Goal: Task Accomplishment & Management: Use online tool/utility

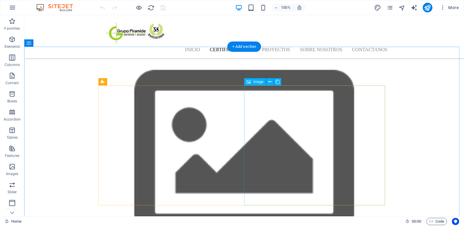
scroll to position [612, 0]
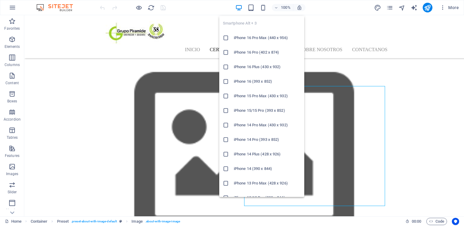
click at [264, 11] on div "Smartphone Alt + 3 iPhone 16 Pro Max (440 x 956) iPhone 16 Pro (402 x 874) iPho…" at bounding box center [261, 104] width 85 height 186
click at [263, 7] on icon "button" at bounding box center [263, 7] width 7 height 7
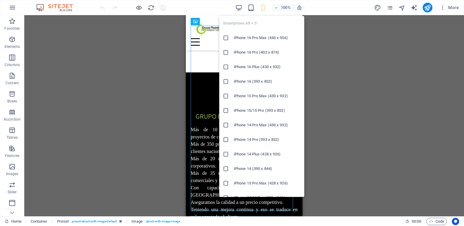
scroll to position [970, 0]
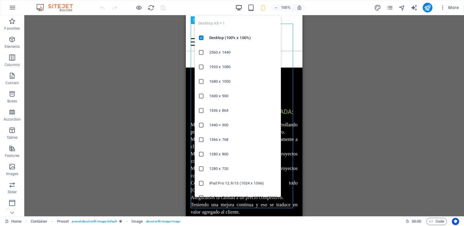
click at [238, 8] on icon "button" at bounding box center [238, 7] width 7 height 7
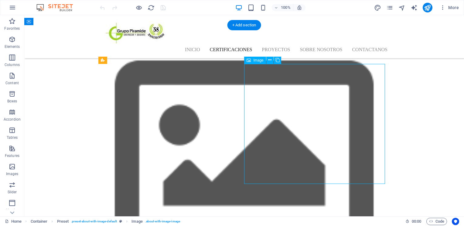
select select "%"
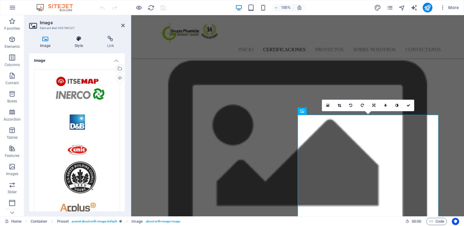
click at [81, 41] on icon at bounding box center [79, 39] width 30 height 6
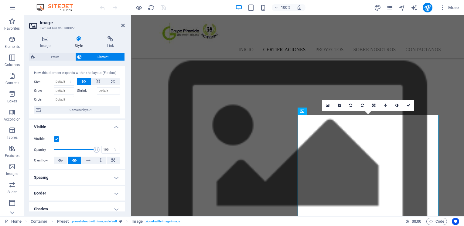
scroll to position [0, 0]
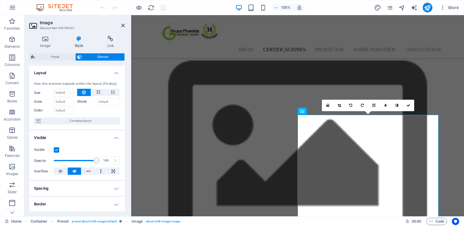
click at [115, 72] on h4 "Layout" at bounding box center [77, 71] width 96 height 11
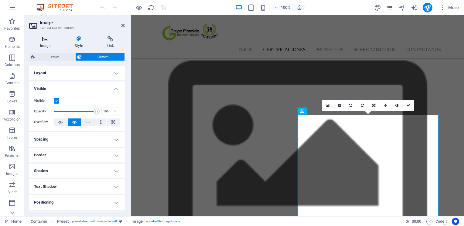
click at [42, 43] on h4 "Image" at bounding box center [46, 42] width 35 height 13
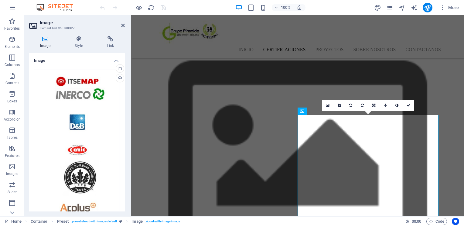
click at [114, 60] on h4 "Image" at bounding box center [77, 58] width 96 height 11
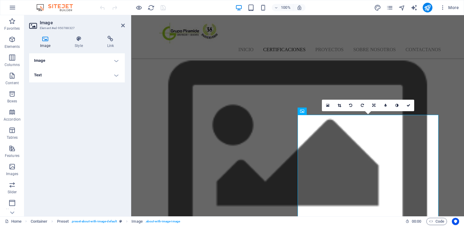
click at [85, 77] on h4 "Text" at bounding box center [77, 75] width 96 height 15
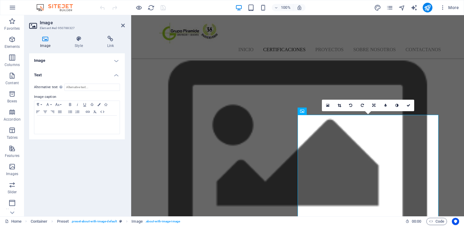
click at [85, 77] on h4 "Text" at bounding box center [77, 73] width 96 height 11
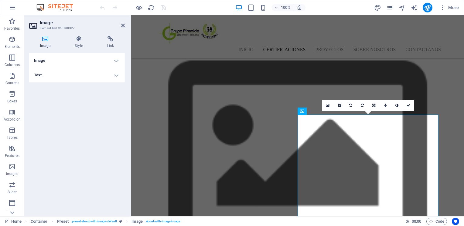
click at [92, 62] on h4 "Image" at bounding box center [77, 60] width 96 height 15
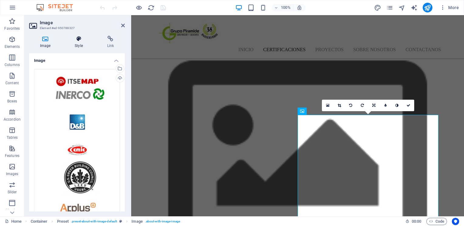
click at [81, 43] on h4 "Style" at bounding box center [80, 42] width 32 height 13
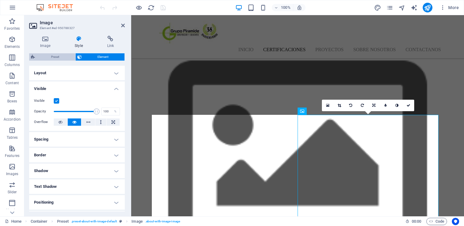
click at [63, 59] on span "Preset" at bounding box center [55, 56] width 37 height 7
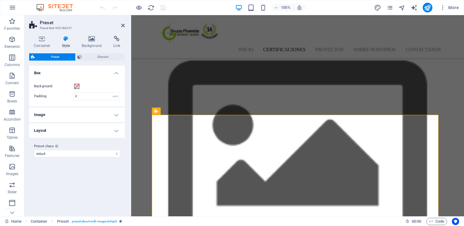
click at [81, 117] on h4 "Image" at bounding box center [77, 115] width 96 height 15
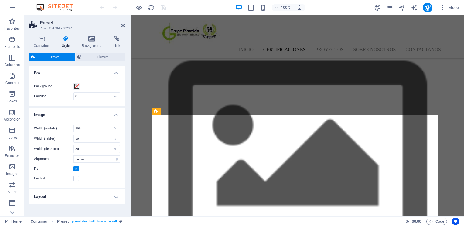
click at [81, 117] on h4 "Image" at bounding box center [77, 113] width 96 height 11
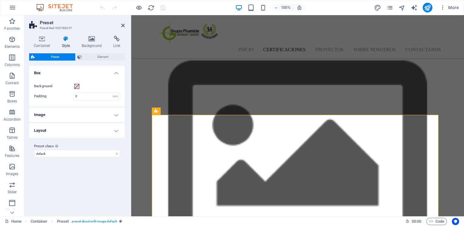
click at [77, 127] on h4 "Layout" at bounding box center [77, 131] width 96 height 15
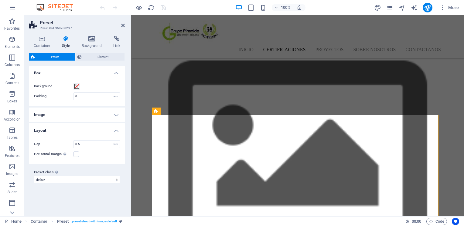
click at [77, 127] on h4 "Layout" at bounding box center [77, 129] width 96 height 11
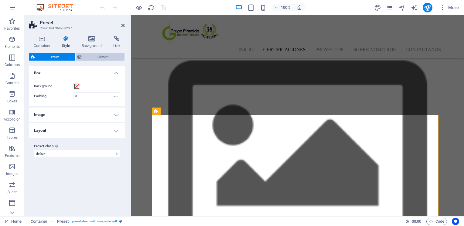
click at [106, 56] on span "Element" at bounding box center [102, 56] width 39 height 7
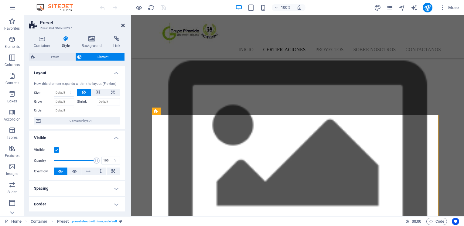
click at [124, 24] on icon at bounding box center [123, 25] width 4 height 5
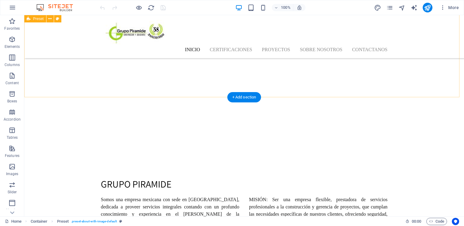
scroll to position [315, 0]
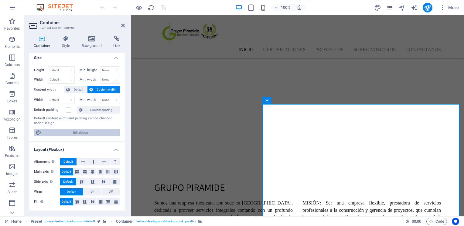
scroll to position [0, 0]
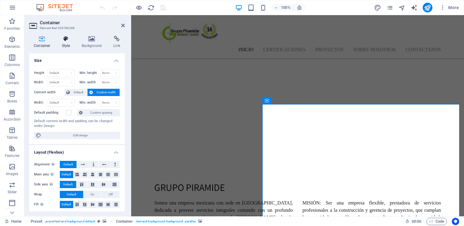
click at [64, 42] on h4 "Style" at bounding box center [67, 42] width 20 height 13
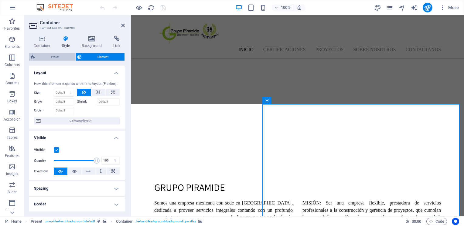
click at [61, 58] on span "Preset" at bounding box center [55, 56] width 37 height 7
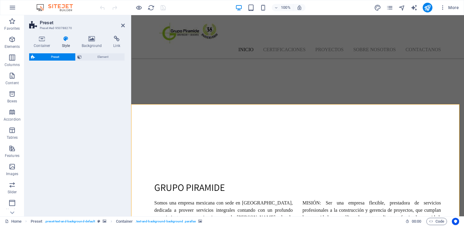
select select "px"
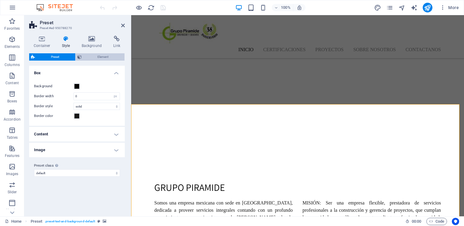
click at [88, 54] on span "Element" at bounding box center [102, 56] width 39 height 7
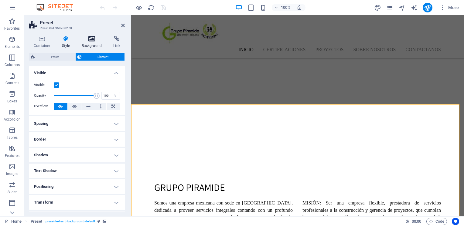
click at [93, 39] on icon at bounding box center [91, 39] width 29 height 6
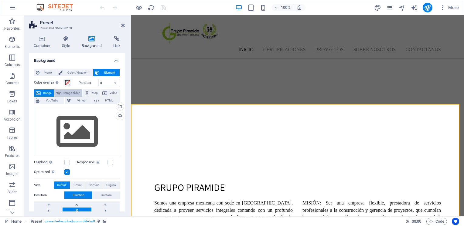
click at [69, 95] on span "Image slider" at bounding box center [71, 93] width 17 height 7
select select "ms"
select select "s"
select select "progressive"
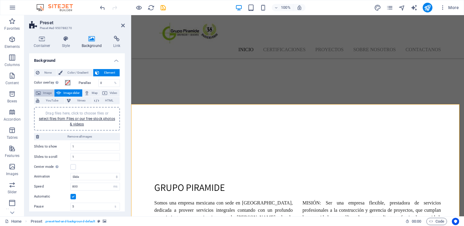
click at [44, 92] on span "Image" at bounding box center [47, 93] width 10 height 7
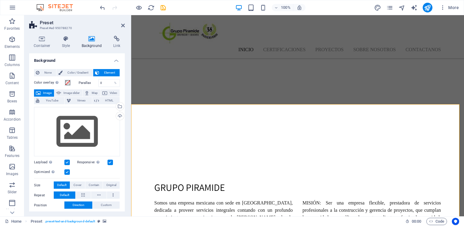
click at [125, 26] on aside "Preset Preset #ed-950788270 Container Style Background Link Size Height Default…" at bounding box center [77, 116] width 107 height 202
click at [123, 25] on icon at bounding box center [123, 25] width 4 height 5
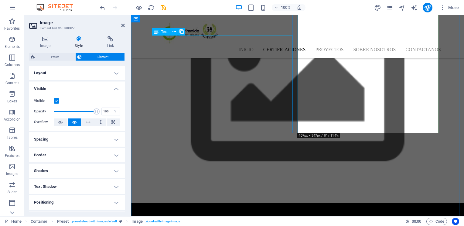
scroll to position [736, 0]
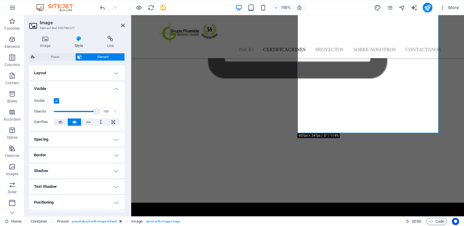
click at [65, 89] on h4 "Visible" at bounding box center [77, 87] width 96 height 11
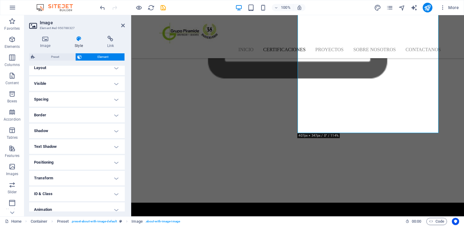
scroll to position [0, 0]
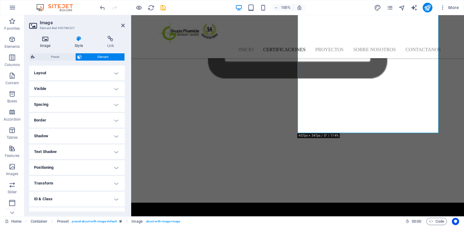
click at [48, 46] on h4 "Image" at bounding box center [46, 42] width 35 height 13
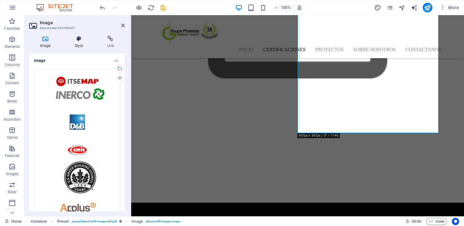
click at [81, 41] on icon at bounding box center [79, 39] width 30 height 6
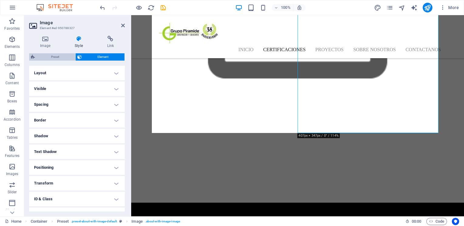
click at [62, 55] on span "Preset" at bounding box center [55, 56] width 37 height 7
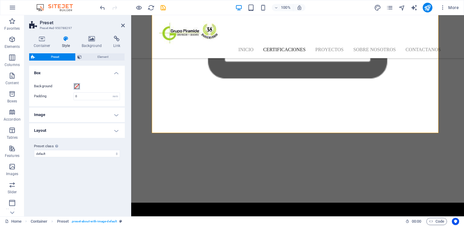
click at [77, 87] on span at bounding box center [76, 86] width 5 height 5
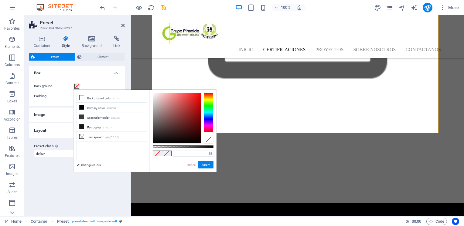
click at [77, 87] on span at bounding box center [76, 86] width 5 height 5
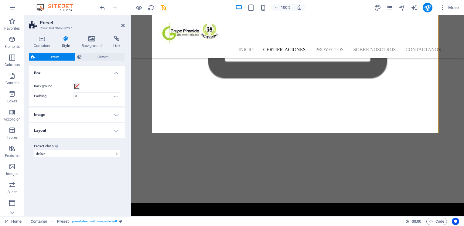
click at [53, 115] on h4 "Image" at bounding box center [77, 115] width 96 height 15
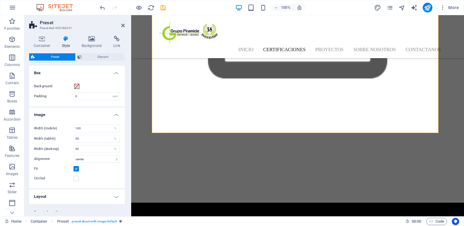
click at [53, 115] on h4 "Image" at bounding box center [77, 113] width 96 height 11
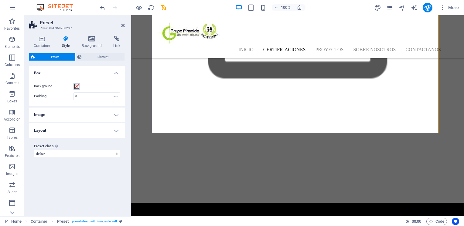
click at [78, 85] on span at bounding box center [76, 86] width 5 height 5
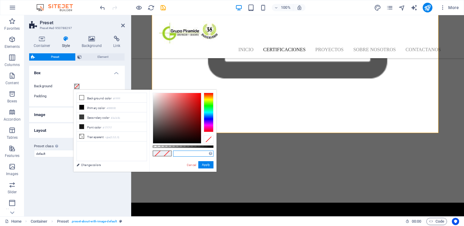
click at [202, 156] on input "text" at bounding box center [193, 154] width 40 height 6
click at [188, 165] on link "Cancel" at bounding box center [191, 165] width 11 height 5
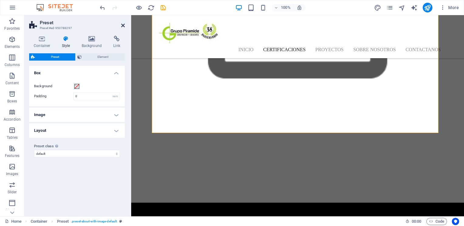
click at [124, 26] on icon at bounding box center [123, 25] width 4 height 5
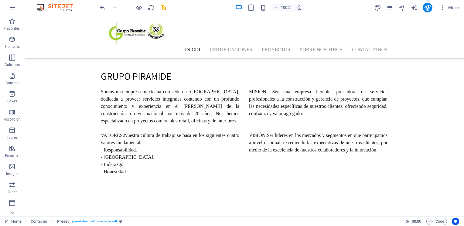
scroll to position [419, 0]
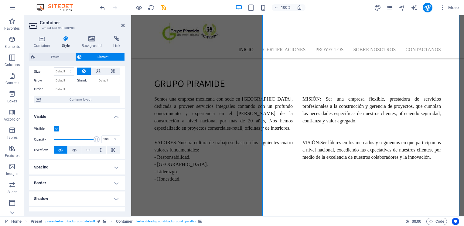
scroll to position [21, 0]
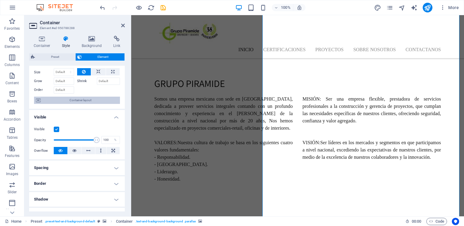
click at [73, 100] on span "Container layout" at bounding box center [80, 100] width 76 height 7
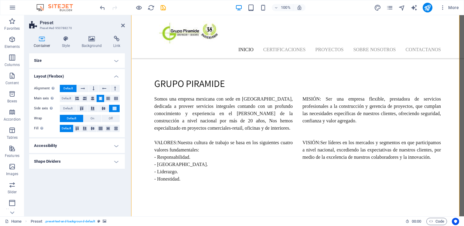
click at [45, 44] on h4 "Container" at bounding box center [43, 42] width 28 height 13
click at [66, 41] on icon at bounding box center [65, 39] width 17 height 6
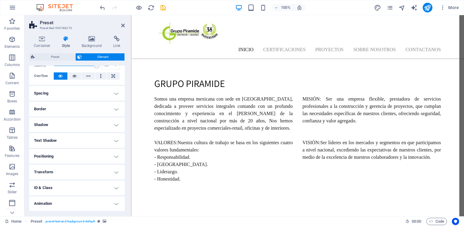
scroll to position [0, 0]
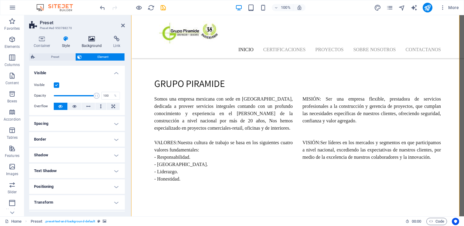
click at [83, 41] on icon at bounding box center [91, 39] width 29 height 6
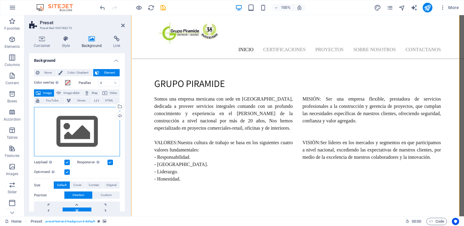
click at [90, 131] on div "Drag files here, click to choose files or select files from Files or our free s…" at bounding box center [77, 132] width 86 height 50
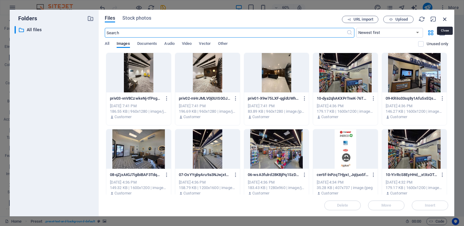
click at [445, 19] on icon "button" at bounding box center [444, 19] width 7 height 7
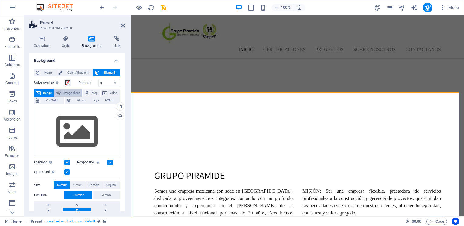
click at [75, 90] on span "Image slider" at bounding box center [71, 93] width 17 height 7
select select "ms"
select select "s"
select select "progressive"
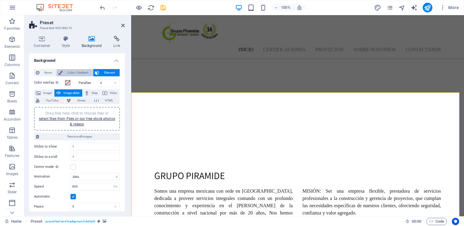
click at [83, 73] on span "Color / Gradient" at bounding box center [77, 72] width 27 height 7
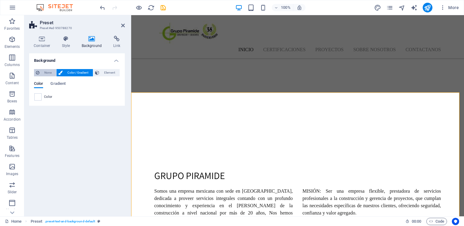
click at [48, 72] on span "None" at bounding box center [47, 72] width 13 height 7
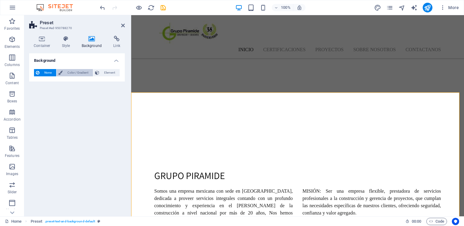
click at [69, 70] on span "Color / Gradient" at bounding box center [77, 72] width 27 height 7
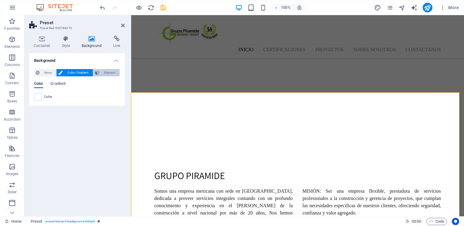
click at [103, 70] on span "Element" at bounding box center [109, 72] width 17 height 7
select select "ms"
select select "s"
select select "progressive"
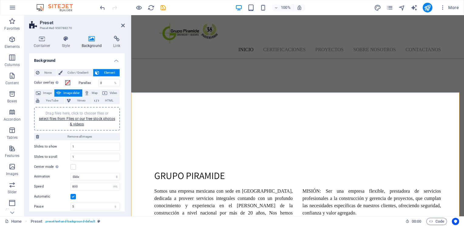
click at [116, 59] on h4 "Background" at bounding box center [77, 58] width 96 height 11
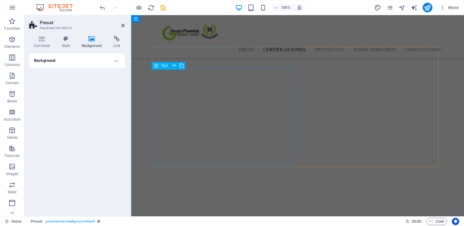
scroll to position [667, 0]
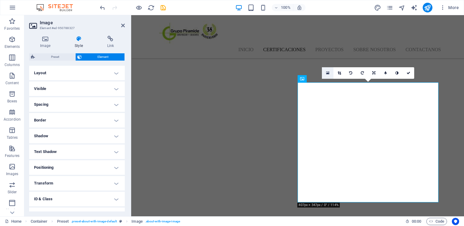
click at [329, 73] on link at bounding box center [328, 73] width 12 height 12
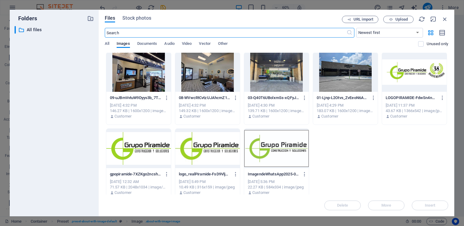
scroll to position [160, 0]
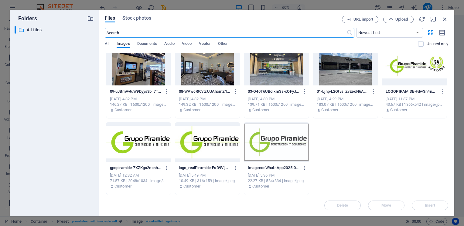
click at [341, 80] on div at bounding box center [345, 65] width 65 height 39
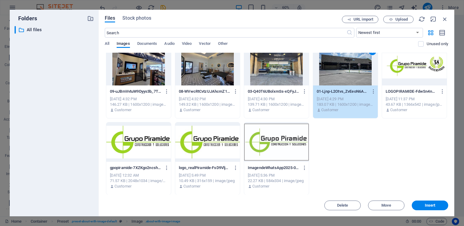
click at [277, 73] on div at bounding box center [276, 65] width 65 height 39
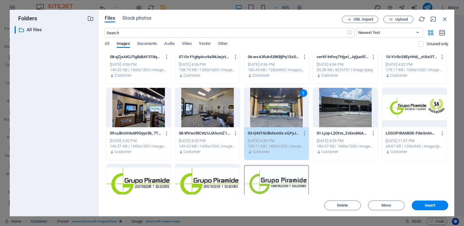
scroll to position [118, 0]
drag, startPoint x: 361, startPoint y: 165, endPoint x: 214, endPoint y: 135, distance: 150.0
click at [214, 135] on div "priv03-vnV8CzwkeNj-tfPsgHbCfw.jpg priv03-vnV8CzwkeNj-tfPsgHbCfw.jpg Sep 29, 202…" at bounding box center [276, 86] width 343 height 302
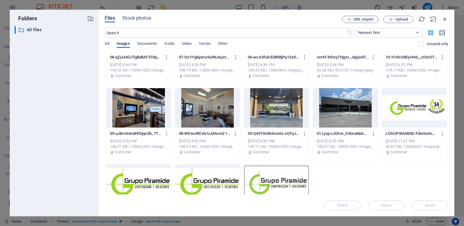
drag, startPoint x: 370, startPoint y: 167, endPoint x: 263, endPoint y: 124, distance: 115.4
click at [263, 124] on div "priv03-vnV8CzwkeNj-tfPsgHbCfw.jpg priv03-vnV8CzwkeNj-tfPsgHbCfw.jpg Sep 29, 202…" at bounding box center [276, 86] width 343 height 302
click at [447, 19] on icon "button" at bounding box center [444, 19] width 7 height 7
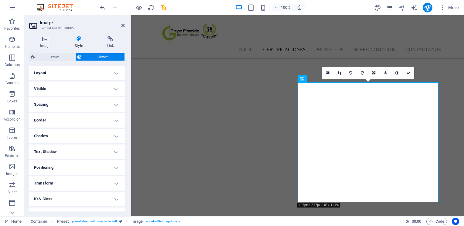
scroll to position [26, 0]
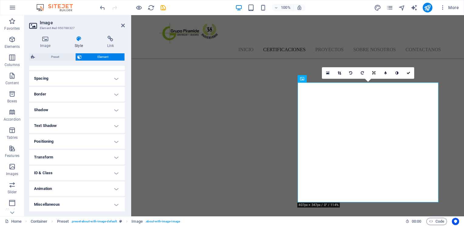
click at [98, 188] on h4 "Animation" at bounding box center [77, 189] width 96 height 15
click at [112, 168] on h4 "Animation" at bounding box center [77, 167] width 96 height 11
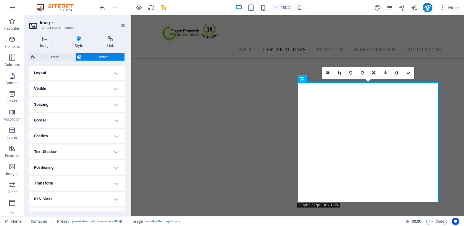
scroll to position [0, 0]
click at [79, 71] on h4 "Layout" at bounding box center [77, 73] width 96 height 15
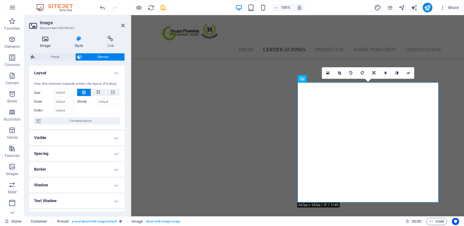
click at [42, 41] on icon at bounding box center [45, 39] width 32 height 6
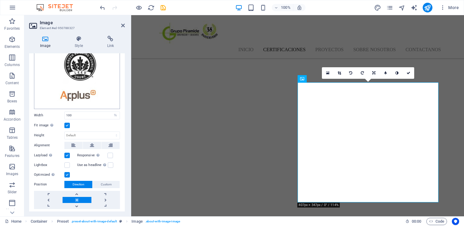
scroll to position [127, 0]
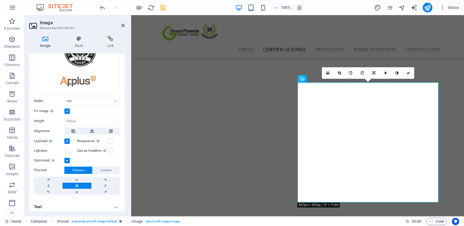
click at [68, 109] on label at bounding box center [66, 111] width 5 height 5
click at [0, 0] on input "Fit image Automatically fit image to a fixed width and height" at bounding box center [0, 0] width 0 height 0
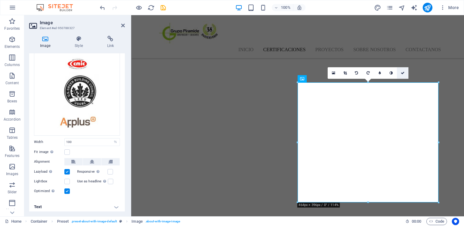
click at [400, 73] on link at bounding box center [403, 73] width 12 height 12
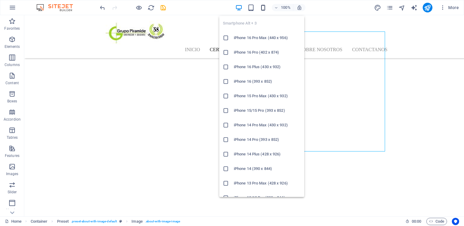
click at [263, 9] on icon "button" at bounding box center [263, 7] width 7 height 7
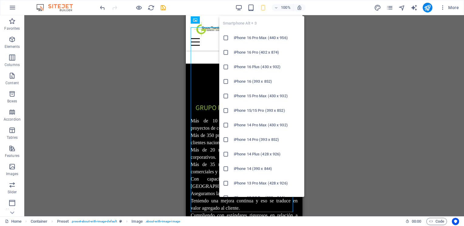
scroll to position [970, 0]
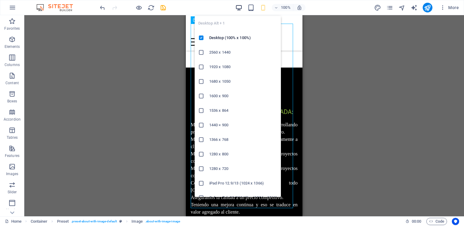
click at [239, 7] on icon "button" at bounding box center [238, 7] width 7 height 7
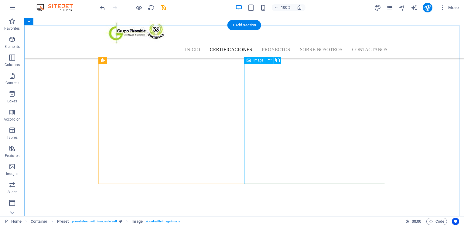
select select "%"
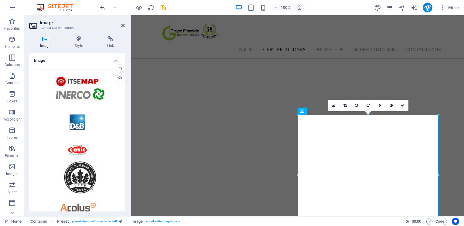
scroll to position [86, 0]
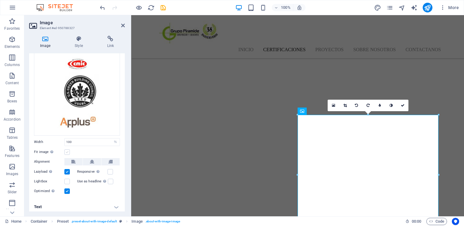
click at [68, 150] on label at bounding box center [66, 152] width 5 height 5
click at [0, 0] on input "Fit image Automatically fit image to a fixed width and height" at bounding box center [0, 0] width 0 height 0
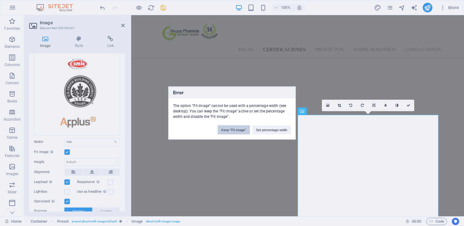
click at [244, 132] on button "Keep "Fit image"" at bounding box center [234, 130] width 32 height 9
select select "DISABLED_OPTION_VALUE"
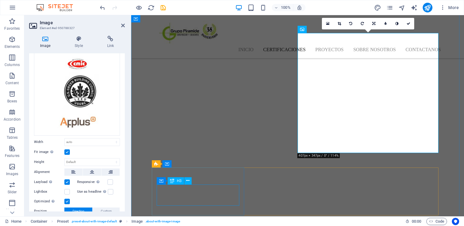
scroll to position [717, 0]
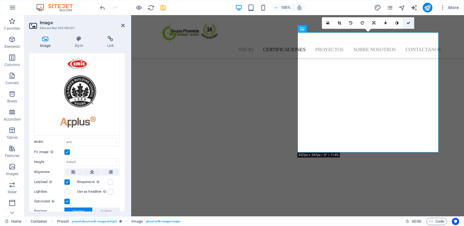
click at [408, 19] on link at bounding box center [408, 23] width 12 height 12
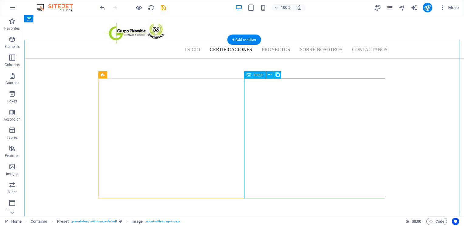
scroll to position [620, 0]
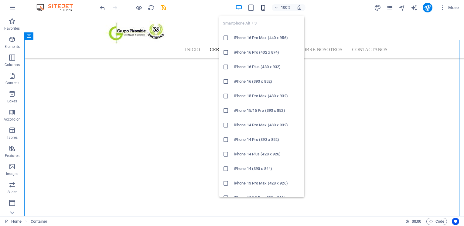
click at [265, 8] on icon "button" at bounding box center [263, 7] width 7 height 7
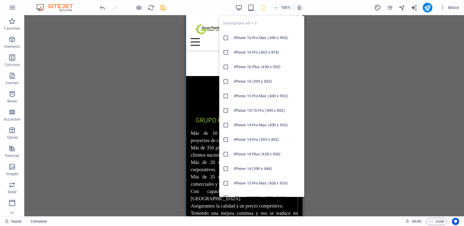
scroll to position [956, 0]
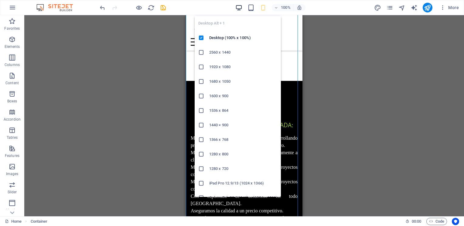
click at [242, 6] on icon "button" at bounding box center [238, 7] width 7 height 7
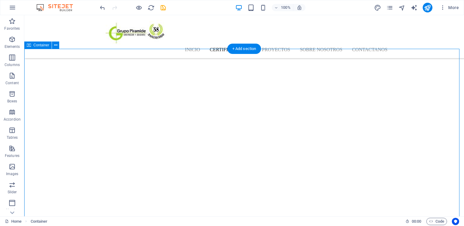
scroll to position [618, 0]
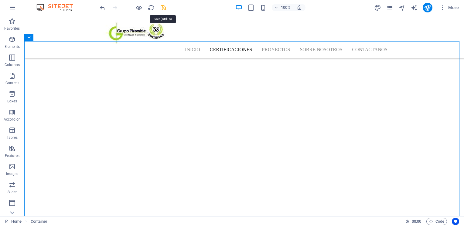
click at [161, 9] on icon "save" at bounding box center [163, 7] width 7 height 7
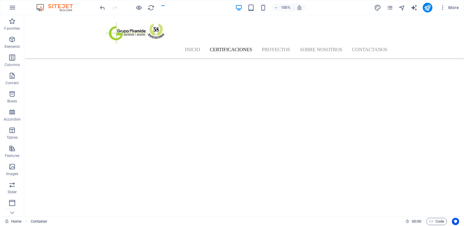
checkbox input "false"
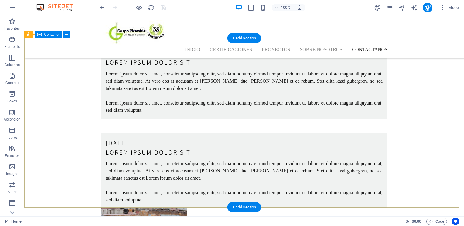
scroll to position [1881, 0]
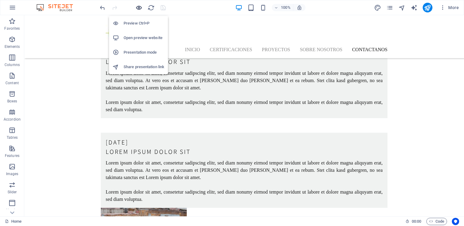
click at [136, 7] on icon "button" at bounding box center [138, 7] width 7 height 7
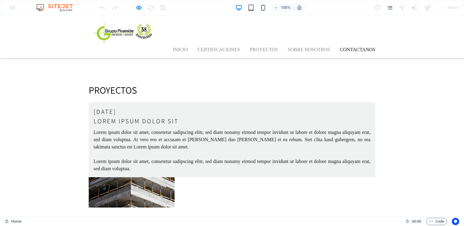
scroll to position [1622, 0]
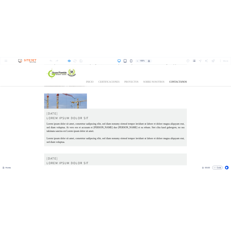
scroll to position [1863, 0]
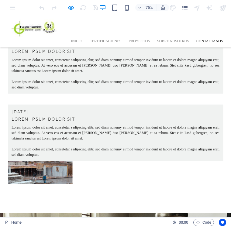
scroll to position [2003, 0]
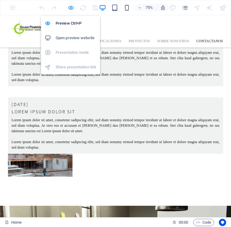
click at [73, 8] on icon "button" at bounding box center [70, 7] width 7 height 7
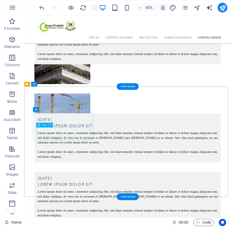
scroll to position [1956, 0]
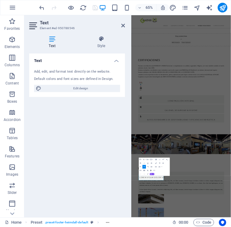
scroll to position [1905, 0]
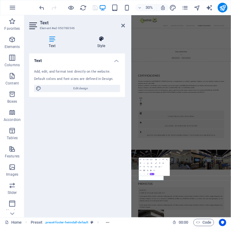
click at [104, 38] on icon at bounding box center [100, 39] width 47 height 6
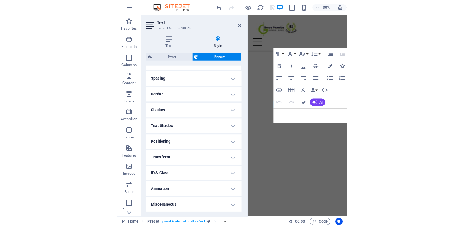
scroll to position [1961, 0]
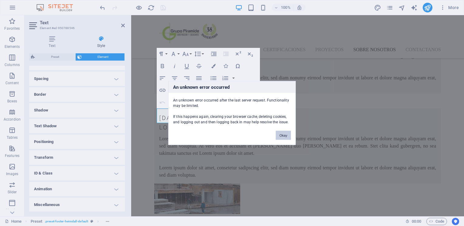
click at [282, 137] on button "Okay" at bounding box center [283, 135] width 15 height 9
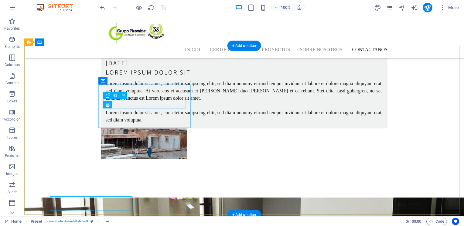
scroll to position [1873, 0]
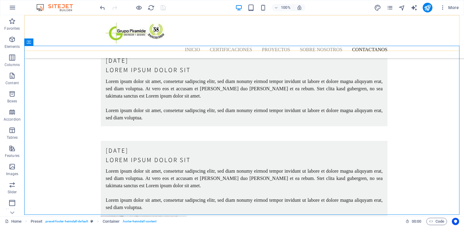
click at [406, 34] on div "Inicio Certificaciones Proyectos Sobre nosotros Contactanos Menu" at bounding box center [244, 36] width 440 height 43
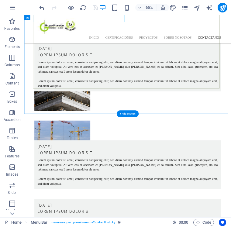
scroll to position [1916, 0]
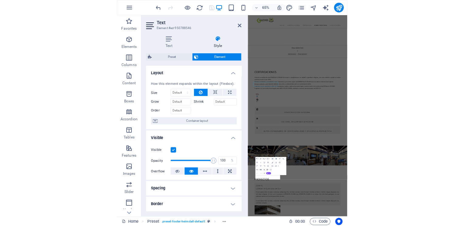
scroll to position [1905, 0]
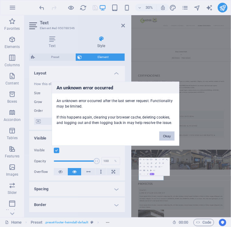
click at [168, 132] on button "Okay" at bounding box center [166, 135] width 15 height 9
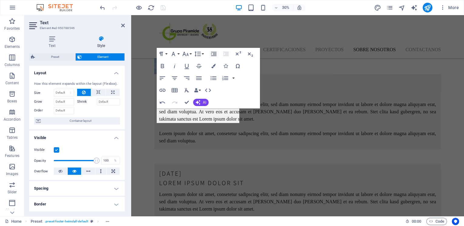
scroll to position [1961, 0]
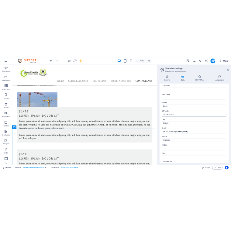
scroll to position [36, 0]
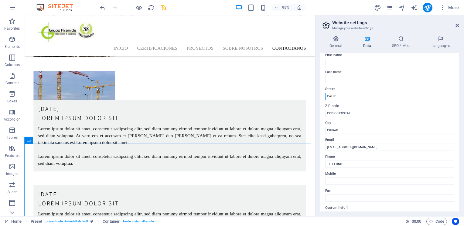
click at [350, 95] on input "CALLE" at bounding box center [389, 96] width 129 height 7
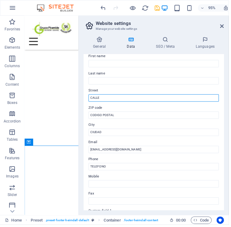
scroll to position [1862, 0]
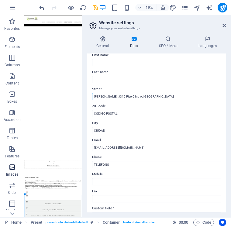
type input "[PERSON_NAME] #319 Piso 6 Int. A, [GEOGRAPHIC_DATA]"
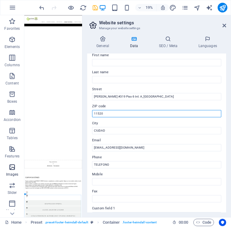
type input "11520"
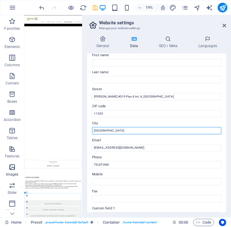
scroll to position [1870, 0]
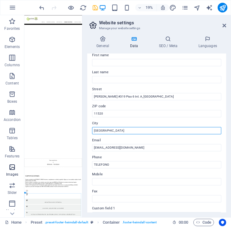
type input "[GEOGRAPHIC_DATA]"
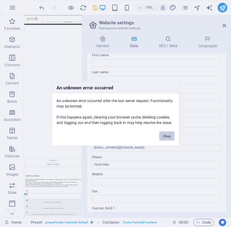
click at [165, 134] on button "Okay" at bounding box center [166, 135] width 15 height 9
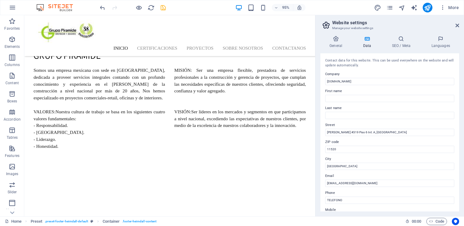
scroll to position [0, 0]
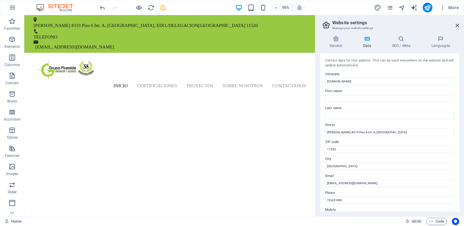
drag, startPoint x: 322, startPoint y: 91, endPoint x: 447, endPoint y: 144, distance: 135.9
click at [447, 144] on label "ZIP code" at bounding box center [389, 142] width 129 height 7
click at [447, 146] on input "11520" at bounding box center [389, 149] width 129 height 7
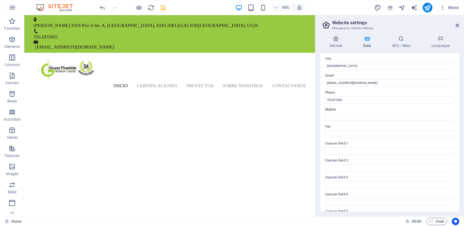
scroll to position [103, 0]
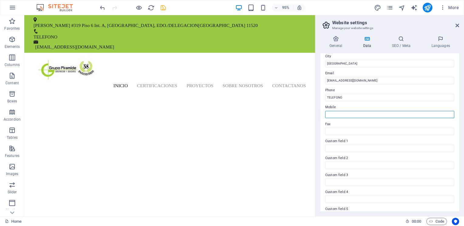
click at [362, 113] on input "Mobile" at bounding box center [389, 114] width 129 height 7
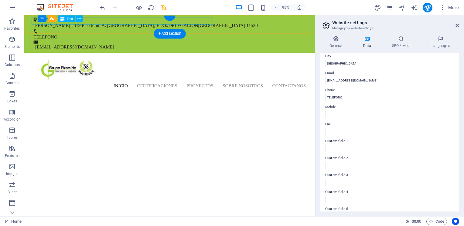
click at [131, 22] on div "Lago Alberto #319 Piso 6 Int. A, Col Granada , EDO./DELEGACION Ciudad de México…" at bounding box center [176, 25] width 284 height 7
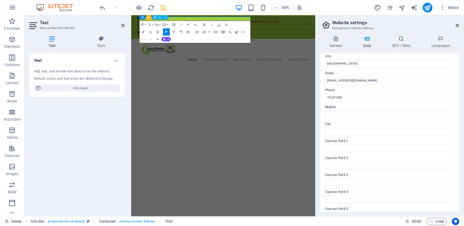
click at [239, 23] on p "Lago Alberto #319 Piso 6 Int. A, Col Granada , EDO./DELEGACION Ciudad de México…" at bounding box center [283, 25] width 284 height 7
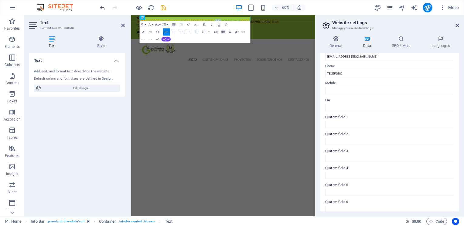
scroll to position [133, 0]
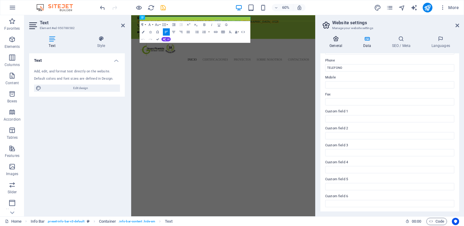
click at [333, 40] on icon at bounding box center [335, 39] width 31 height 6
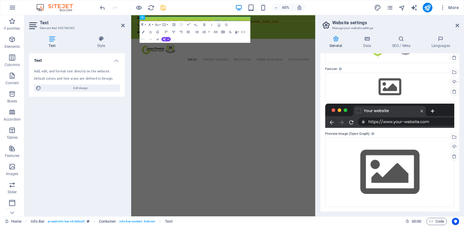
scroll to position [0, 0]
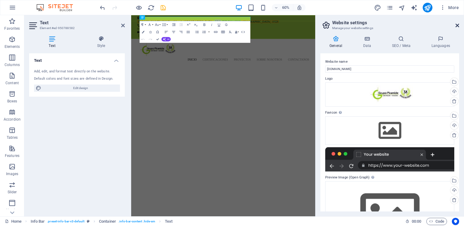
click at [457, 26] on icon at bounding box center [457, 25] width 4 height 5
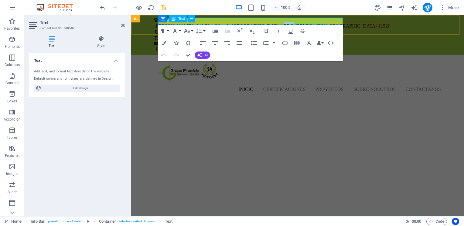
click at [258, 22] on p "Lago Alberto #319 Piso 6 Int. A, Col Granada , EDO./DELEGACION Ciudad de México…" at bounding box center [296, 25] width 284 height 7
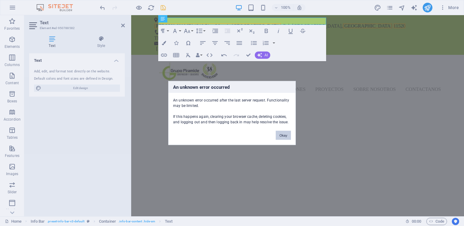
click at [282, 137] on button "Okay" at bounding box center [283, 135] width 15 height 9
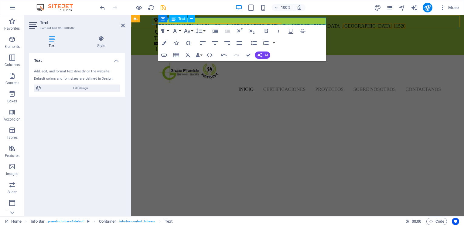
click at [260, 22] on p "Lago Alberto #319 Piso 6 Int. A, Col Granada ,Col. Granada, Ciudad de México 11…" at bounding box center [296, 25] width 284 height 7
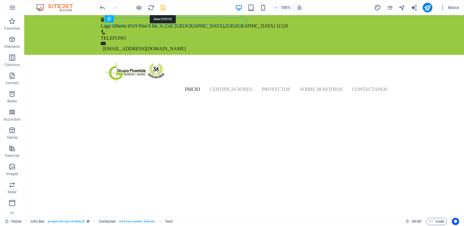
click at [164, 6] on icon "save" at bounding box center [163, 7] width 7 height 7
checkbox input "false"
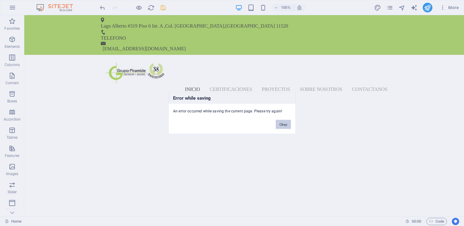
click at [290, 129] on button "Okay" at bounding box center [283, 124] width 15 height 9
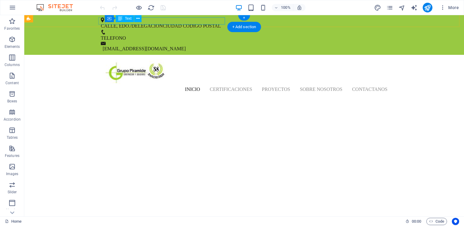
click at [200, 22] on div "CALLE , EDO./DELEGACION CIUDAD CODIGO POSTAL" at bounding box center [243, 25] width 284 height 7
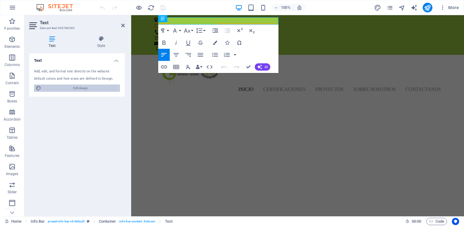
click at [83, 89] on span "Edit design" at bounding box center [80, 88] width 75 height 7
select select "px"
select select "300"
select select "px"
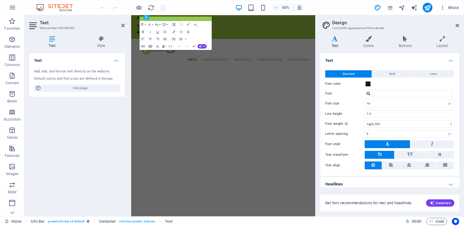
click at [455, 25] on header "Design Control the appearance of the website" at bounding box center [389, 23] width 137 height 16
click at [459, 25] on icon at bounding box center [457, 25] width 4 height 5
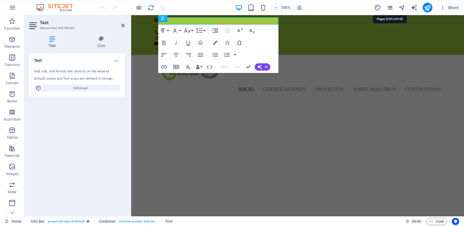
click at [390, 7] on icon "pages" at bounding box center [389, 7] width 7 height 7
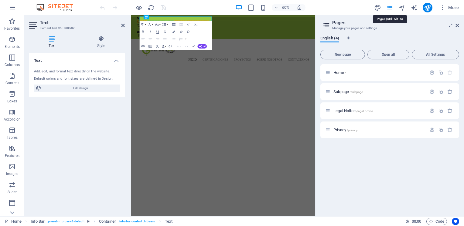
click at [390, 7] on icon "pages" at bounding box center [389, 7] width 7 height 7
click at [458, 25] on icon at bounding box center [457, 25] width 4 height 5
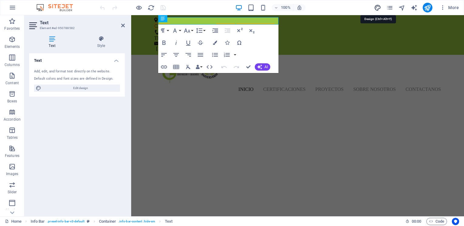
click at [379, 9] on icon "design" at bounding box center [377, 7] width 7 height 7
select select "px"
select select "300"
select select "px"
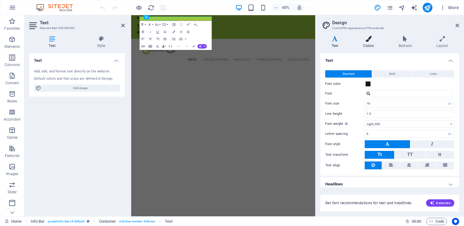
click at [364, 39] on icon at bounding box center [368, 39] width 33 height 6
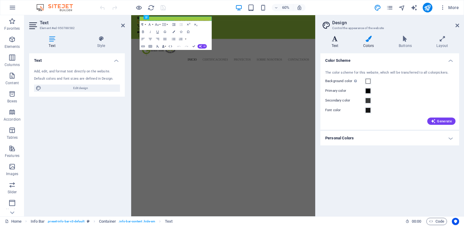
click at [339, 43] on h4 "Text" at bounding box center [336, 42] width 32 height 13
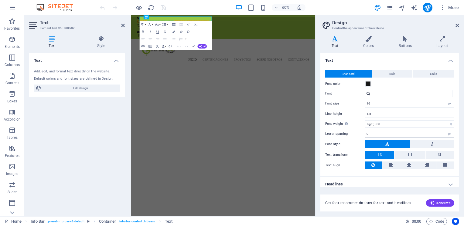
scroll to position [3, 0]
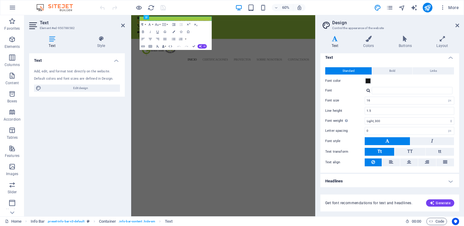
click at [434, 179] on h4 "Headlines" at bounding box center [389, 181] width 139 height 15
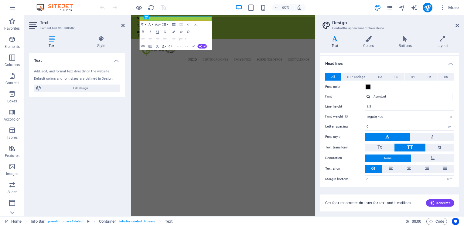
scroll to position [0, 0]
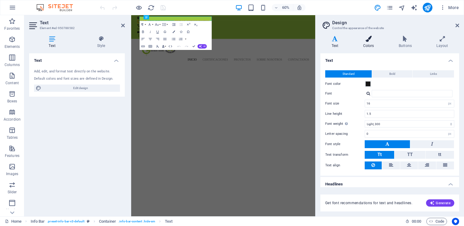
click at [373, 47] on h4 "Colors" at bounding box center [370, 42] width 36 height 13
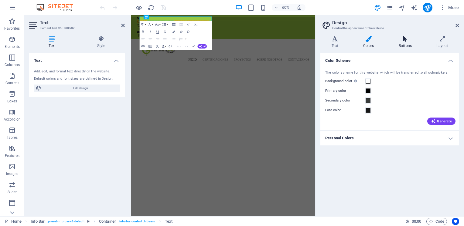
click at [407, 40] on icon at bounding box center [404, 39] width 35 height 6
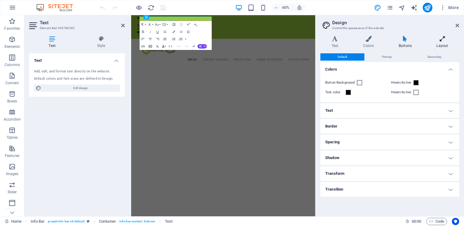
click at [434, 42] on h4 "Layout" at bounding box center [442, 42] width 34 height 13
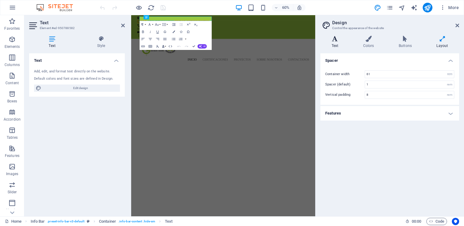
click at [346, 44] on h4 "Text" at bounding box center [336, 42] width 32 height 13
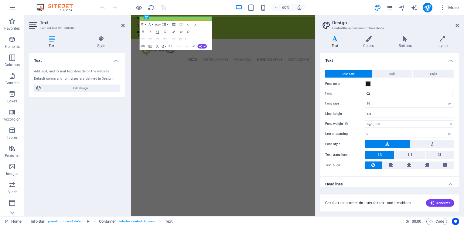
click at [331, 43] on h4 "Text" at bounding box center [336, 42] width 32 height 13
click at [386, 8] on icon "pages" at bounding box center [389, 7] width 7 height 7
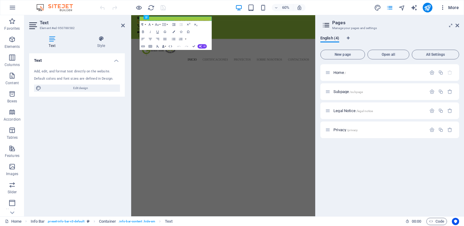
click at [443, 5] on icon "button" at bounding box center [443, 8] width 6 height 6
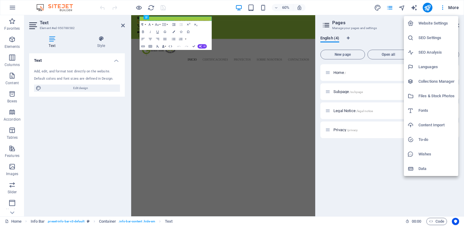
click at [440, 25] on h6 "Website Settings" at bounding box center [436, 23] width 36 height 7
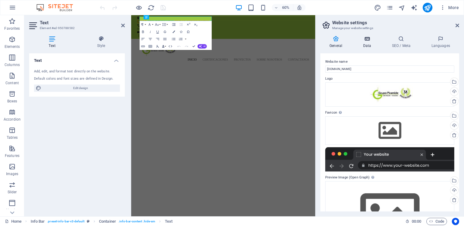
click at [361, 39] on icon at bounding box center [367, 39] width 26 height 6
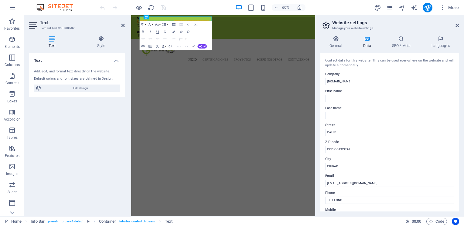
scroll to position [27, 0]
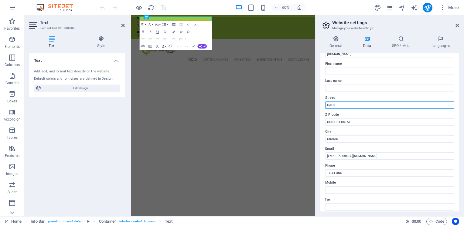
click at [391, 106] on input "CALLE" at bounding box center [389, 105] width 129 height 7
type input "C"
type input "[PERSON_NAME] #319 Piso 6 Int. A, [GEOGRAPHIC_DATA]"
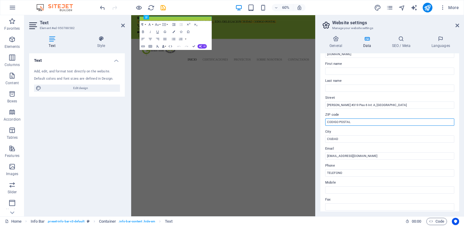
click at [393, 121] on input "CODIGO POSTAL" at bounding box center [389, 122] width 129 height 7
type input "C"
type input "2"
type input "11520"
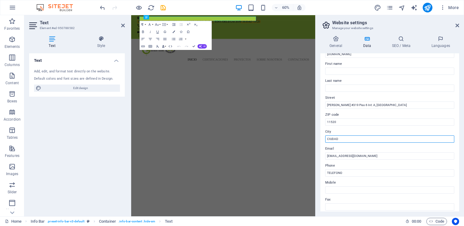
click at [363, 140] on input "CIUDAD" at bounding box center [389, 139] width 129 height 7
type input "C"
type input "[GEOGRAPHIC_DATA]"
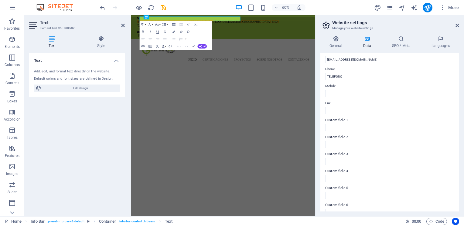
scroll to position [133, 0]
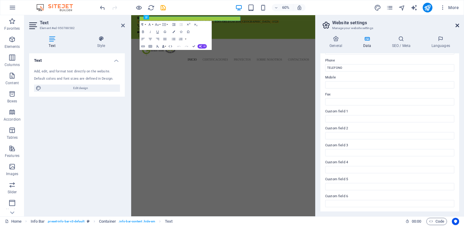
click at [457, 25] on icon at bounding box center [457, 25] width 4 height 5
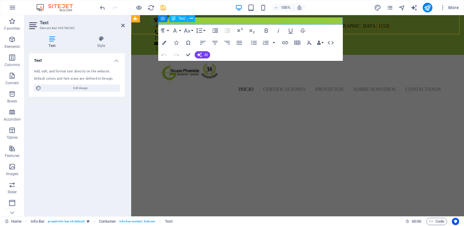
click at [284, 22] on p "Lago Alberto #319 Piso 6 Int. A, Col Granada , EDO./DELEGACION Ciudad de México…" at bounding box center [296, 25] width 284 height 7
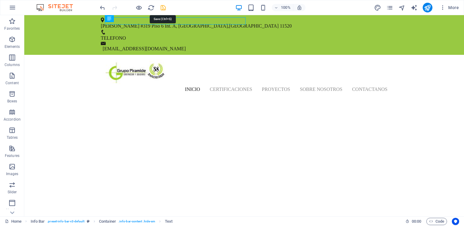
click at [164, 9] on icon "save" at bounding box center [163, 7] width 7 height 7
checkbox input "false"
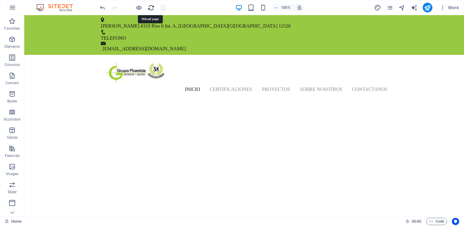
click at [150, 7] on icon "reload" at bounding box center [151, 7] width 7 height 7
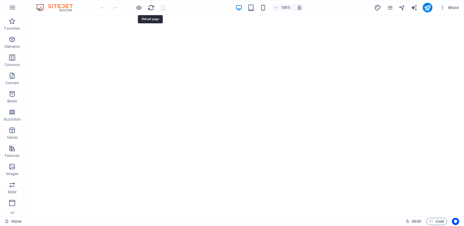
click at [152, 8] on icon "reload" at bounding box center [151, 7] width 7 height 7
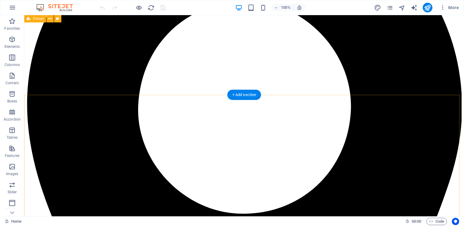
scroll to position [0, 0]
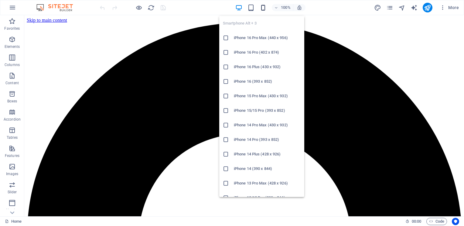
click at [263, 6] on icon "button" at bounding box center [263, 7] width 7 height 7
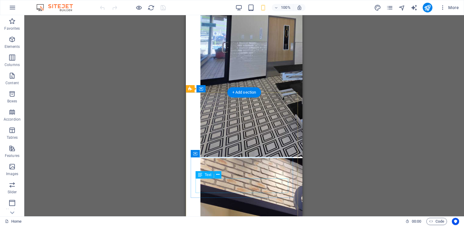
scroll to position [3044, 0]
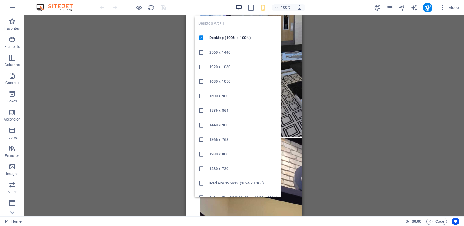
click at [238, 5] on icon "button" at bounding box center [238, 7] width 7 height 7
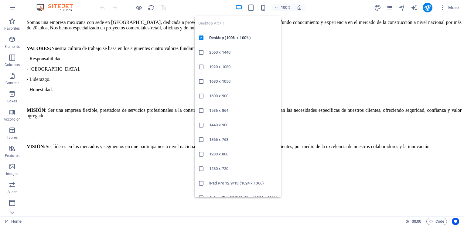
scroll to position [1910, 0]
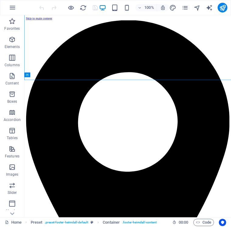
scroll to position [1964, 0]
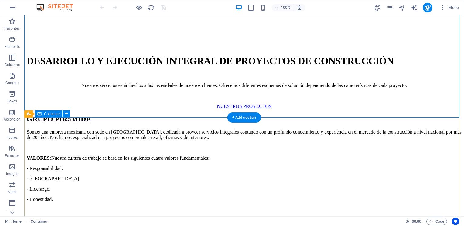
scroll to position [1910, 0]
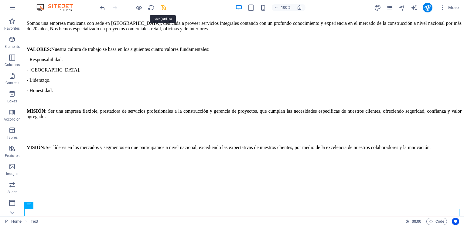
click at [164, 9] on icon "save" at bounding box center [163, 7] width 7 height 7
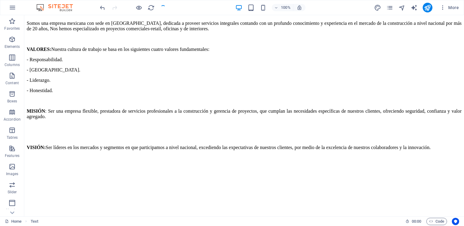
checkbox input "false"
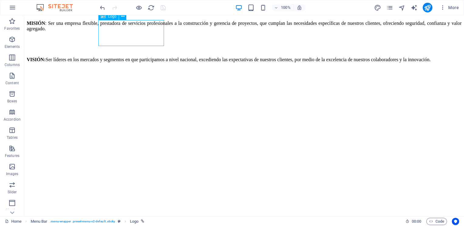
select select "px"
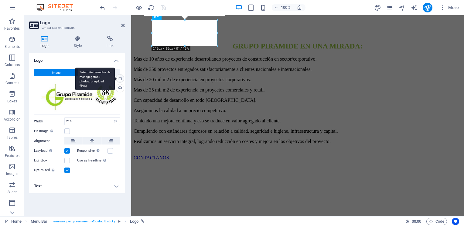
click at [120, 82] on div "Select files from the file manager, stock photos, or upload file(s)" at bounding box center [119, 79] width 9 height 9
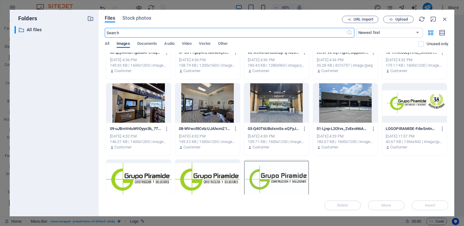
scroll to position [160, 0]
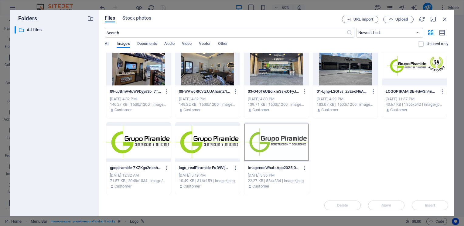
click at [136, 146] on div at bounding box center [138, 142] width 65 height 39
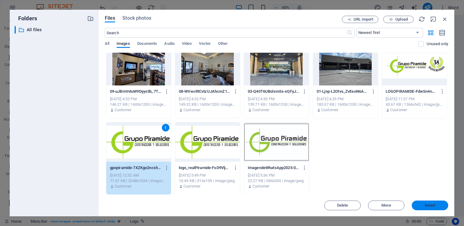
click at [429, 205] on span "Insert" at bounding box center [430, 206] width 11 height 4
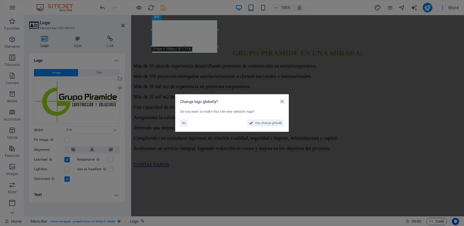
scroll to position [2005, 0]
click at [268, 124] on span "Yes, change globally" at bounding box center [268, 123] width 27 height 7
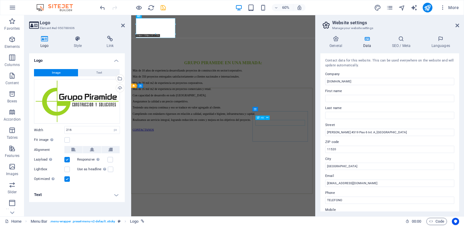
scroll to position [2008, 0]
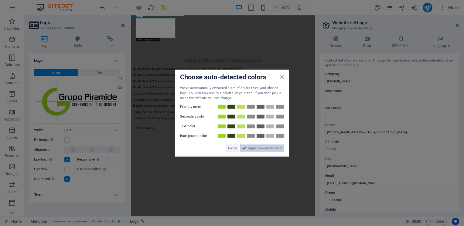
click at [255, 149] on span "Apply new website colors" at bounding box center [265, 147] width 34 height 7
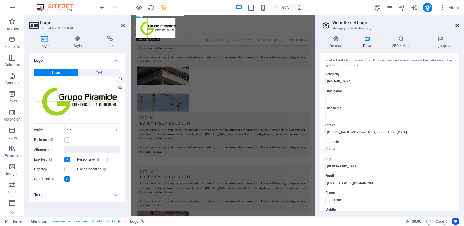
click at [458, 25] on icon at bounding box center [457, 25] width 4 height 5
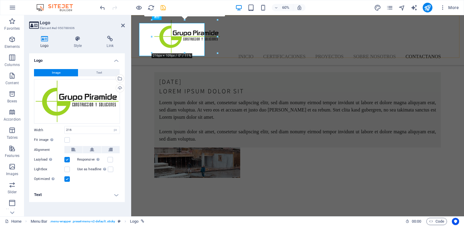
scroll to position [2005, 0]
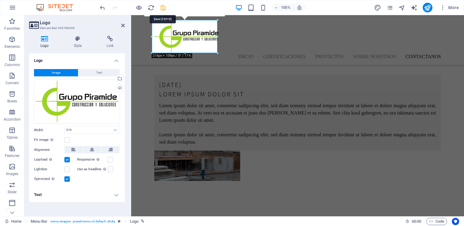
click at [165, 10] on icon "save" at bounding box center [163, 7] width 7 height 7
checkbox input "false"
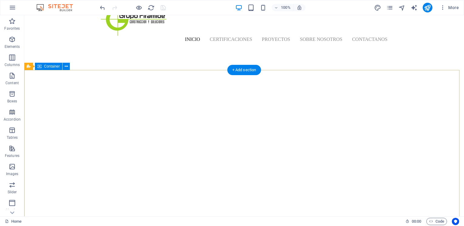
scroll to position [0, 0]
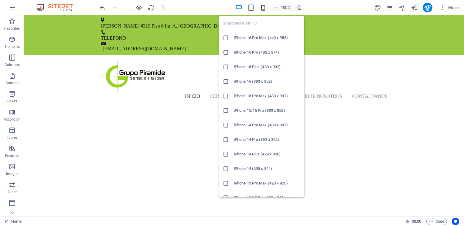
click at [265, 7] on icon "button" at bounding box center [263, 7] width 7 height 7
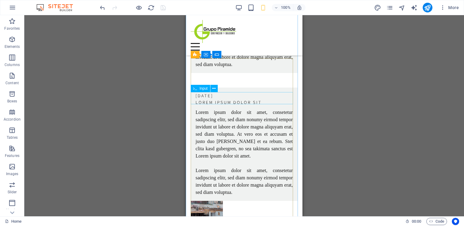
scroll to position [2780, 0]
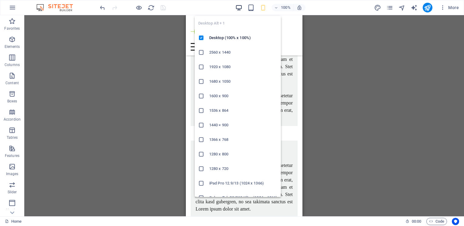
click at [239, 7] on icon "button" at bounding box center [238, 7] width 7 height 7
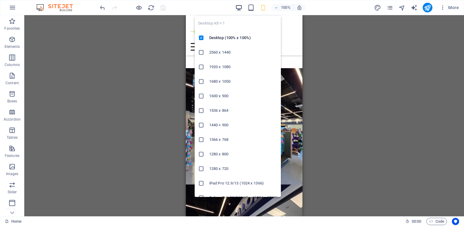
scroll to position [1923, 0]
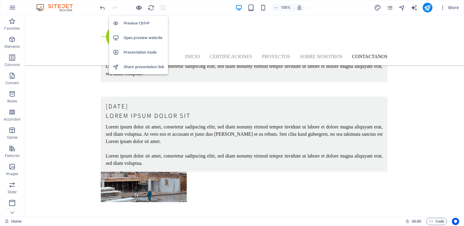
click at [139, 8] on icon "button" at bounding box center [138, 7] width 7 height 7
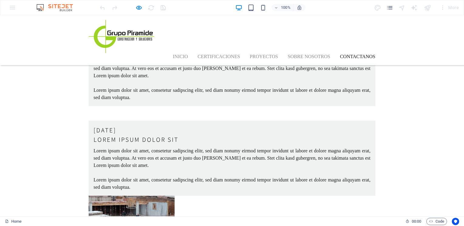
scroll to position [1914, 0]
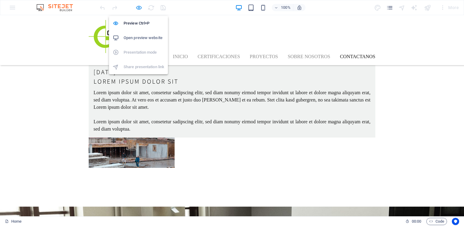
click at [142, 9] on icon "button" at bounding box center [138, 7] width 7 height 7
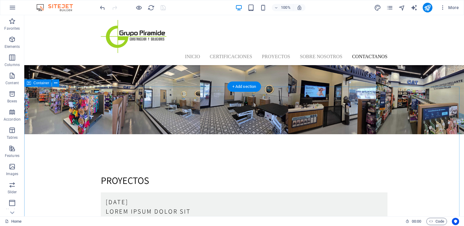
scroll to position [1683, 0]
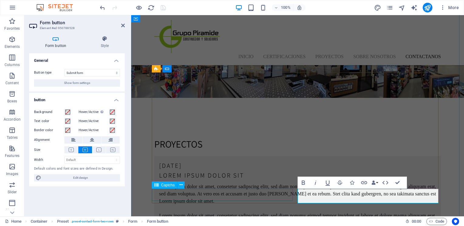
scroll to position [1771, 0]
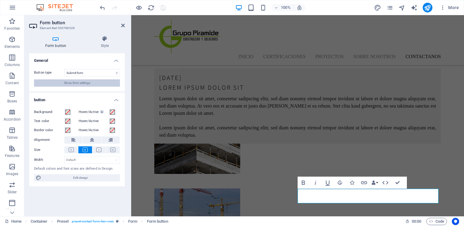
click at [89, 84] on span "Show form settings" at bounding box center [77, 83] width 26 height 7
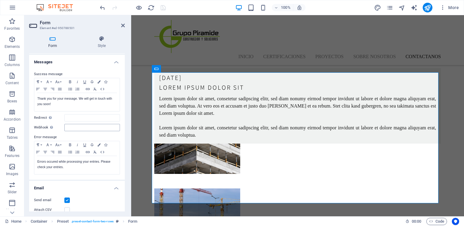
scroll to position [29, 0]
click at [57, 104] on p "Thank you for your message. We will get in touch with you soon!" at bounding box center [76, 100] width 79 height 11
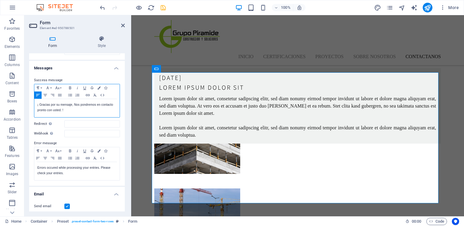
scroll to position [31, 0]
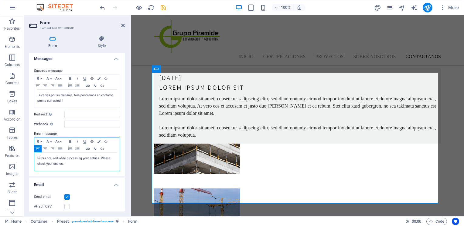
click at [80, 163] on p "Errors occured while processing your entries. Please check your entries." at bounding box center [76, 161] width 79 height 11
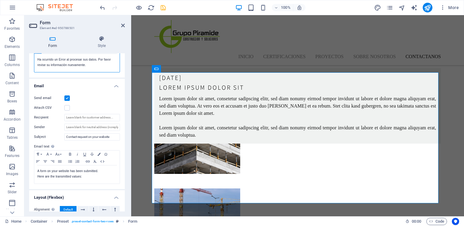
scroll to position [132, 0]
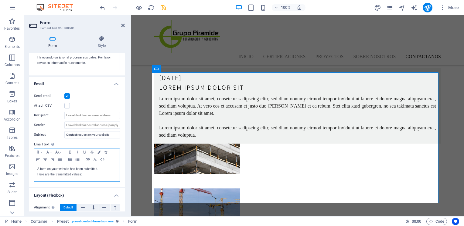
click at [92, 174] on p "Here are the transmitted values:" at bounding box center [76, 174] width 79 height 5
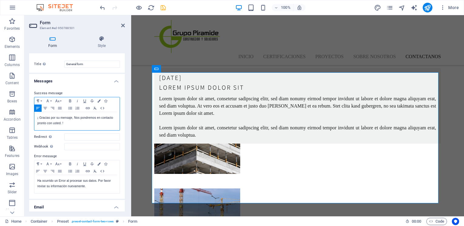
scroll to position [0, 0]
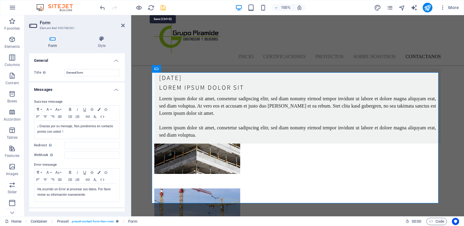
click at [162, 8] on icon "save" at bounding box center [163, 7] width 7 height 7
checkbox input "false"
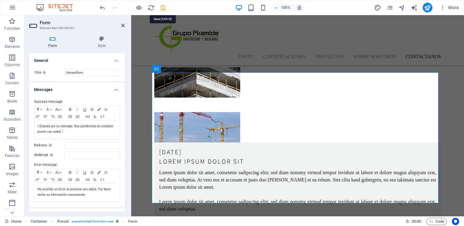
scroll to position [1683, 0]
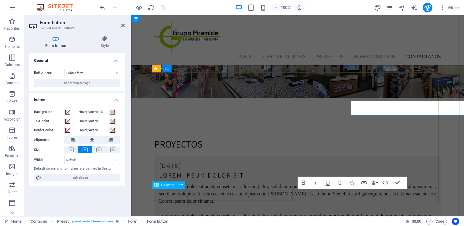
scroll to position [1771, 0]
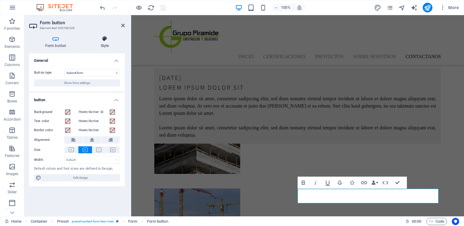
click at [103, 47] on h4 "Style" at bounding box center [105, 42] width 40 height 13
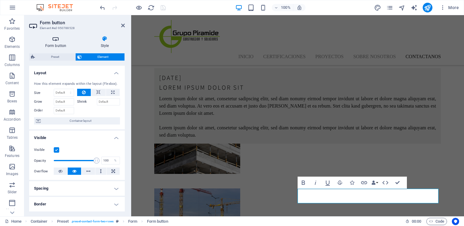
click at [58, 47] on h4 "Form button" at bounding box center [57, 42] width 56 height 13
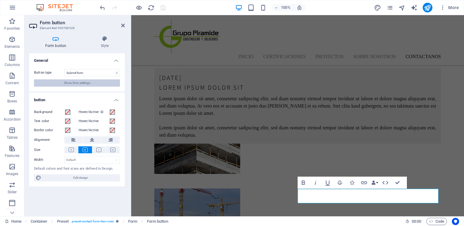
click at [100, 83] on button "Show form settings" at bounding box center [77, 83] width 86 height 7
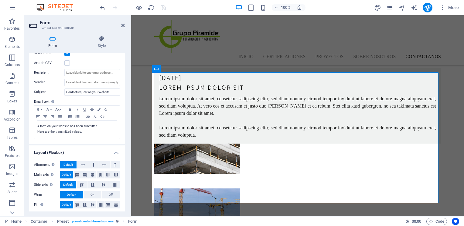
scroll to position [176, 0]
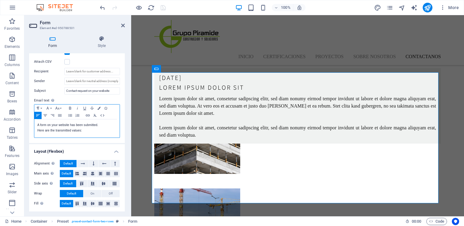
click at [93, 133] on div "A form on your website has been submitted. Here are the transmitted values:" at bounding box center [76, 129] width 85 height 18
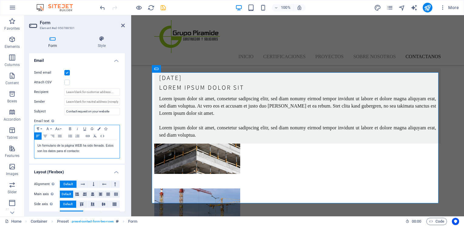
scroll to position [154, 0]
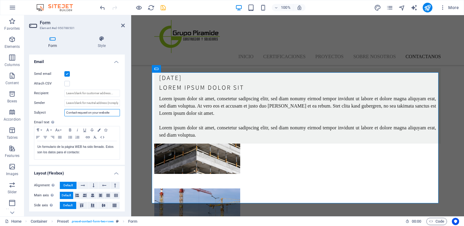
click at [113, 112] on input "Contact request on your website" at bounding box center [92, 112] width 56 height 7
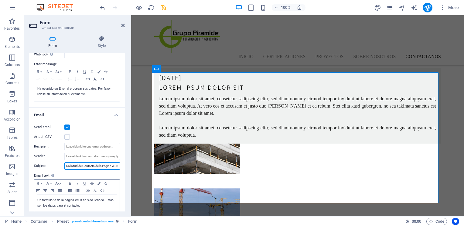
scroll to position [95, 0]
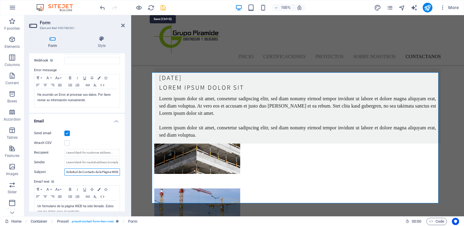
type input "Solicitud de Contacto de la Página WEB"
click at [164, 6] on icon "save" at bounding box center [163, 7] width 7 height 7
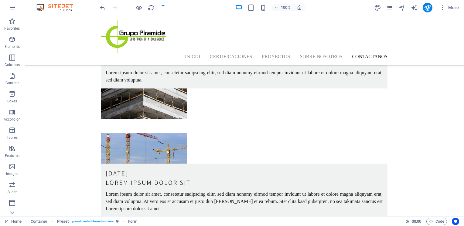
scroll to position [1683, 0]
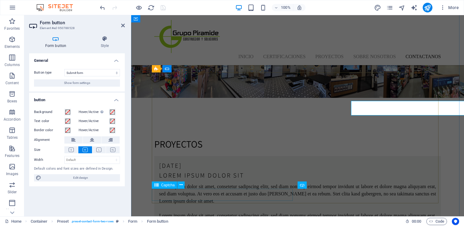
scroll to position [1771, 0]
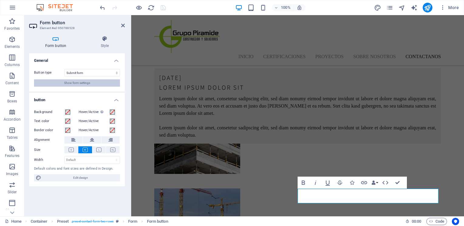
click at [85, 82] on span "Show form settings" at bounding box center [77, 83] width 26 height 7
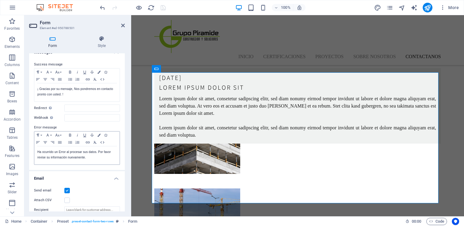
scroll to position [45, 0]
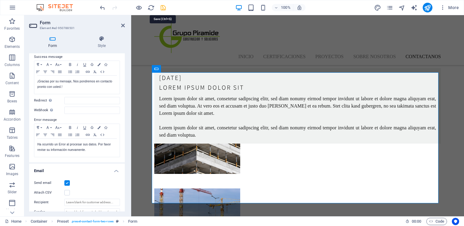
click at [164, 11] on icon "save" at bounding box center [163, 7] width 7 height 7
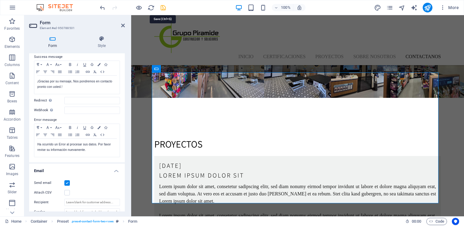
checkbox input "false"
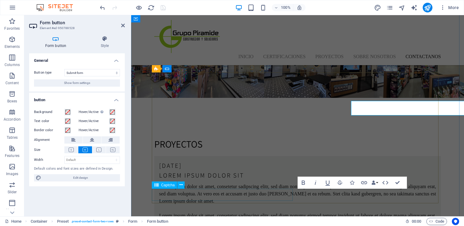
scroll to position [1771, 0]
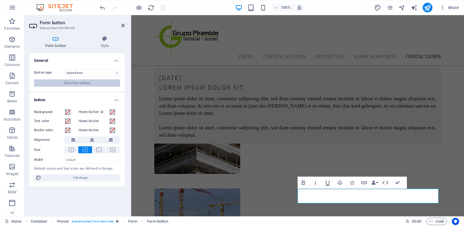
click at [98, 84] on button "Show form settings" at bounding box center [77, 83] width 86 height 7
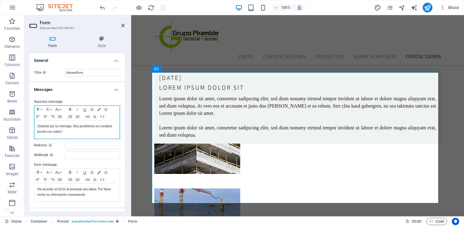
click at [94, 131] on p "¡Gracias por su mensaje, Nos pondremos en contacto pronto con usted.!" at bounding box center [76, 129] width 79 height 11
click at [81, 136] on div "¡Gracias por su mensaje, Nos pondremos en contacto pronto con usted!!" at bounding box center [76, 130] width 85 height 18
click at [95, 99] on label "Success message" at bounding box center [77, 101] width 86 height 7
click at [89, 131] on p "¡Gracias por su mensaje, Nos pondremos en contacto pronto con usted!" at bounding box center [76, 129] width 79 height 11
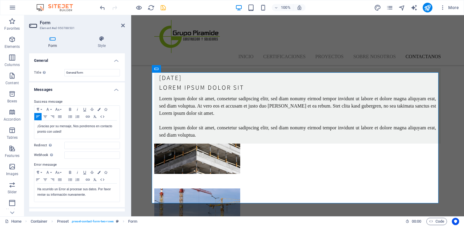
click at [72, 100] on label "Success message" at bounding box center [77, 101] width 86 height 7
click at [81, 133] on p "¡Gracias por su mensaje, Nos pondremos en contacto pronto con usted!" at bounding box center [76, 129] width 79 height 11
click at [79, 142] on input "Redirect Define a redirect target upon successful form submission; for example,…" at bounding box center [92, 145] width 56 height 7
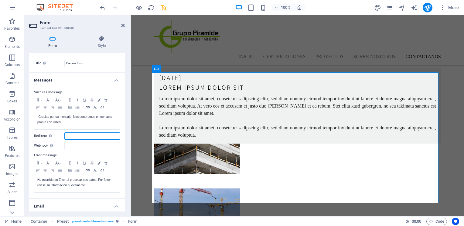
scroll to position [0, 0]
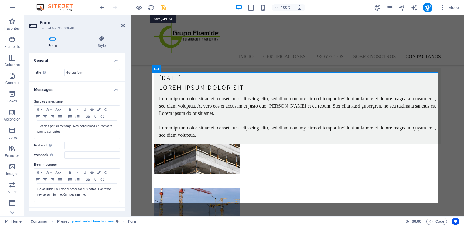
click at [160, 8] on icon "save" at bounding box center [163, 7] width 7 height 7
checkbox input "false"
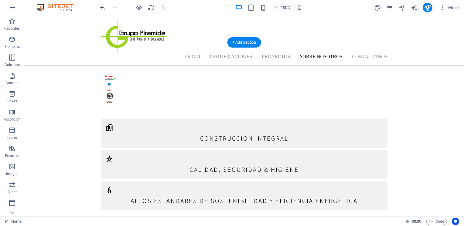
scroll to position [1389, 0]
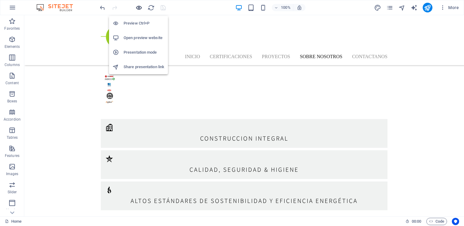
click at [138, 9] on icon "button" at bounding box center [138, 7] width 7 height 7
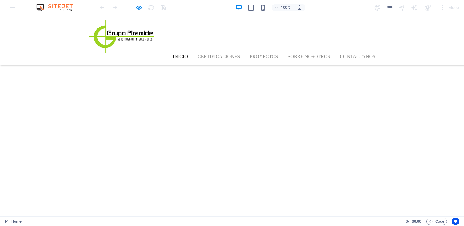
scroll to position [0, 0]
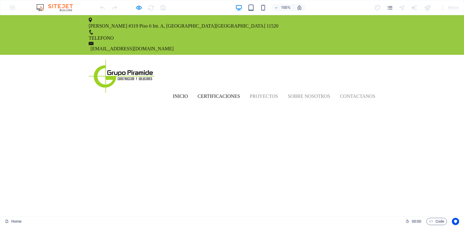
click at [210, 94] on link "Certificaciones" at bounding box center [219, 96] width 42 height 5
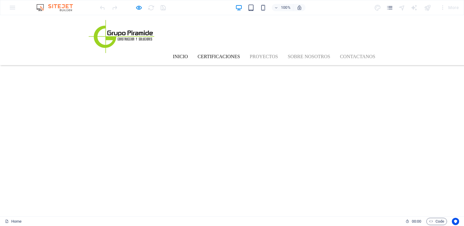
scroll to position [601, 0]
click at [254, 53] on li "Proyectos" at bounding box center [264, 56] width 28 height 7
click at [259, 54] on link "Proyectos" at bounding box center [264, 56] width 28 height 5
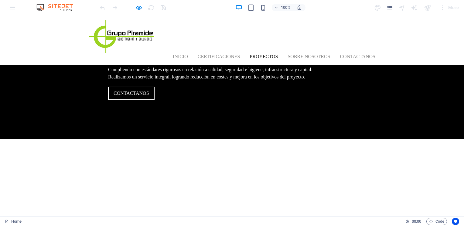
scroll to position [938, 0]
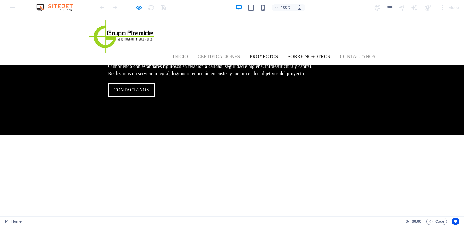
click at [309, 54] on link "Sobre nosotros" at bounding box center [308, 56] width 42 height 5
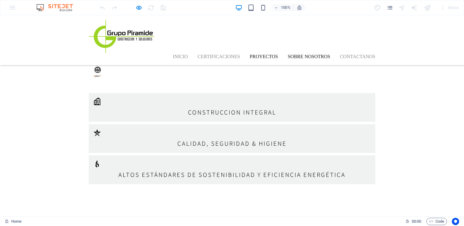
scroll to position [1371, 0]
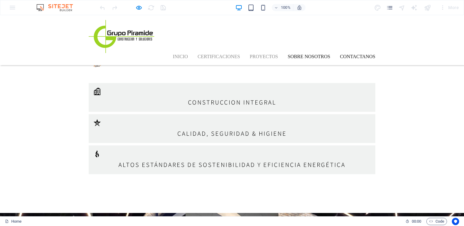
click at [351, 54] on link "Contactanos" at bounding box center [358, 56] width 36 height 5
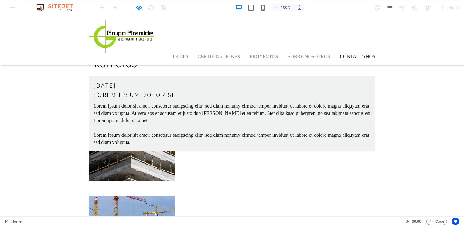
scroll to position [1641, 0]
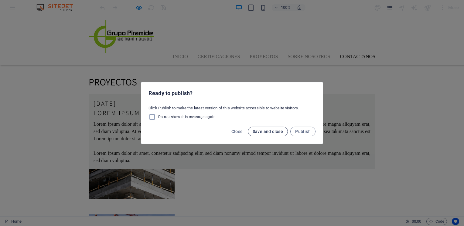
click at [259, 132] on span "Save and close" at bounding box center [268, 131] width 31 height 5
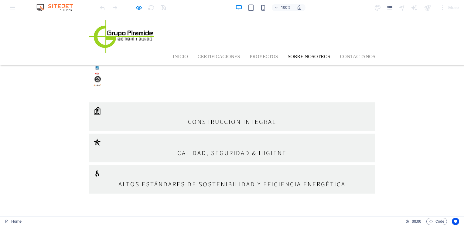
scroll to position [1337, 0]
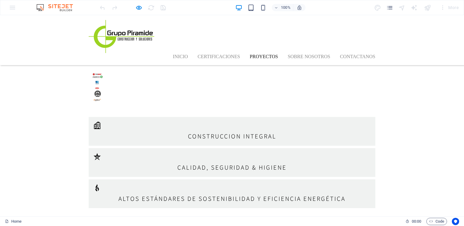
click at [181, 41] on header "Inicio Certificaciones Proyectos Sobre nosotros Contactanos Menu" at bounding box center [232, 40] width 296 height 50
click at [173, 54] on link "Inicio" at bounding box center [180, 56] width 15 height 5
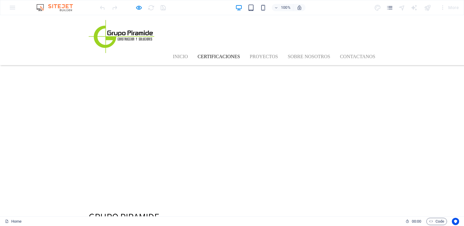
scroll to position [0, 0]
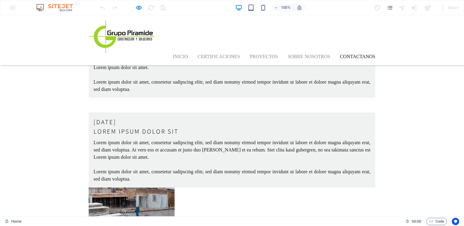
scroll to position [1866, 0]
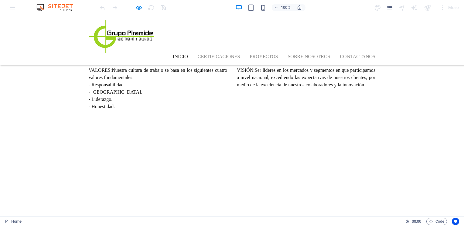
scroll to position [435, 0]
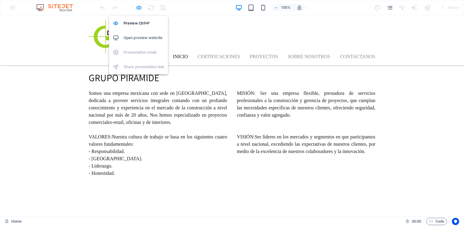
click at [139, 10] on icon "button" at bounding box center [138, 7] width 7 height 7
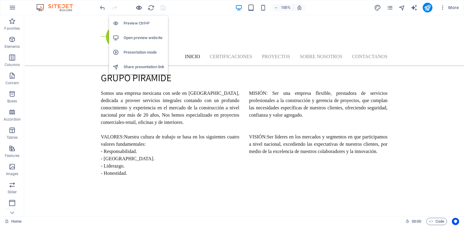
click at [139, 10] on icon "button" at bounding box center [138, 7] width 7 height 7
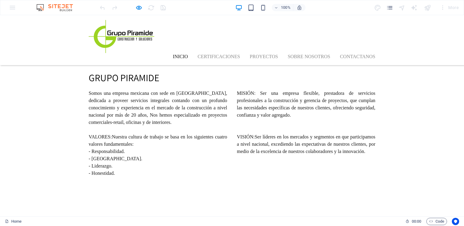
click at [140, 11] on div at bounding box center [133, 8] width 68 height 10
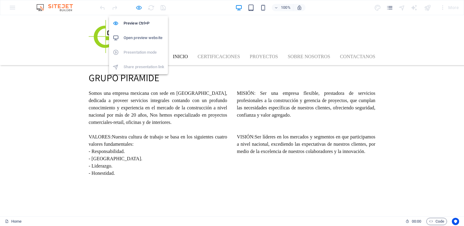
click at [139, 9] on icon "button" at bounding box center [138, 7] width 7 height 7
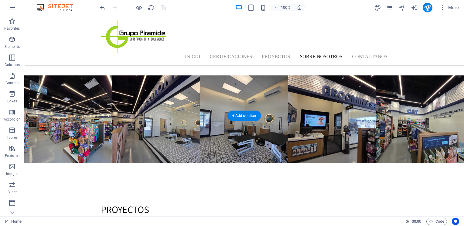
scroll to position [1564, 0]
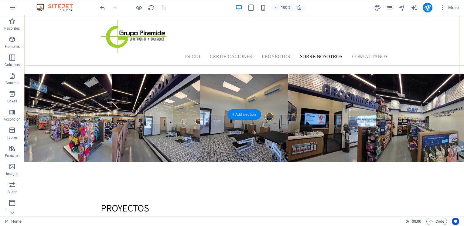
click at [246, 118] on div "+ Add section" at bounding box center [244, 115] width 34 height 10
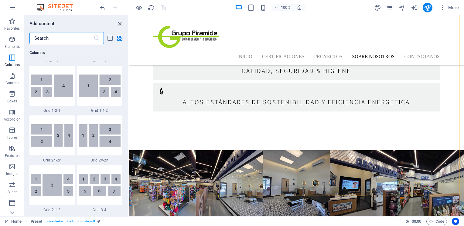
scroll to position [824, 0]
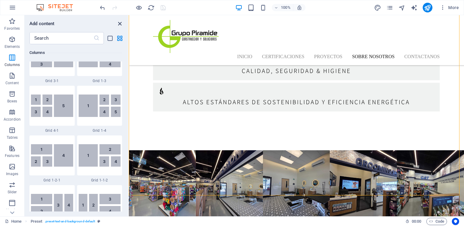
click at [120, 21] on icon "close panel" at bounding box center [119, 23] width 7 height 7
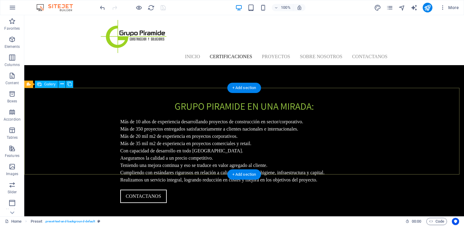
scroll to position [839, 0]
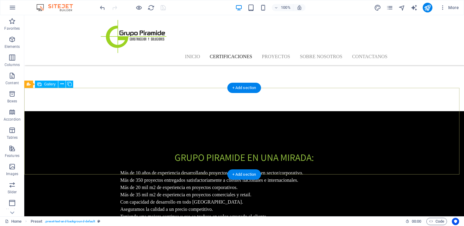
select select "4"
select select "px"
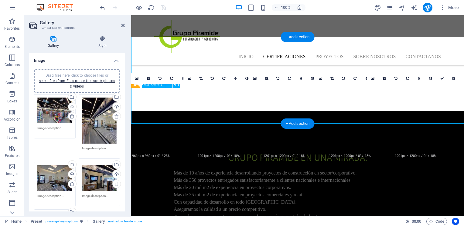
scroll to position [890, 0]
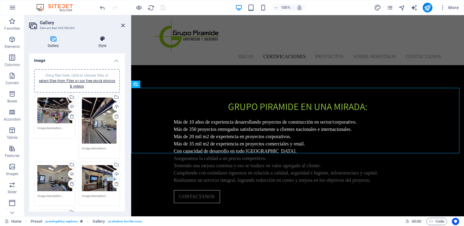
click at [103, 46] on h4 "Style" at bounding box center [102, 42] width 45 height 13
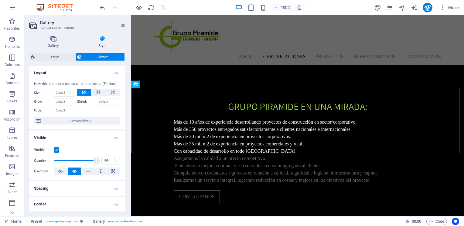
click at [56, 35] on div "Gallery Style Image Drag files here, click to choose files or select files from…" at bounding box center [76, 124] width 105 height 186
click at [52, 41] on icon at bounding box center [53, 39] width 48 height 6
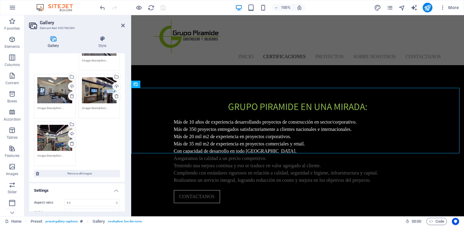
scroll to position [145, 0]
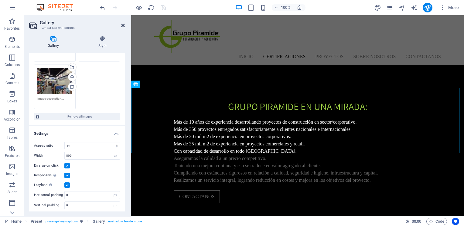
click at [122, 27] on icon at bounding box center [123, 25] width 4 height 5
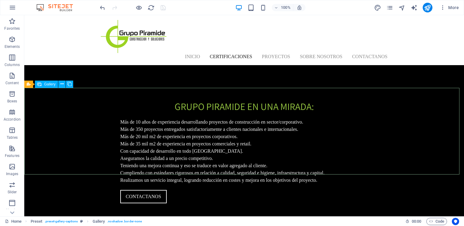
click at [49, 87] on div "Gallery" at bounding box center [46, 84] width 23 height 7
click at [28, 86] on icon at bounding box center [29, 84] width 4 height 7
click at [50, 84] on icon at bounding box center [49, 84] width 3 height 6
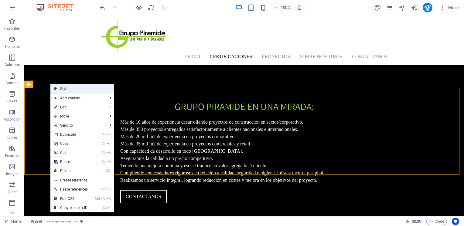
click at [63, 89] on link "Style" at bounding box center [82, 88] width 64 height 9
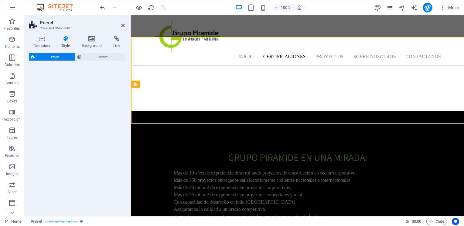
scroll to position [890, 0]
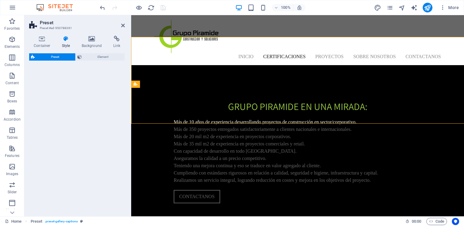
select select "4"
select select "captions"
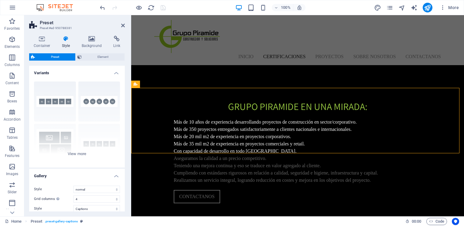
select select
click at [124, 27] on icon at bounding box center [123, 25] width 4 height 5
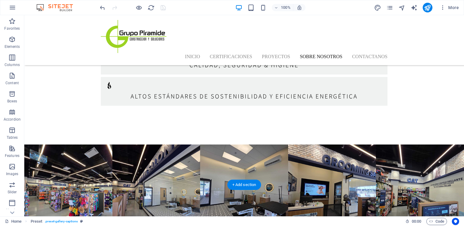
scroll to position [1494, 0]
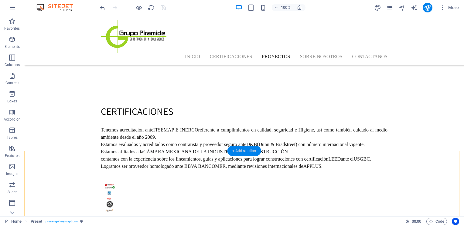
click at [241, 151] on div "+ Add section" at bounding box center [244, 151] width 34 height 10
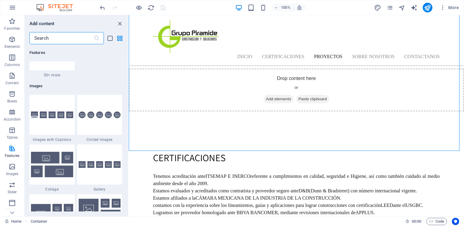
scroll to position [3042, 0]
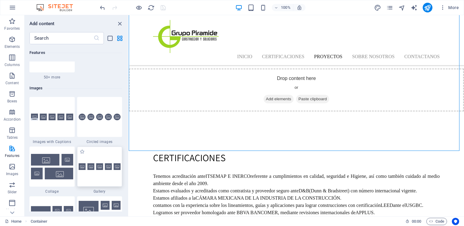
click at [104, 171] on div at bounding box center [99, 167] width 45 height 40
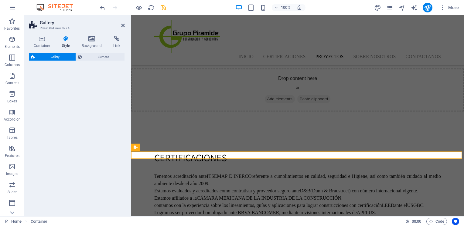
scroll to position [1310, 0]
select select "rem"
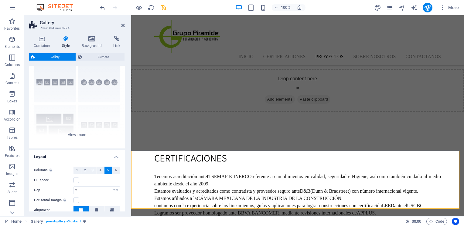
scroll to position [0, 0]
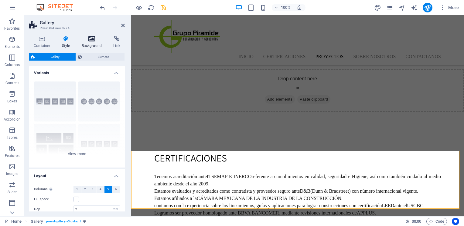
click at [86, 38] on icon at bounding box center [91, 39] width 29 height 6
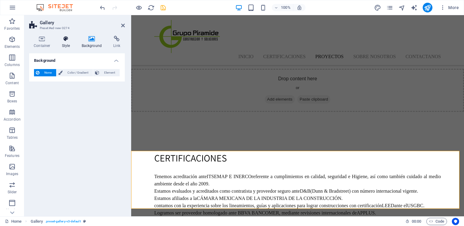
click at [67, 39] on icon at bounding box center [65, 39] width 17 height 6
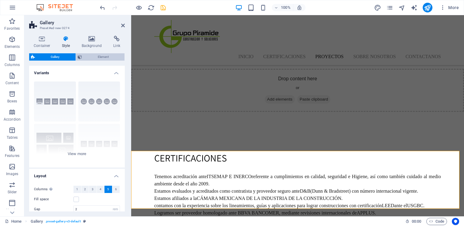
click at [98, 59] on span "Element" at bounding box center [103, 56] width 39 height 7
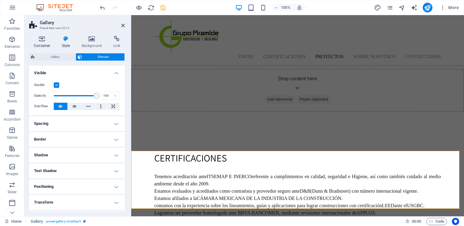
click at [44, 43] on h4 "Container" at bounding box center [43, 42] width 28 height 13
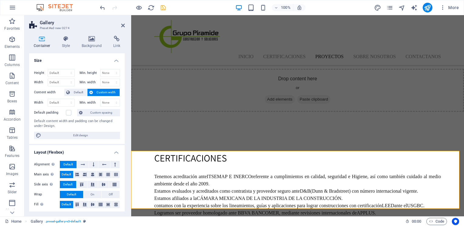
click at [91, 35] on div "Container Style Background Link Size Height Default px rem % vh vw Min. height …" at bounding box center [76, 124] width 105 height 186
click at [92, 36] on icon at bounding box center [91, 39] width 29 height 6
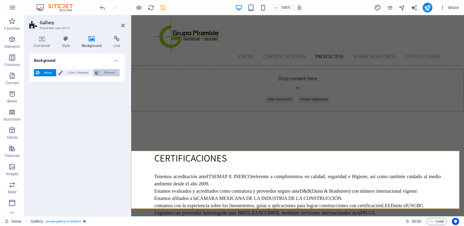
click at [104, 74] on span "Element" at bounding box center [109, 72] width 17 height 7
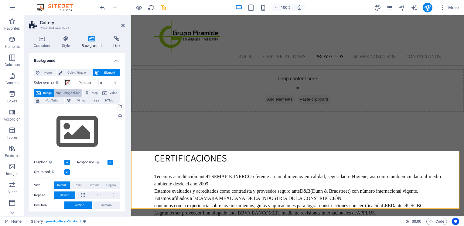
click at [63, 94] on span "Image slider" at bounding box center [71, 93] width 17 height 7
select select "ms"
select select "s"
select select "progressive"
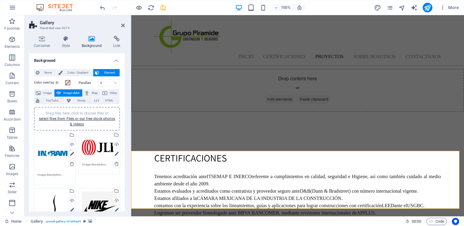
scroll to position [61, 0]
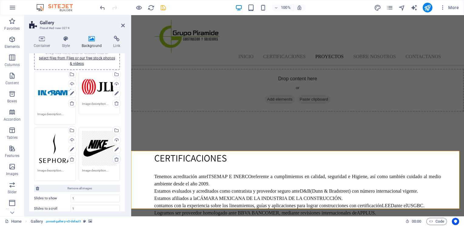
drag, startPoint x: 93, startPoint y: 155, endPoint x: 116, endPoint y: 160, distance: 23.2
click at [116, 157] on icon at bounding box center [116, 159] width 5 height 5
click at [113, 151] on div "Drag files here, click to choose files or select files from Files or our free s…" at bounding box center [76, 126] width 89 height 113
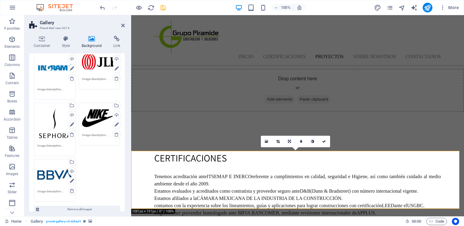
scroll to position [91, 0]
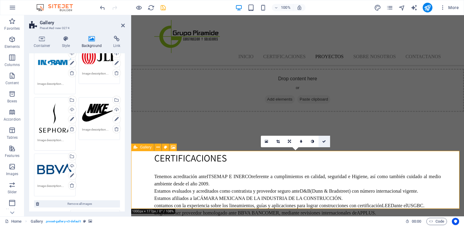
click at [324, 143] on icon at bounding box center [324, 142] width 4 height 4
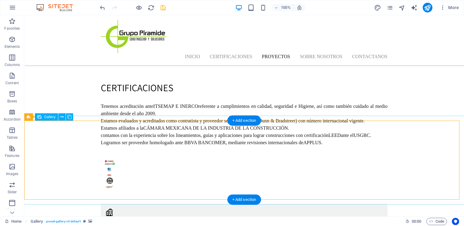
scroll to position [1311, 0]
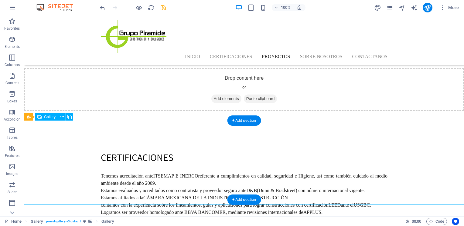
select select "4"
select select "px"
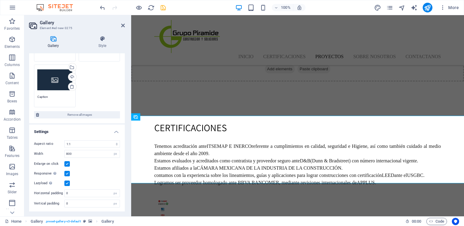
scroll to position [0, 0]
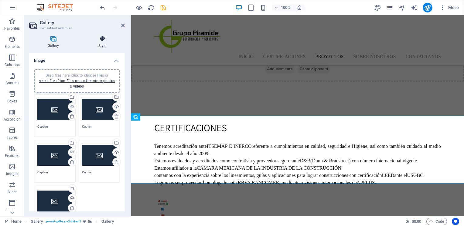
click at [97, 46] on h4 "Style" at bounding box center [102, 42] width 45 height 13
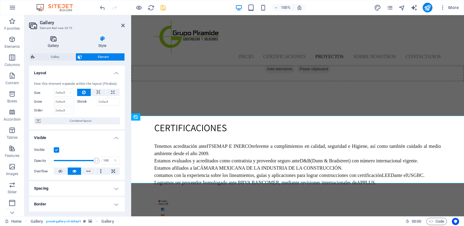
click at [53, 43] on h4 "Gallery" at bounding box center [54, 42] width 51 height 13
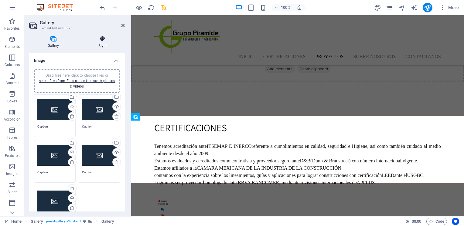
click at [99, 40] on icon at bounding box center [102, 39] width 45 height 6
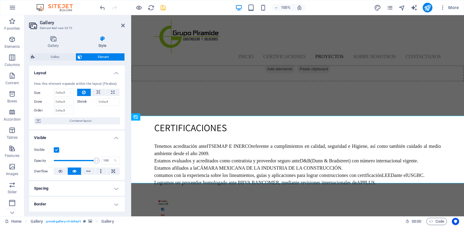
click at [96, 58] on span "Element" at bounding box center [103, 56] width 39 height 7
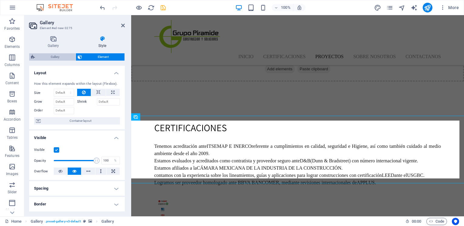
click at [67, 58] on span "Gallery" at bounding box center [55, 56] width 37 height 7
select select "rem"
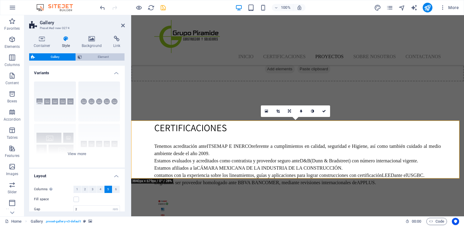
click at [95, 57] on span "Element" at bounding box center [103, 56] width 39 height 7
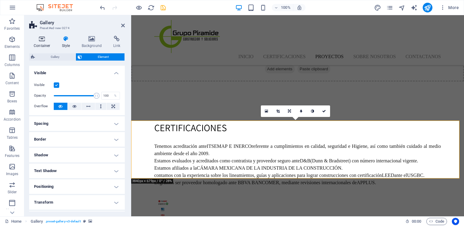
click at [42, 41] on icon at bounding box center [42, 39] width 26 height 6
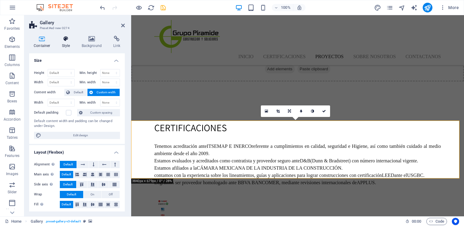
click at [70, 47] on h4 "Style" at bounding box center [67, 42] width 20 height 13
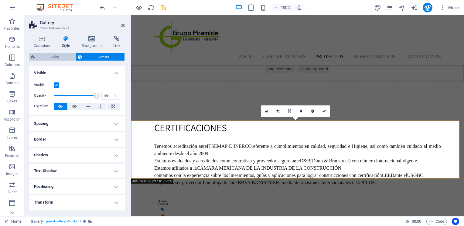
click at [60, 57] on span "Gallery" at bounding box center [55, 56] width 37 height 7
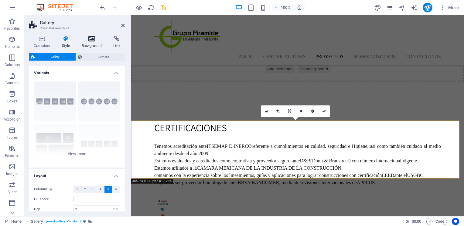
click at [83, 42] on h4 "Background" at bounding box center [93, 42] width 32 height 13
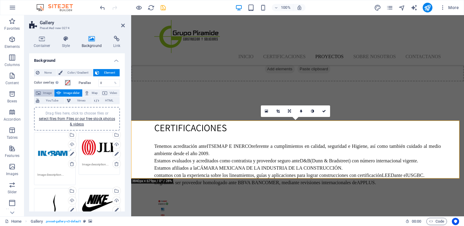
click at [49, 93] on span "Image" at bounding box center [47, 93] width 10 height 7
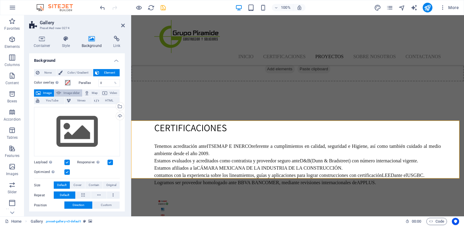
click at [67, 90] on span "Image slider" at bounding box center [71, 93] width 17 height 7
select select "ms"
select select "s"
select select "progressive"
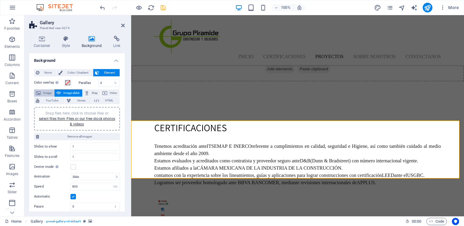
click at [46, 95] on span "Image" at bounding box center [47, 93] width 10 height 7
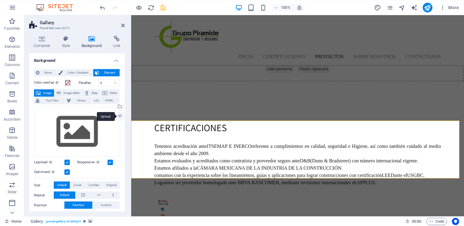
click at [120, 117] on div "Upload" at bounding box center [119, 116] width 9 height 9
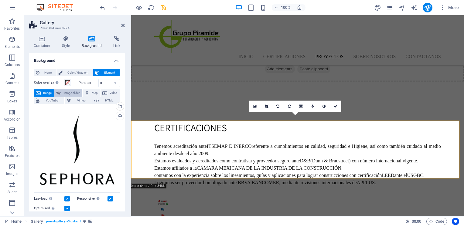
click at [70, 94] on span "Image slider" at bounding box center [71, 93] width 17 height 7
select select "ms"
select select "s"
select select "progressive"
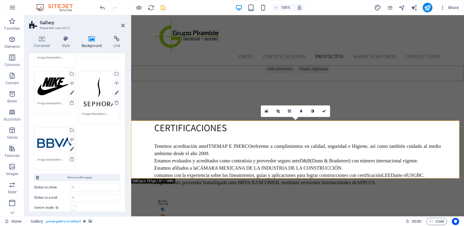
scroll to position [121, 0]
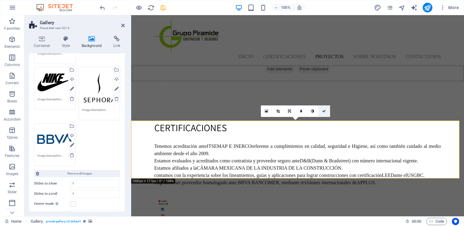
click at [324, 112] on icon at bounding box center [324, 112] width 4 height 4
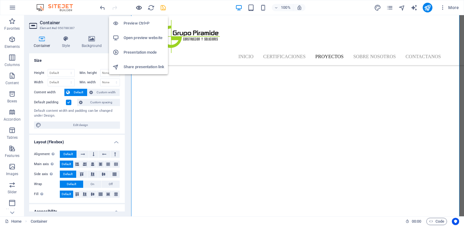
click at [142, 8] on icon "button" at bounding box center [138, 7] width 7 height 7
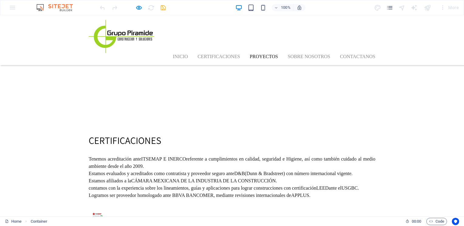
scroll to position [1369, 0]
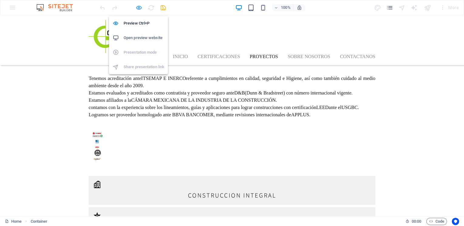
click at [138, 7] on icon "button" at bounding box center [138, 7] width 7 height 7
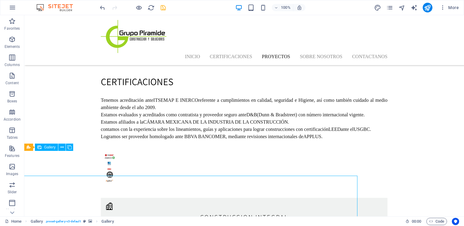
scroll to position [1280, 0]
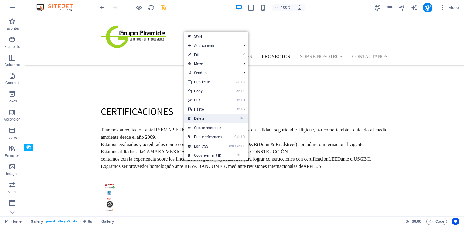
click at [212, 119] on link "⌦ Delete" at bounding box center [204, 118] width 41 height 9
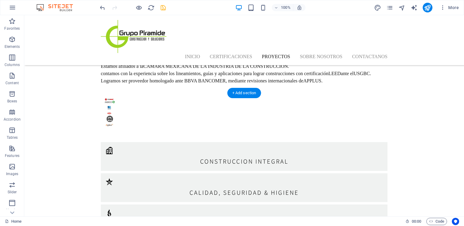
scroll to position [1250, 0]
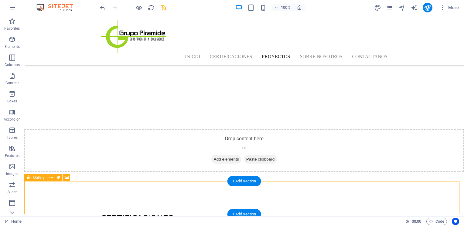
select select "ms"
select select "s"
select select "progressive"
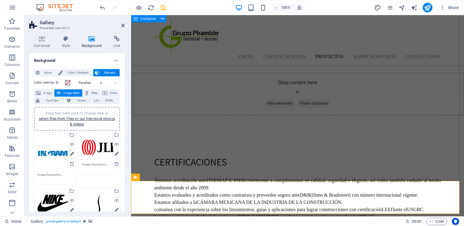
scroll to position [1340, 0]
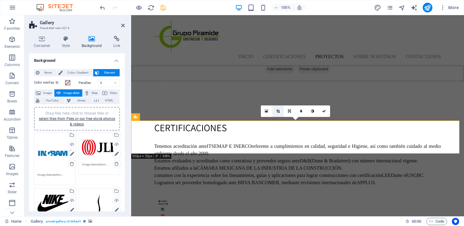
click at [280, 112] on link at bounding box center [278, 112] width 12 height 12
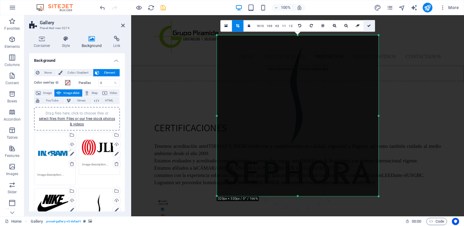
click at [369, 26] on icon at bounding box center [369, 26] width 4 height 4
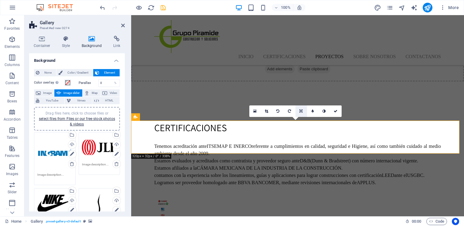
click at [303, 112] on link at bounding box center [301, 112] width 12 height 12
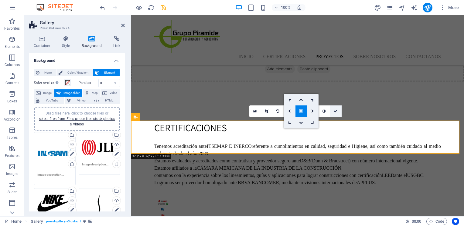
click at [340, 111] on link at bounding box center [336, 112] width 12 height 12
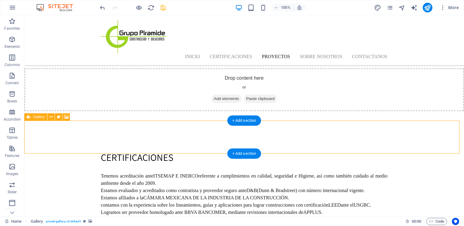
select select "ms"
select select "s"
select select "progressive"
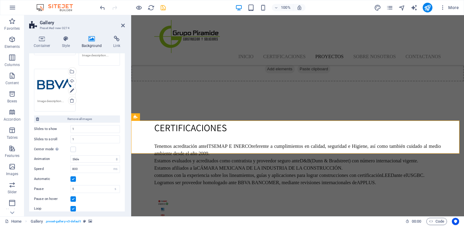
scroll to position [209, 0]
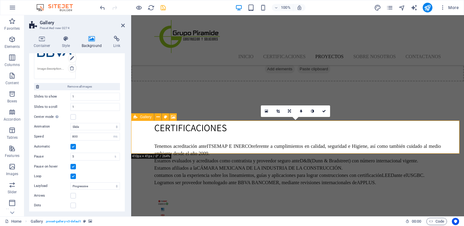
click at [291, 110] on link at bounding box center [290, 112] width 12 height 12
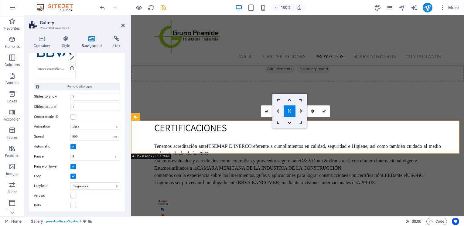
click at [302, 124] on link at bounding box center [301, 123] width 12 height 12
click at [288, 111] on icon at bounding box center [289, 111] width 5 height 5
click at [291, 110] on icon at bounding box center [289, 112] width 3 height 4
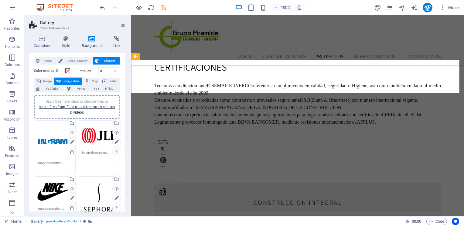
scroll to position [0, 0]
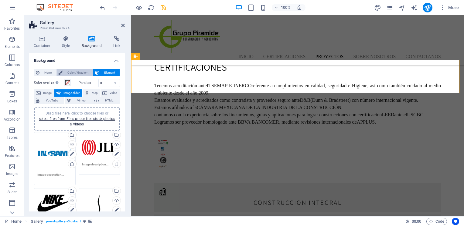
click at [69, 71] on span "Color / Gradient" at bounding box center [77, 72] width 27 height 7
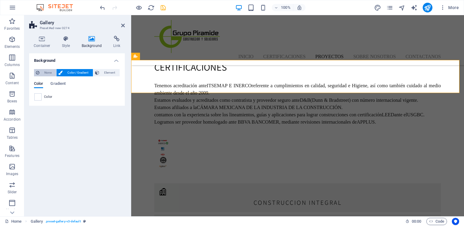
click at [41, 71] on button "None" at bounding box center [45, 72] width 22 height 7
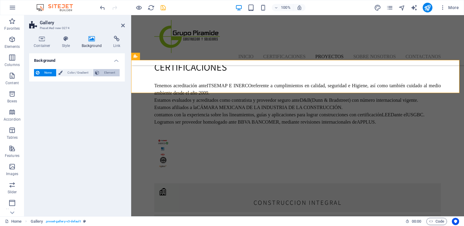
click at [104, 72] on span "Element" at bounding box center [109, 72] width 17 height 7
select select "ms"
select select "s"
select select "progressive"
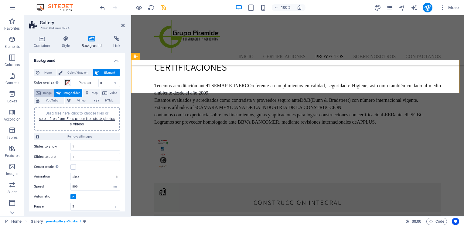
click at [44, 92] on span "Image" at bounding box center [47, 93] width 10 height 7
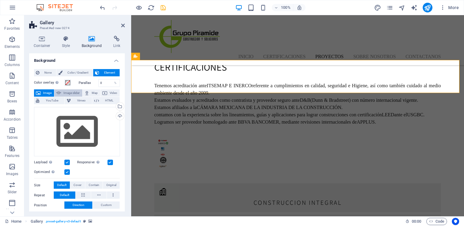
click at [66, 92] on span "Image slider" at bounding box center [71, 93] width 17 height 7
select select "ms"
select select "s"
select select "progressive"
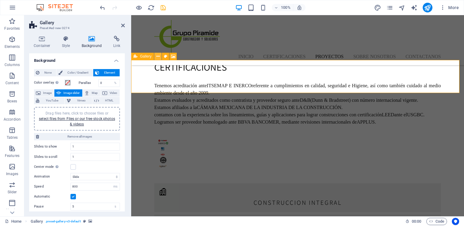
click at [157, 56] on icon at bounding box center [157, 56] width 3 height 6
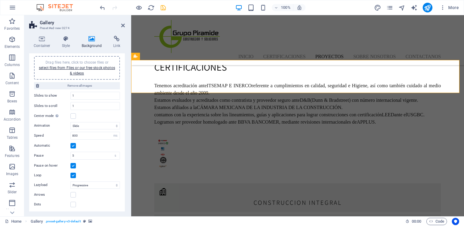
scroll to position [51, 0]
click at [75, 116] on label at bounding box center [72, 116] width 5 height 5
click at [0, 0] on input "Center mode Enables centered view with partial previous/next slide. Use with od…" at bounding box center [0, 0] width 0 height 0
click at [75, 116] on label at bounding box center [72, 116] width 5 height 5
click at [0, 0] on input "Center mode Enables centered view with partial previous/next slide. Use with od…" at bounding box center [0, 0] width 0 height 0
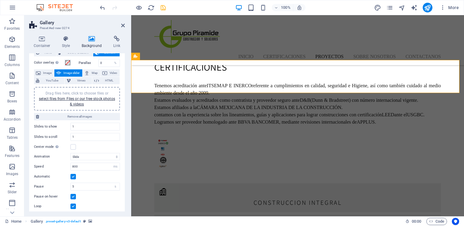
scroll to position [0, 0]
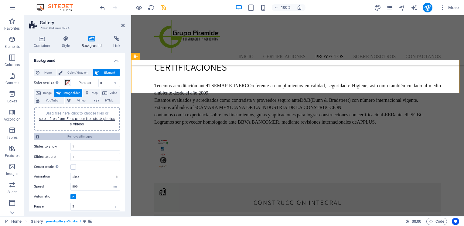
click at [78, 133] on span "Remove all images" at bounding box center [79, 136] width 77 height 7
click at [44, 91] on span "Image" at bounding box center [47, 93] width 10 height 7
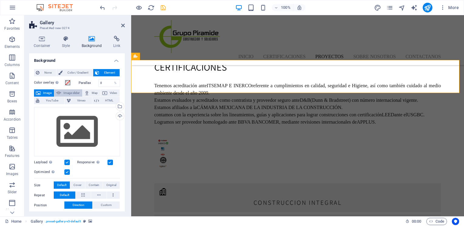
click at [69, 93] on span "Image slider" at bounding box center [71, 93] width 17 height 7
select select "ms"
select select "s"
select select "progressive"
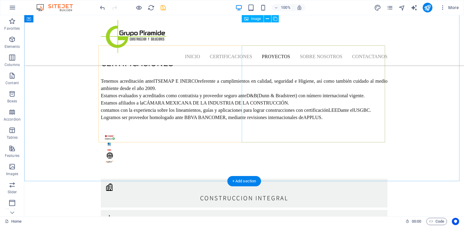
scroll to position [1250, 0]
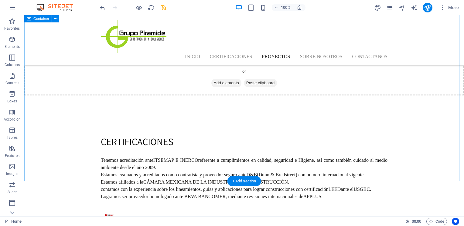
click at [244, 181] on div "+ Add section" at bounding box center [244, 181] width 34 height 10
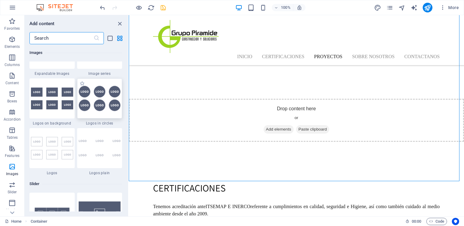
scroll to position [3430, 0]
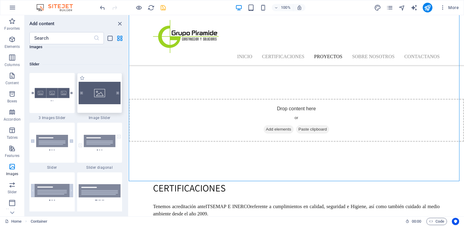
click at [97, 108] on div at bounding box center [99, 93] width 45 height 40
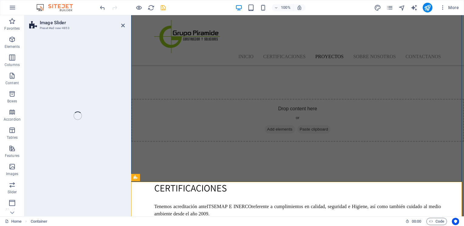
scroll to position [1280, 0]
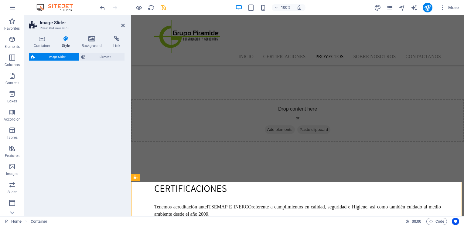
select select "rem"
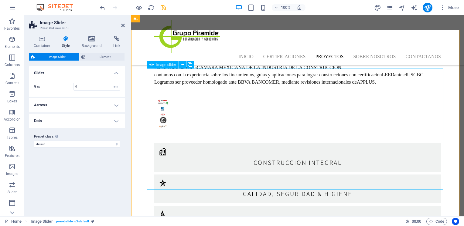
scroll to position [1431, 0]
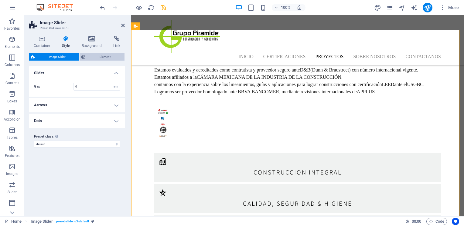
click at [97, 55] on span "Element" at bounding box center [104, 56] width 35 height 7
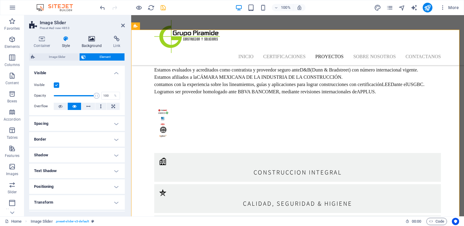
click at [88, 42] on icon at bounding box center [91, 39] width 29 height 6
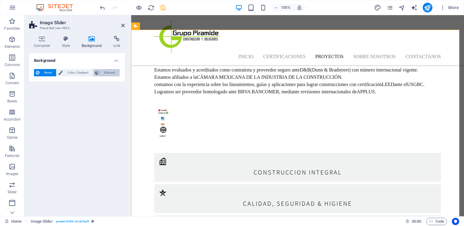
click at [108, 74] on span "Element" at bounding box center [109, 72] width 17 height 7
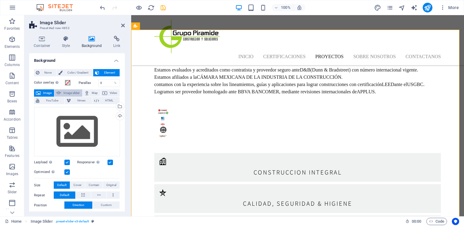
click at [68, 92] on span "Image slider" at bounding box center [71, 93] width 17 height 7
select select "ms"
select select "s"
select select "progressive"
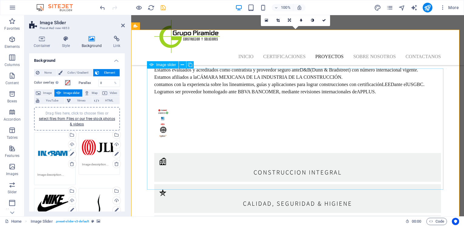
select select "px"
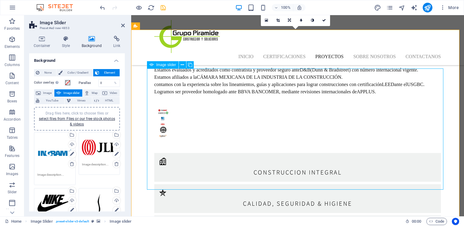
select select "ms"
select select "s"
select select "progressive"
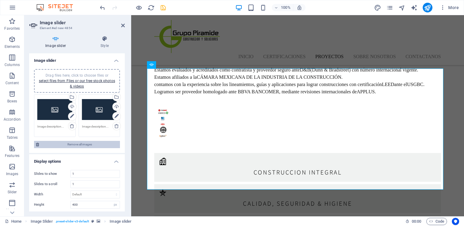
click at [70, 144] on span "Remove all images" at bounding box center [79, 144] width 77 height 7
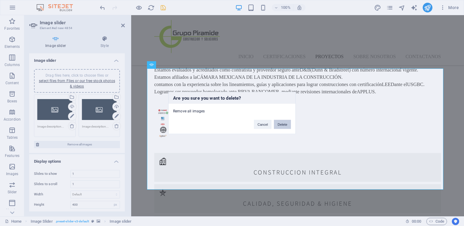
click at [277, 125] on button "Delete" at bounding box center [282, 124] width 17 height 9
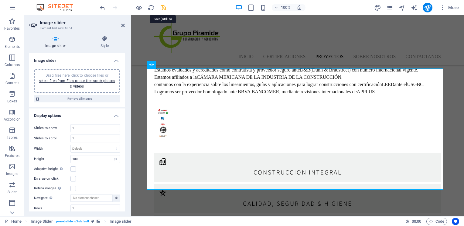
click at [161, 7] on icon "save" at bounding box center [163, 7] width 7 height 7
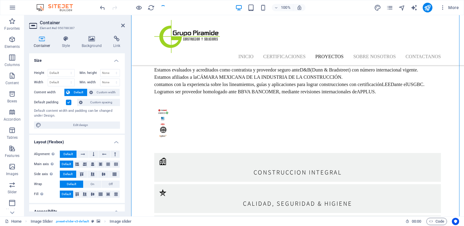
checkbox input "false"
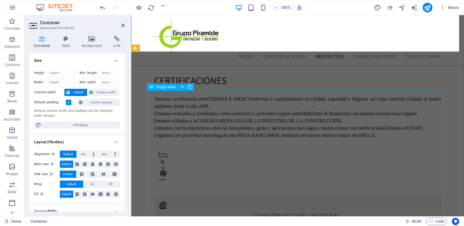
scroll to position [1409, 0]
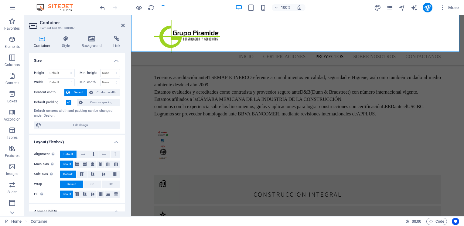
click at [126, 28] on aside "Container Element #ed-950788387 Container Style Background Link Size Height Def…" at bounding box center [77, 116] width 107 height 202
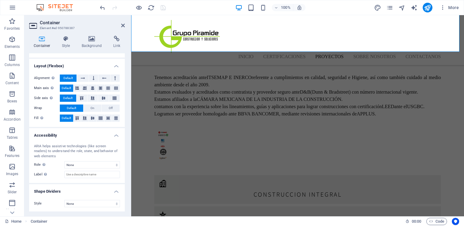
scroll to position [0, 0]
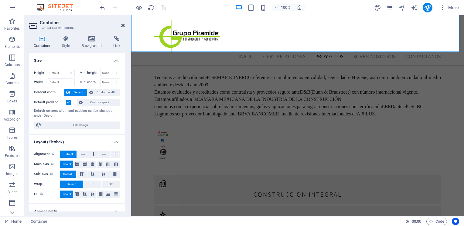
click at [122, 25] on icon at bounding box center [123, 25] width 4 height 5
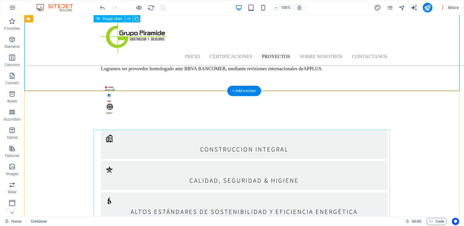
scroll to position [1319, 0]
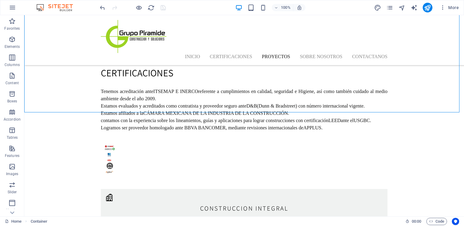
click at [143, 10] on div at bounding box center [133, 8] width 68 height 10
click at [140, 9] on icon "button" at bounding box center [138, 7] width 7 height 7
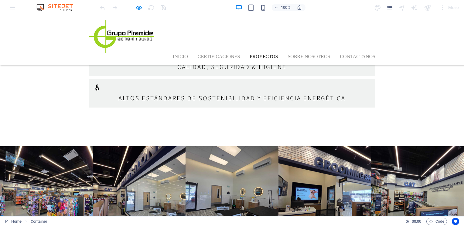
scroll to position [1377, 0]
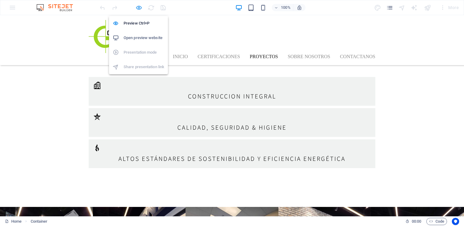
click at [138, 8] on icon "button" at bounding box center [138, 7] width 7 height 7
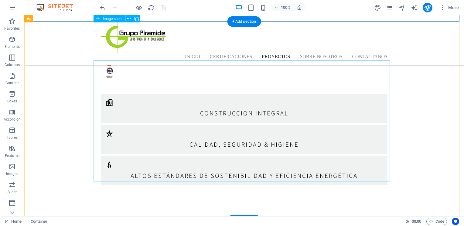
scroll to position [1410, 0]
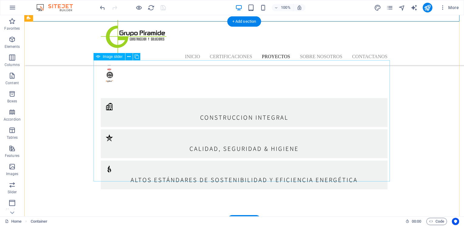
select select "px"
select select "ms"
select select "s"
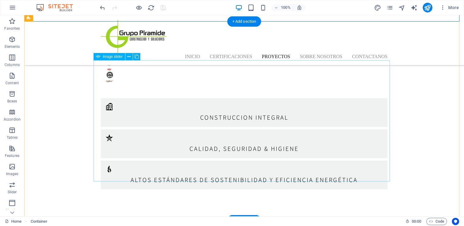
select select "progressive"
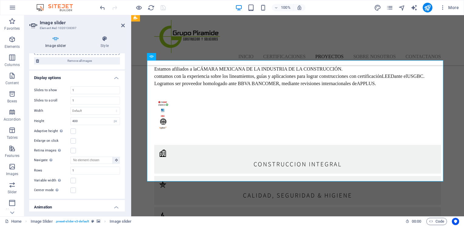
scroll to position [0, 0]
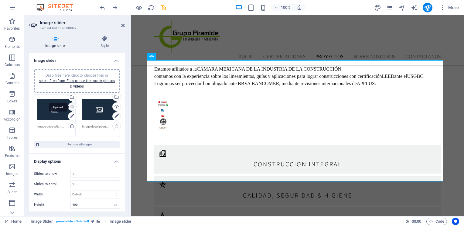
click at [71, 106] on div "Upload" at bounding box center [71, 107] width 9 height 9
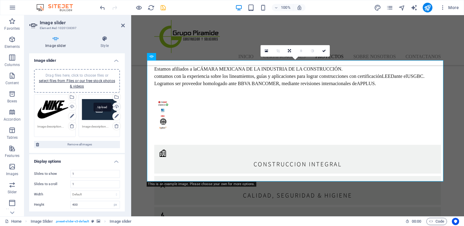
click at [114, 107] on div "Upload" at bounding box center [115, 107] width 9 height 9
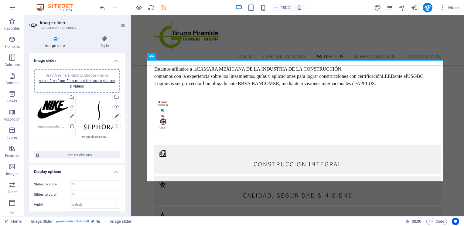
click at [109, 33] on div "Image slider Style Image slider Drag files here, click to choose files or selec…" at bounding box center [76, 124] width 105 height 186
click at [108, 35] on div "Image slider Style Image slider Drag files here, click to choose files or selec…" at bounding box center [76, 124] width 105 height 186
click at [107, 36] on div "Image slider Style Image slider Drag files here, click to choose files or selec…" at bounding box center [76, 124] width 105 height 186
click at [106, 39] on icon at bounding box center [104, 39] width 40 height 6
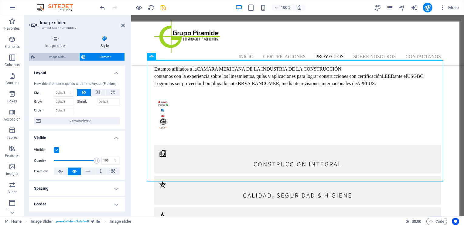
click at [58, 54] on span "Image Slider" at bounding box center [57, 56] width 41 height 7
select select "region"
select select "rem"
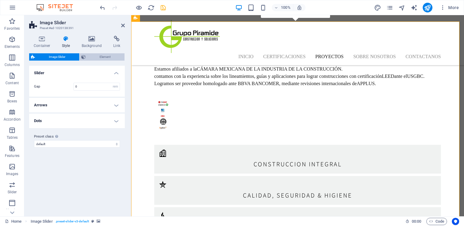
click at [98, 56] on span "Element" at bounding box center [104, 56] width 35 height 7
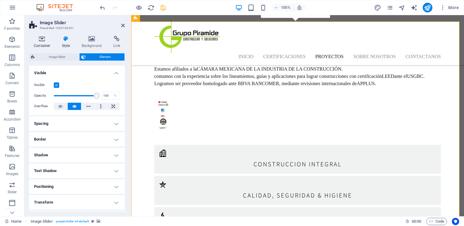
click at [38, 41] on icon at bounding box center [42, 39] width 26 height 6
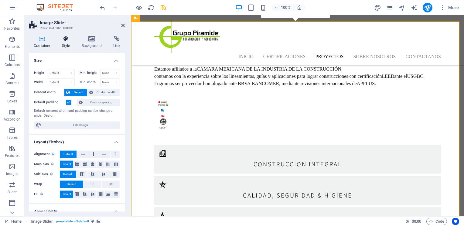
click at [61, 42] on h4 "Style" at bounding box center [67, 42] width 20 height 13
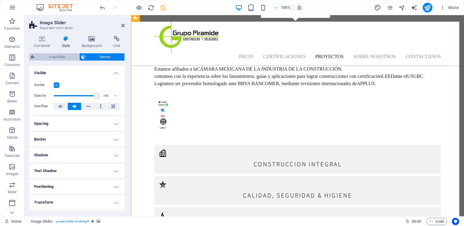
click at [59, 56] on span "Image Slider" at bounding box center [57, 56] width 41 height 7
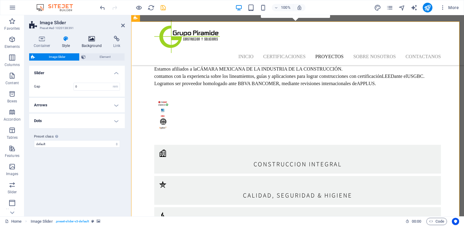
click at [84, 46] on h4 "Background" at bounding box center [93, 42] width 32 height 13
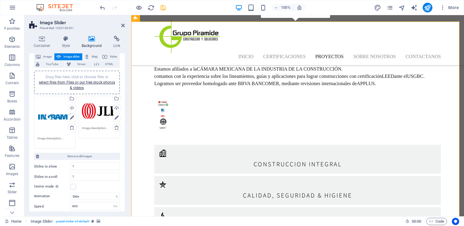
scroll to position [30, 0]
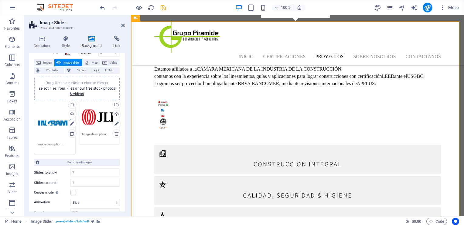
click at [71, 134] on icon at bounding box center [72, 133] width 5 height 5
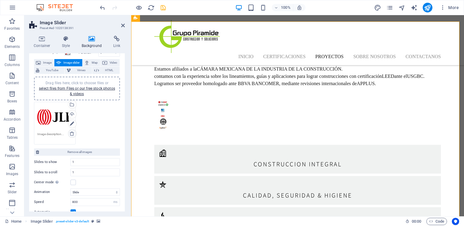
click at [71, 134] on icon at bounding box center [72, 133] width 5 height 5
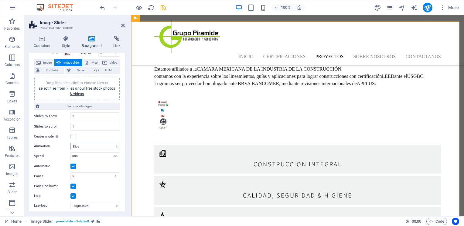
scroll to position [0, 0]
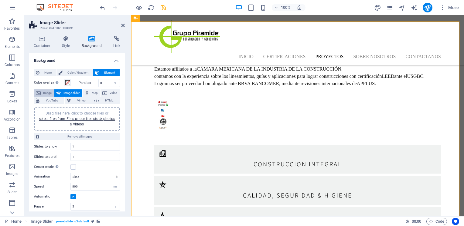
click at [43, 93] on span "Image" at bounding box center [47, 93] width 10 height 7
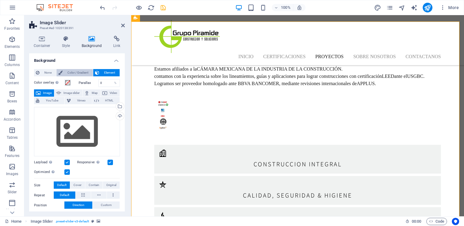
click at [66, 74] on span "Color / Gradient" at bounding box center [77, 72] width 27 height 7
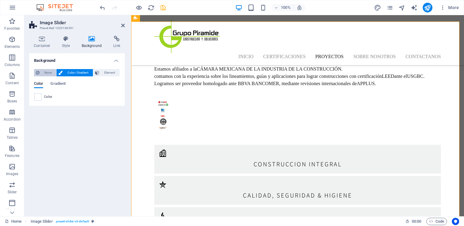
click at [45, 74] on span "None" at bounding box center [47, 72] width 13 height 7
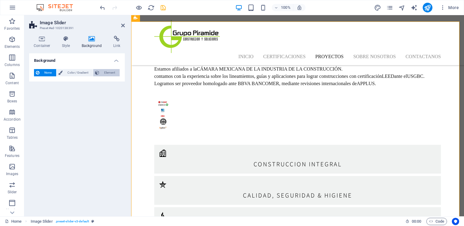
click at [99, 72] on icon at bounding box center [97, 72] width 4 height 7
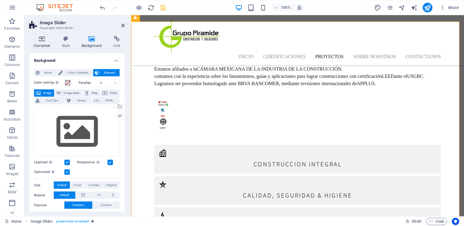
click at [44, 42] on h4 "Container" at bounding box center [43, 42] width 28 height 13
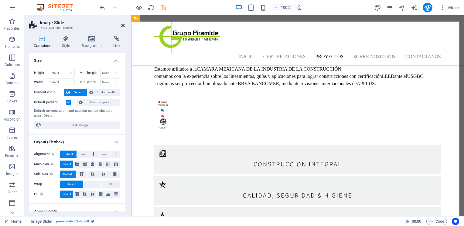
click at [122, 25] on icon at bounding box center [123, 25] width 4 height 5
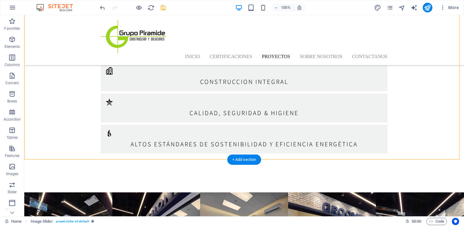
scroll to position [1471, 0]
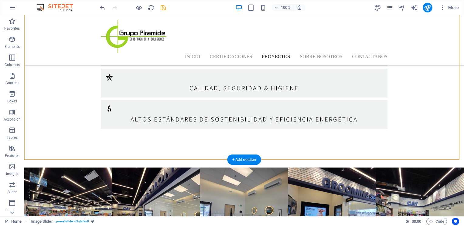
select select "region"
select select "rem"
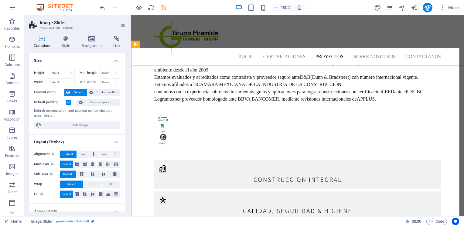
scroll to position [1410, 0]
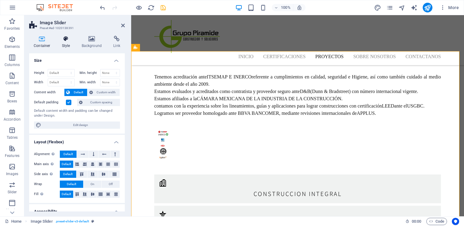
click at [61, 41] on icon at bounding box center [65, 39] width 17 height 6
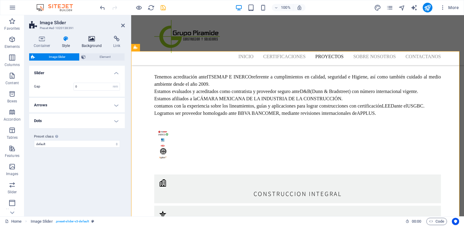
click at [90, 41] on icon at bounding box center [91, 39] width 29 height 6
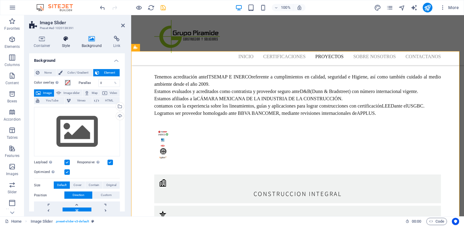
click at [65, 39] on icon at bounding box center [65, 39] width 17 height 6
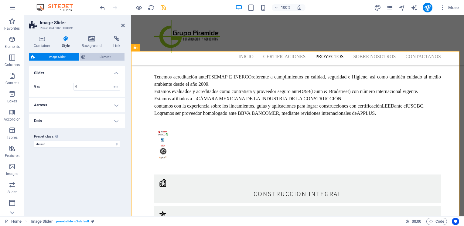
click at [100, 59] on span "Element" at bounding box center [104, 56] width 35 height 7
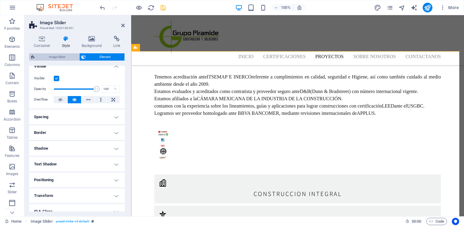
scroll to position [0, 0]
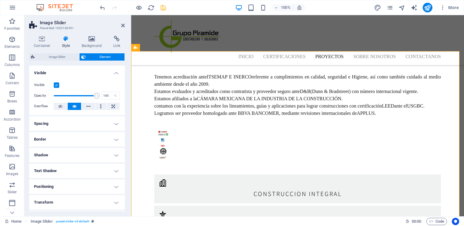
click at [36, 36] on div "Container Style Background Link Size Height Default px rem % vh vw Min. height …" at bounding box center [76, 124] width 105 height 186
click at [45, 42] on h4 "Container" at bounding box center [43, 42] width 28 height 13
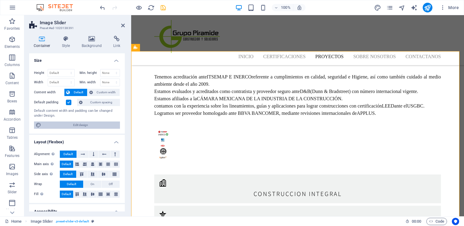
click at [78, 126] on span "Edit design" at bounding box center [80, 125] width 75 height 7
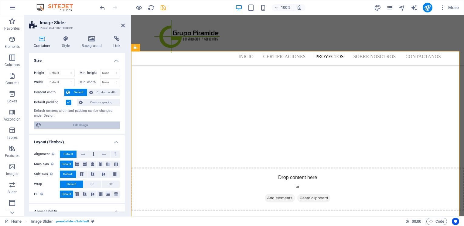
select select "rem"
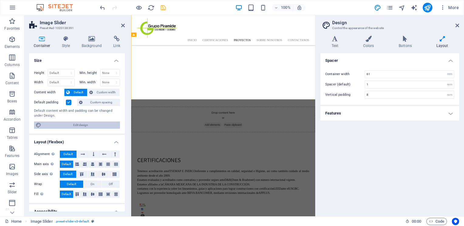
scroll to position [1505, 0]
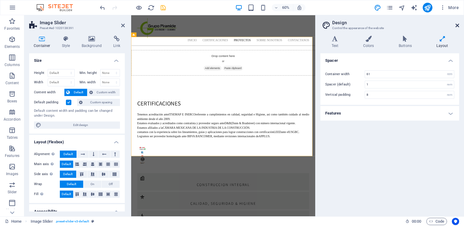
click at [456, 24] on icon at bounding box center [457, 25] width 4 height 5
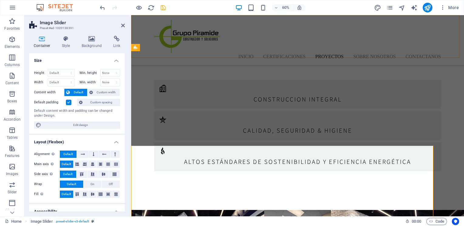
scroll to position [1410, 0]
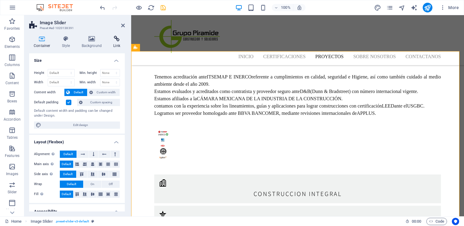
click at [119, 47] on h4 "Link" at bounding box center [117, 42] width 16 height 13
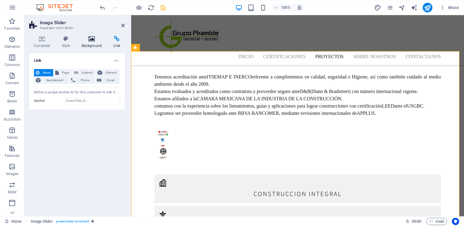
click at [99, 44] on h4 "Background" at bounding box center [93, 42] width 32 height 13
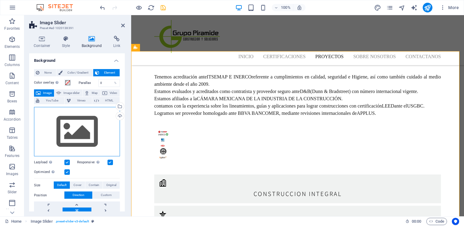
drag, startPoint x: 83, startPoint y: 130, endPoint x: 67, endPoint y: 134, distance: 16.8
click at [67, 134] on div "Drag files here, click to choose files or select files from Files or our free s…" at bounding box center [77, 132] width 86 height 50
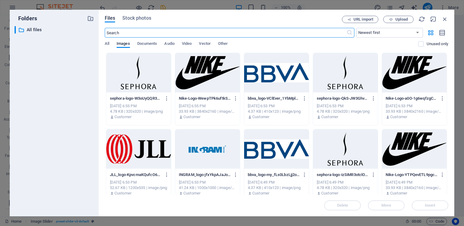
scroll to position [1505, 0]
drag, startPoint x: 443, startPoint y: 19, endPoint x: 311, endPoint y: 4, distance: 133.2
click at [443, 19] on icon "button" at bounding box center [444, 19] width 7 height 7
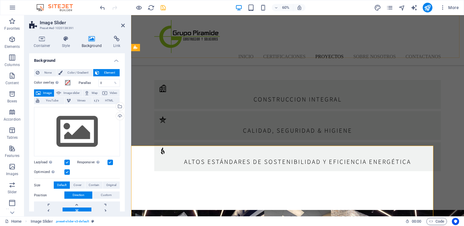
scroll to position [1410, 0]
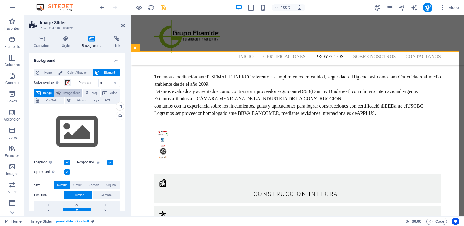
click at [59, 91] on icon at bounding box center [58, 93] width 5 height 7
select select "ms"
select select "s"
select select "progressive"
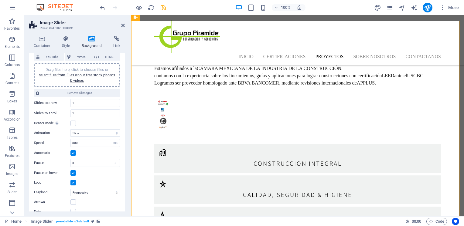
scroll to position [51, 0]
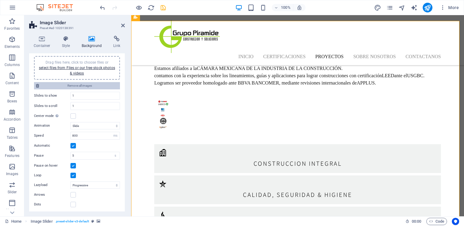
click at [48, 87] on span "Remove all images" at bounding box center [79, 85] width 77 height 7
click at [73, 145] on label at bounding box center [72, 145] width 5 height 5
click at [0, 0] on input "Automatic" at bounding box center [0, 0] width 0 height 0
click at [73, 145] on label at bounding box center [72, 145] width 5 height 5
click at [0, 0] on input "Automatic" at bounding box center [0, 0] width 0 height 0
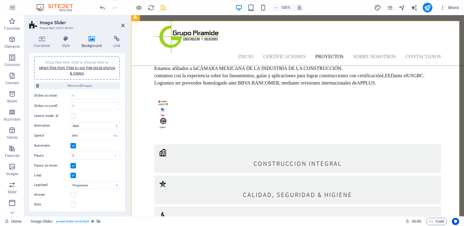
click at [71, 163] on label at bounding box center [72, 165] width 5 height 5
click at [0, 0] on input "Pause on hover" at bounding box center [0, 0] width 0 height 0
click at [71, 163] on label at bounding box center [72, 165] width 5 height 5
click at [0, 0] on input "Pause on hover" at bounding box center [0, 0] width 0 height 0
click at [73, 175] on label at bounding box center [72, 175] width 5 height 5
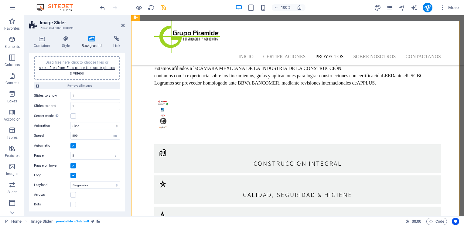
click at [0, 0] on input "Loop" at bounding box center [0, 0] width 0 height 0
click at [73, 175] on label at bounding box center [72, 175] width 5 height 5
click at [0, 0] on input "Loop" at bounding box center [0, 0] width 0 height 0
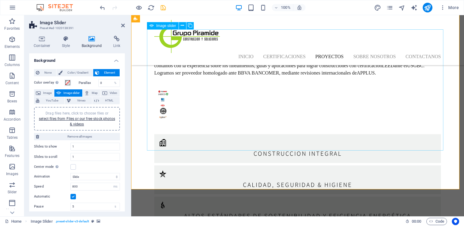
scroll to position [1440, 0]
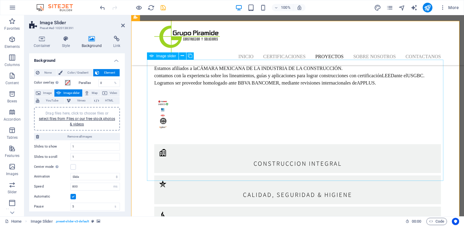
click at [69, 75] on span "Color / Gradient" at bounding box center [77, 72] width 27 height 7
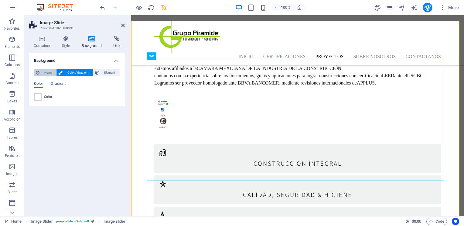
click at [37, 72] on icon at bounding box center [38, 72] width 4 height 7
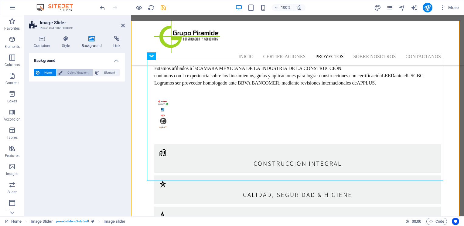
click at [67, 71] on span "Color / Gradient" at bounding box center [77, 72] width 27 height 7
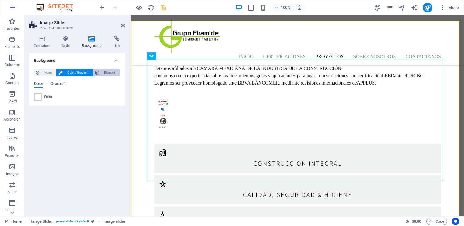
click at [109, 73] on span "Element" at bounding box center [109, 72] width 17 height 7
select select "ms"
select select "s"
select select "progressive"
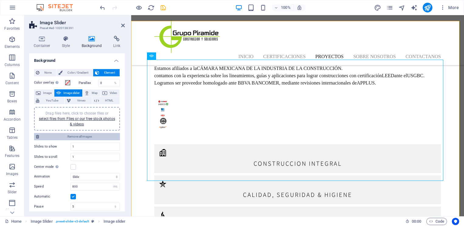
click at [43, 137] on span "Remove all images" at bounding box center [79, 136] width 77 height 7
click at [40, 92] on icon at bounding box center [38, 93] width 5 height 7
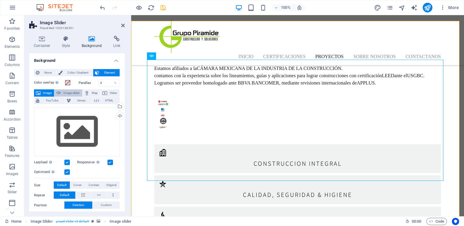
click at [70, 91] on span "Image slider" at bounding box center [71, 93] width 17 height 7
select select "ms"
select select "s"
select select "progressive"
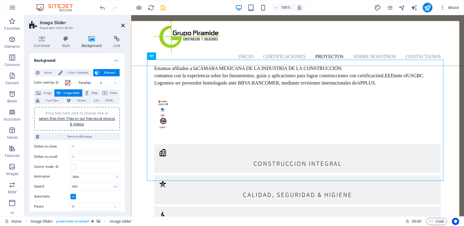
click at [122, 26] on icon at bounding box center [123, 25] width 4 height 5
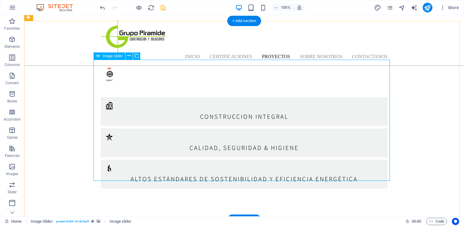
drag, startPoint x: 183, startPoint y: 125, endPoint x: 77, endPoint y: 125, distance: 105.9
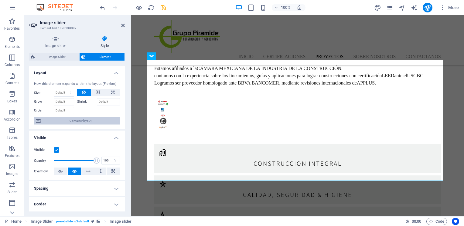
click at [79, 122] on span "Container layout" at bounding box center [80, 120] width 76 height 7
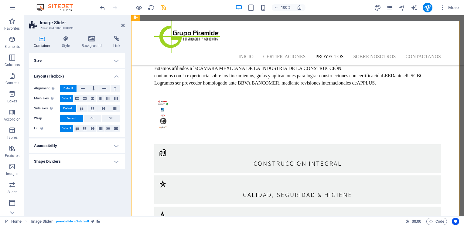
click at [68, 78] on h4 "Layout (Flexbox)" at bounding box center [77, 74] width 96 height 11
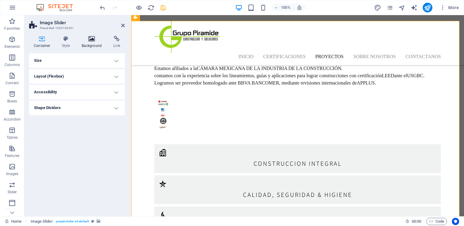
click at [88, 46] on h4 "Background" at bounding box center [93, 42] width 32 height 13
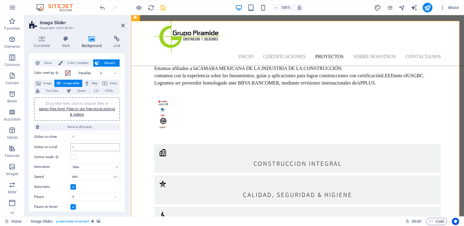
scroll to position [0, 0]
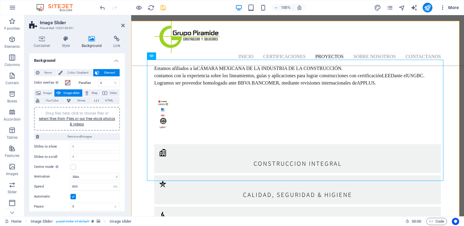
click at [439, 8] on button "More" at bounding box center [449, 8] width 24 height 10
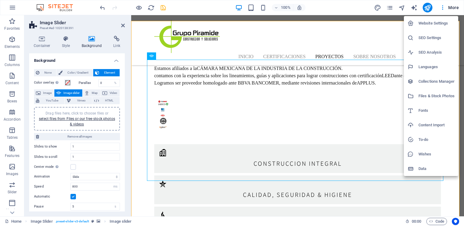
click at [440, 18] on li "Website Settings" at bounding box center [431, 23] width 54 height 15
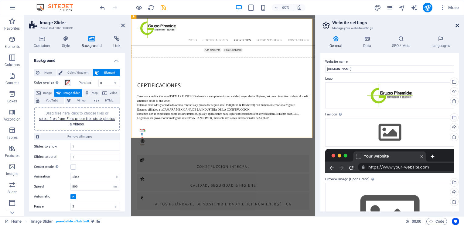
click at [457, 25] on icon at bounding box center [457, 25] width 4 height 5
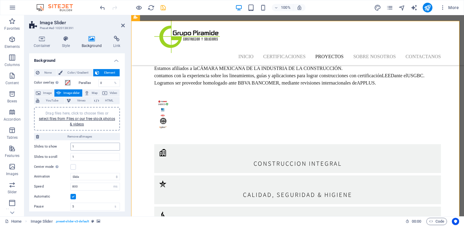
scroll to position [51, 0]
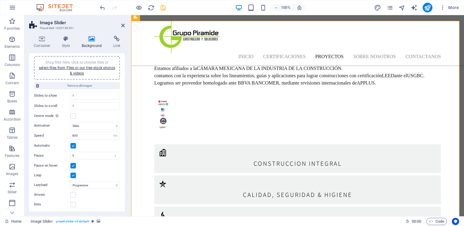
click at [44, 49] on div "Container Style Background Link Size Height Default px rem % vh vw Min. height …" at bounding box center [77, 124] width 96 height 176
click at [42, 45] on h4 "Container" at bounding box center [43, 42] width 28 height 13
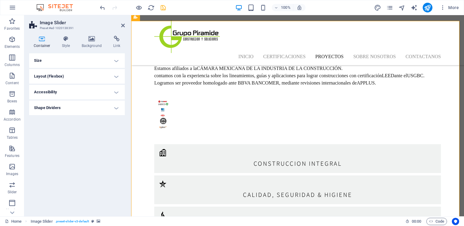
click at [66, 63] on h4 "Size" at bounding box center [77, 60] width 96 height 15
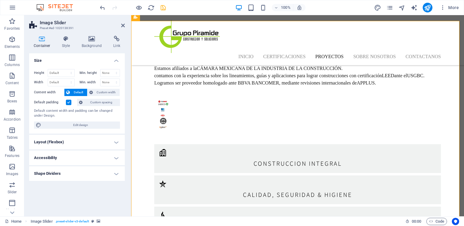
click at [67, 61] on h4 "Size" at bounding box center [77, 58] width 96 height 11
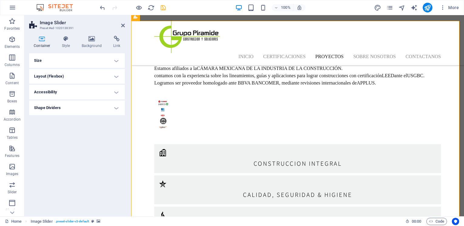
click at [72, 76] on h4 "Layout (Flexbox)" at bounding box center [77, 76] width 96 height 15
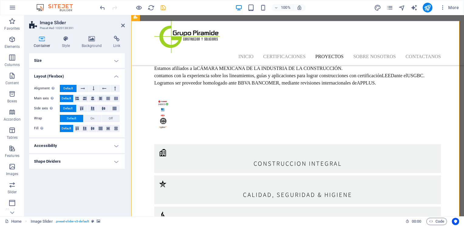
click at [73, 76] on h4 "Layout (Flexbox)" at bounding box center [77, 74] width 96 height 11
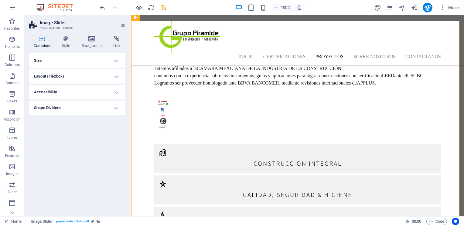
click at [67, 94] on h4 "Accessibility" at bounding box center [77, 92] width 96 height 15
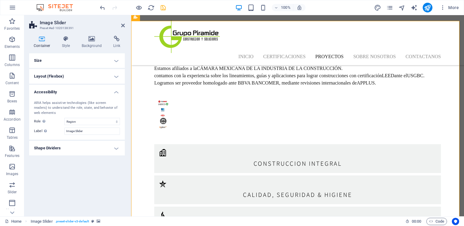
click at [70, 90] on h4 "Accessibility" at bounding box center [77, 90] width 96 height 11
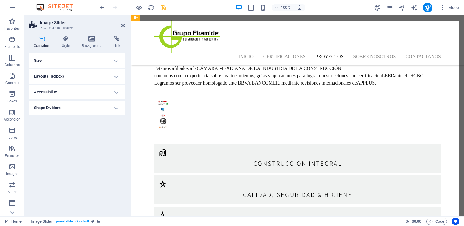
click at [66, 108] on h4 "Shape Dividers" at bounding box center [77, 108] width 96 height 15
click at [66, 108] on h4 "Shape Dividers" at bounding box center [77, 106] width 96 height 11
click at [70, 39] on icon at bounding box center [65, 39] width 17 height 6
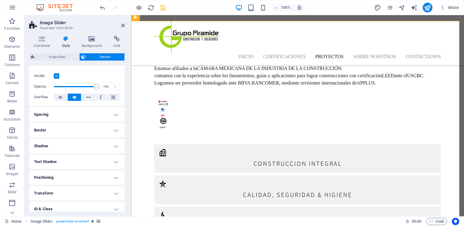
scroll to position [0, 0]
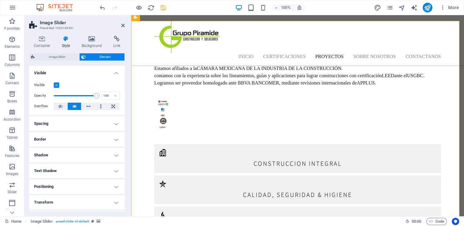
click at [101, 73] on h4 "Visible" at bounding box center [77, 71] width 96 height 11
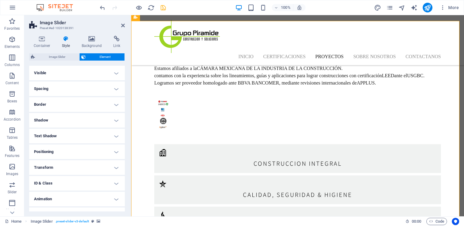
click at [101, 73] on h4 "Visible" at bounding box center [77, 73] width 96 height 15
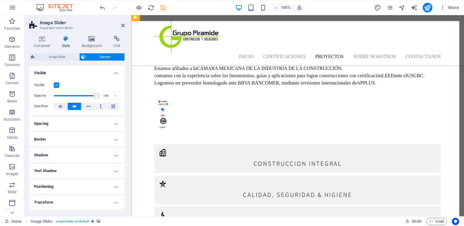
click at [68, 60] on div "Image Slider Element" at bounding box center [77, 57] width 96 height 8
click at [66, 57] on span "Image Slider" at bounding box center [57, 56] width 41 height 7
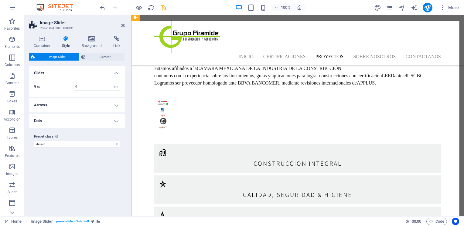
click at [68, 73] on h4 "Slider" at bounding box center [77, 71] width 96 height 11
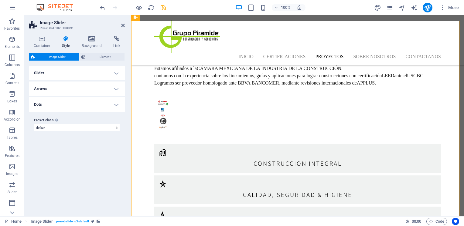
click at [66, 83] on h4 "Arrows" at bounding box center [77, 89] width 96 height 15
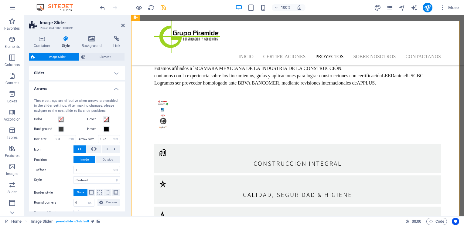
click at [66, 88] on h4 "Arrows" at bounding box center [77, 87] width 96 height 11
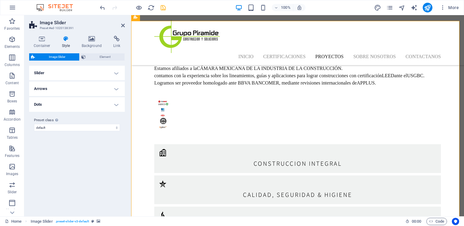
click at [65, 101] on h4 "Dots" at bounding box center [77, 104] width 96 height 15
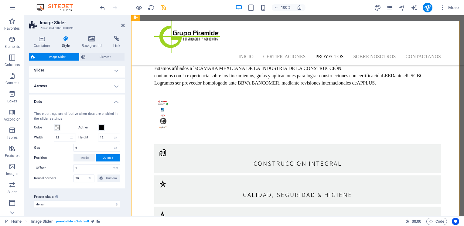
scroll to position [3, 0]
click at [68, 100] on h4 "Dots" at bounding box center [77, 99] width 96 height 11
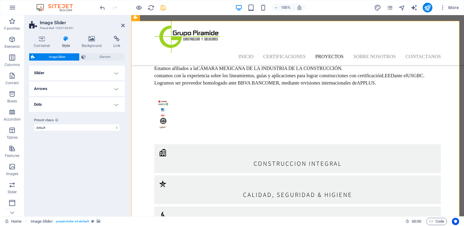
scroll to position [0, 0]
click at [86, 35] on div "Container Style Background Link Size Height Default px rem % vh vw Min. height …" at bounding box center [76, 124] width 105 height 186
click at [92, 46] on h4 "Background" at bounding box center [93, 42] width 32 height 13
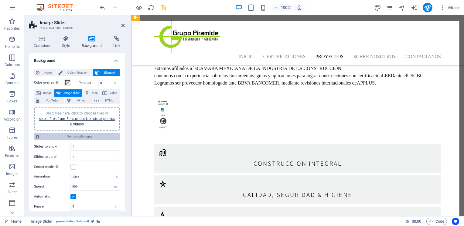
click at [64, 138] on span "Remove all images" at bounding box center [79, 136] width 77 height 7
drag, startPoint x: 122, startPoint y: 25, endPoint x: 148, endPoint y: 70, distance: 52.9
click at [122, 25] on icon at bounding box center [123, 25] width 4 height 5
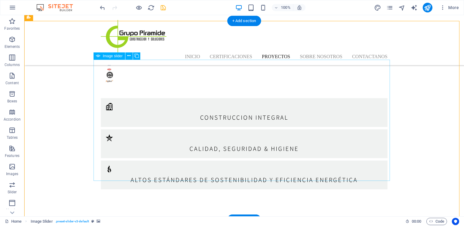
scroll to position [1411, 0]
click at [104, 58] on span "Image slider" at bounding box center [113, 56] width 20 height 4
click at [129, 56] on icon at bounding box center [128, 56] width 3 height 6
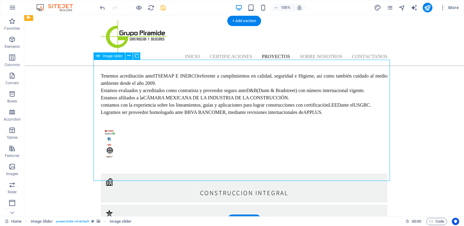
scroll to position [1440, 0]
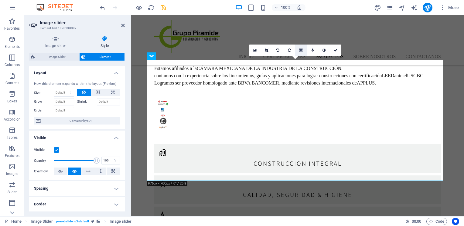
click at [304, 50] on link at bounding box center [301, 51] width 12 height 12
click at [265, 49] on icon at bounding box center [266, 51] width 3 height 4
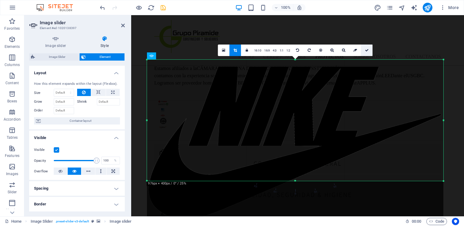
click at [365, 49] on icon at bounding box center [367, 51] width 4 height 4
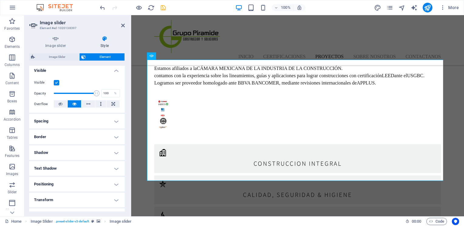
scroll to position [0, 0]
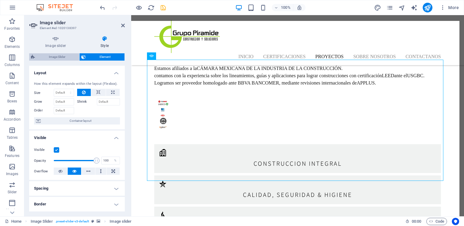
click at [67, 55] on span "Image Slider" at bounding box center [57, 56] width 41 height 7
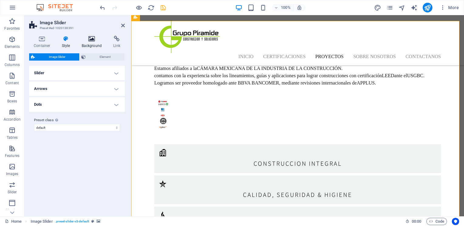
click at [90, 44] on h4 "Background" at bounding box center [93, 42] width 32 height 13
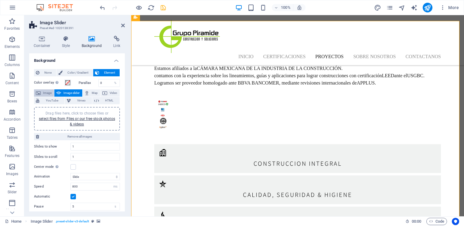
click at [40, 93] on icon at bounding box center [38, 93] width 5 height 7
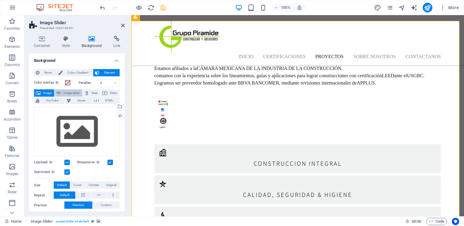
click at [66, 92] on span "Image slider" at bounding box center [71, 93] width 17 height 7
select select "ms"
select select "s"
select select "progressive"
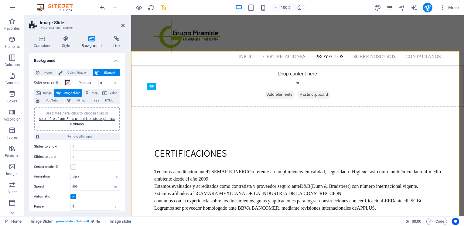
scroll to position [1410, 0]
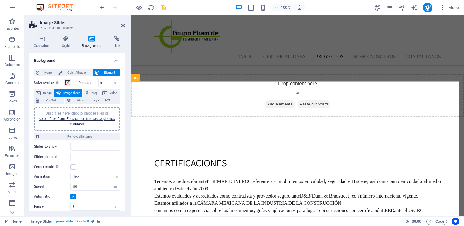
scroll to position [1380, 0]
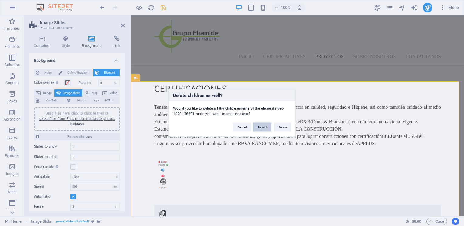
drag, startPoint x: 238, startPoint y: 110, endPoint x: 262, endPoint y: 125, distance: 28.6
click at [262, 125] on button "Unpack" at bounding box center [262, 127] width 19 height 9
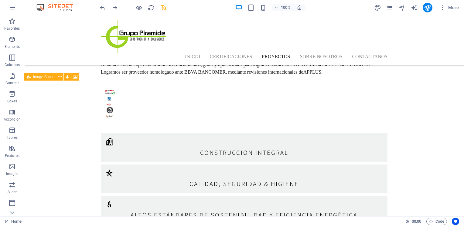
scroll to position [1350, 0]
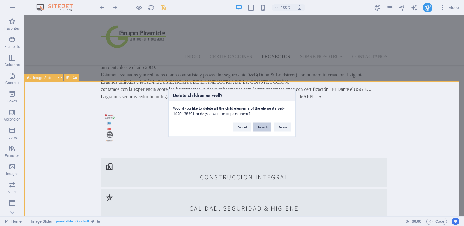
click at [261, 131] on button "Unpack" at bounding box center [262, 127] width 19 height 9
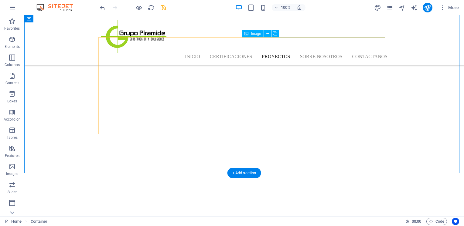
scroll to position [1289, 0]
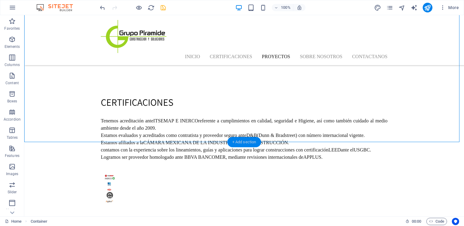
click at [250, 139] on div "+ Add section" at bounding box center [244, 142] width 34 height 10
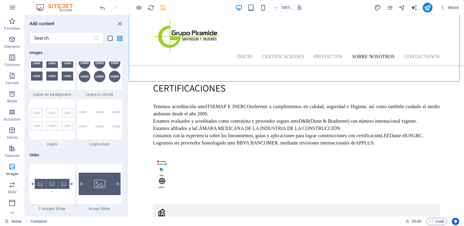
scroll to position [3430, 0]
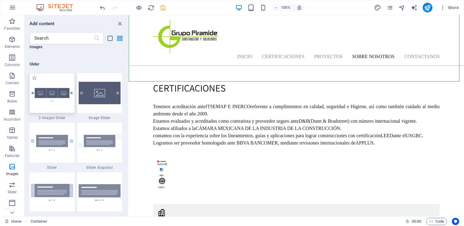
click at [58, 107] on div at bounding box center [51, 93] width 45 height 40
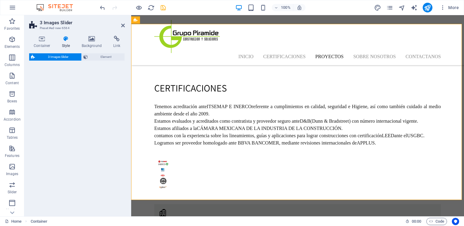
select select "rem"
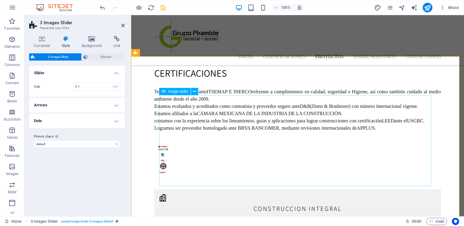
scroll to position [1373, 0]
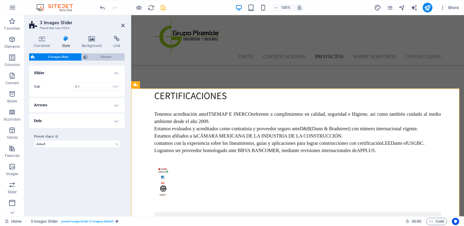
click at [102, 59] on span "Element" at bounding box center [106, 56] width 33 height 7
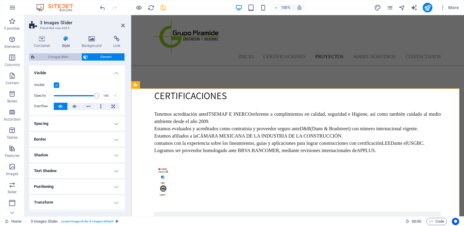
click at [52, 58] on span "3 Images Slider" at bounding box center [58, 56] width 43 height 7
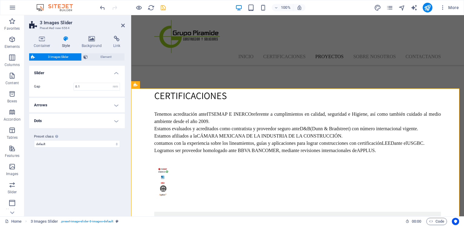
click at [100, 103] on h4 "Arrows" at bounding box center [77, 105] width 96 height 15
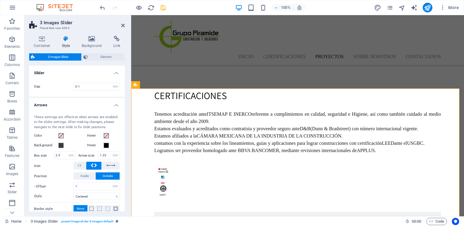
click at [100, 103] on h4 "Arrows" at bounding box center [77, 103] width 96 height 11
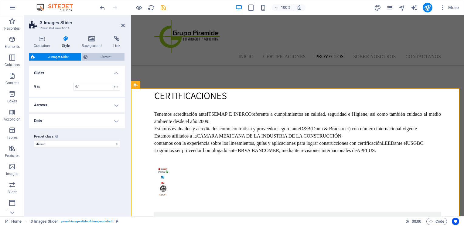
click at [98, 58] on span "Element" at bounding box center [106, 56] width 33 height 7
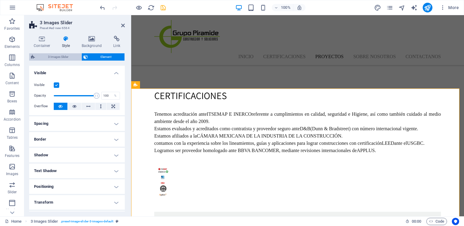
click at [58, 57] on span "3 Images Slider" at bounding box center [58, 56] width 43 height 7
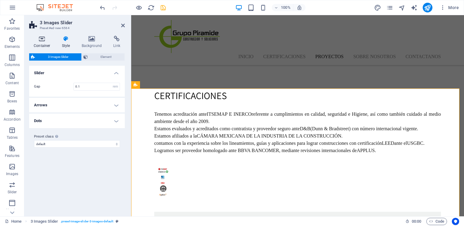
click at [36, 40] on icon at bounding box center [42, 39] width 26 height 6
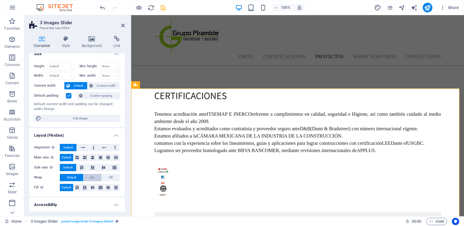
scroll to position [0, 0]
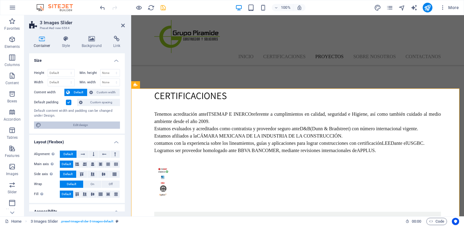
click at [85, 126] on span "Edit design" at bounding box center [80, 125] width 75 height 7
select select "rem"
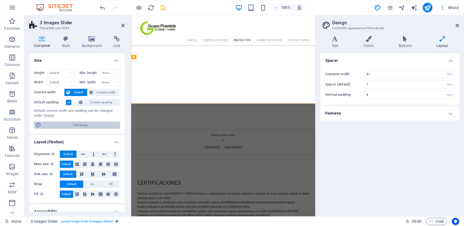
scroll to position [1467, 0]
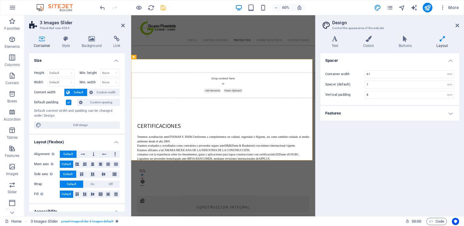
click at [362, 111] on h4 "Features" at bounding box center [389, 113] width 139 height 15
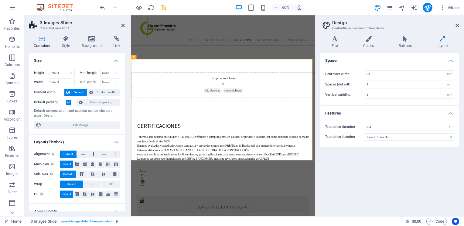
click at [363, 110] on h4 "Features" at bounding box center [389, 111] width 139 height 11
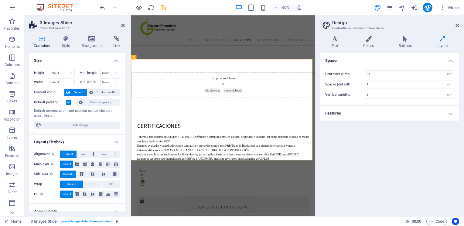
click at [386, 64] on h4 "Spacer" at bounding box center [389, 58] width 139 height 11
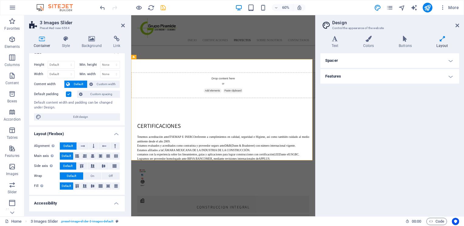
scroll to position [0, 0]
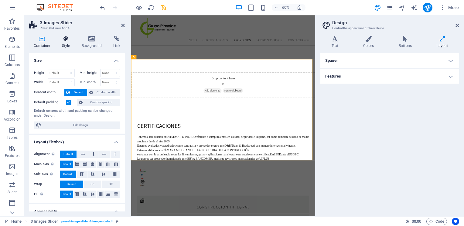
click at [64, 42] on icon at bounding box center [65, 39] width 17 height 6
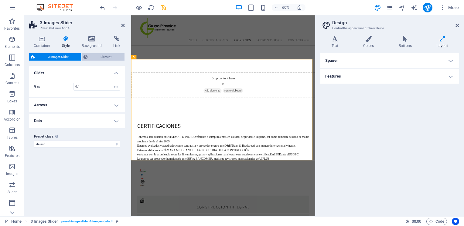
click at [94, 57] on span "Element" at bounding box center [106, 56] width 33 height 7
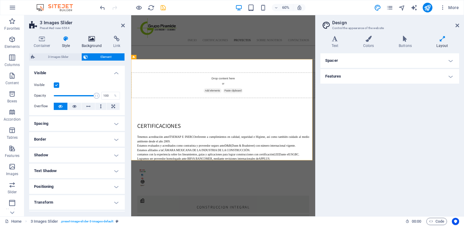
click at [94, 43] on h4 "Background" at bounding box center [93, 42] width 32 height 13
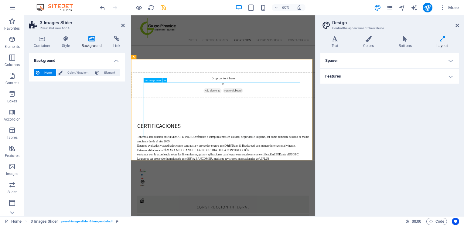
click at [149, 80] on span "Image slider" at bounding box center [155, 80] width 12 height 2
click at [165, 80] on icon at bounding box center [165, 80] width 2 height 4
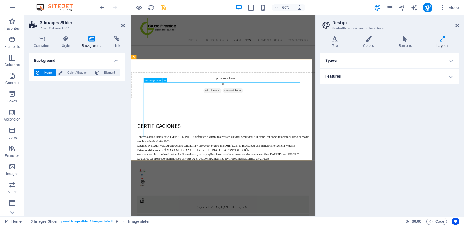
drag, startPoint x: 153, startPoint y: 81, endPoint x: 55, endPoint y: 134, distance: 111.9
click at [153, 81] on span "Image slider" at bounding box center [155, 80] width 12 height 2
select select "px"
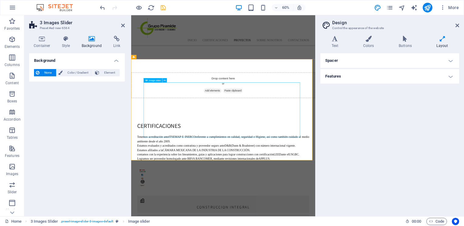
select select "ms"
select select "s"
select select "progressive"
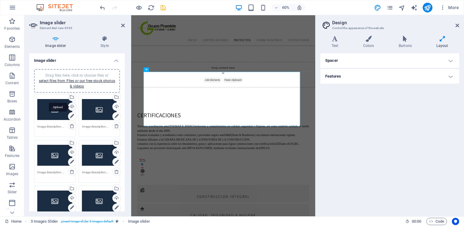
click at [71, 107] on div "Upload" at bounding box center [71, 107] width 9 height 9
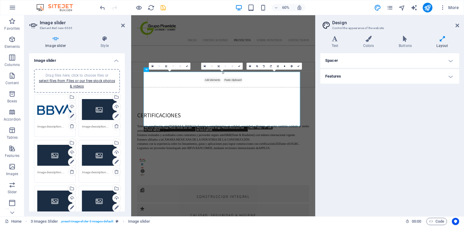
click at [73, 116] on icon at bounding box center [72, 116] width 4 height 7
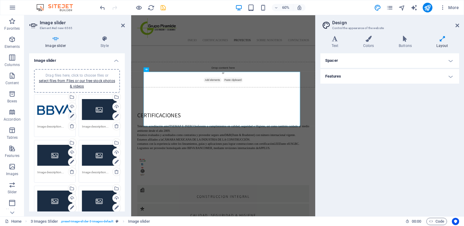
click at [70, 116] on icon at bounding box center [72, 116] width 4 height 7
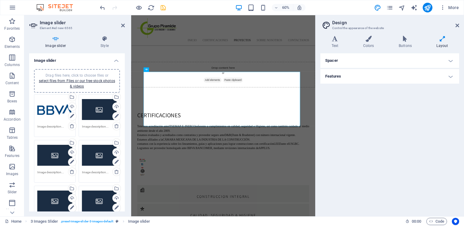
click at [72, 115] on icon at bounding box center [72, 116] width 4 height 7
click at [114, 107] on div "Upload" at bounding box center [115, 107] width 9 height 9
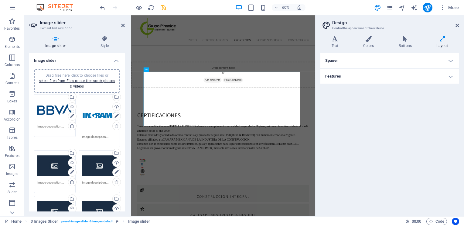
click at [46, 110] on div "Drag files here, click to choose files or select files from Files or our free s…" at bounding box center [54, 110] width 35 height 24
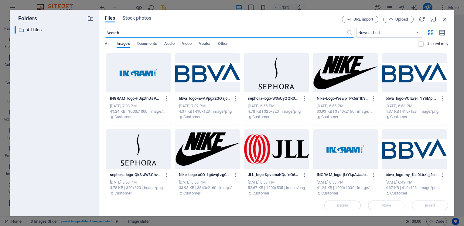
scroll to position [2044, 0]
click at [443, 19] on icon "button" at bounding box center [444, 19] width 7 height 7
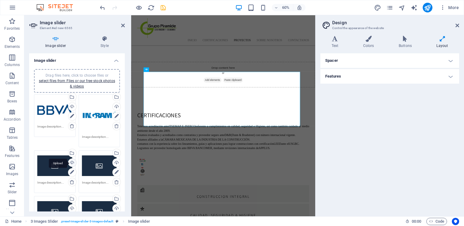
click at [74, 159] on div "Upload" at bounding box center [71, 163] width 9 height 9
click at [115, 160] on div "Upload" at bounding box center [115, 163] width 9 height 9
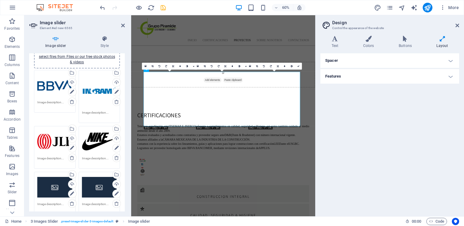
scroll to position [30, 0]
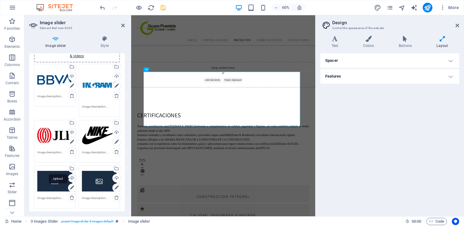
click at [71, 177] on div "Upload" at bounding box center [71, 179] width 9 height 9
drag, startPoint x: 458, startPoint y: 25, endPoint x: 237, endPoint y: 10, distance: 221.5
click at [458, 25] on icon at bounding box center [457, 25] width 4 height 5
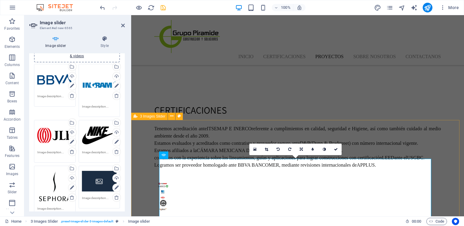
scroll to position [1390, 0]
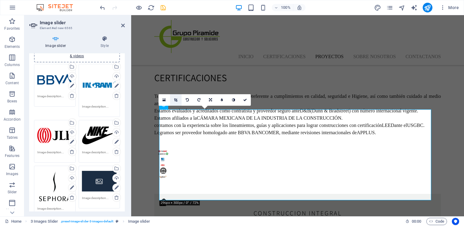
click at [177, 99] on link at bounding box center [176, 100] width 12 height 12
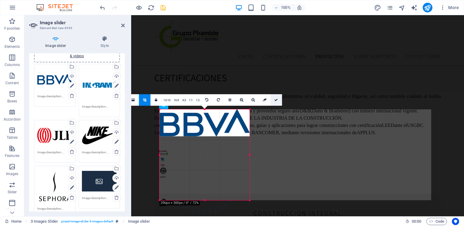
click at [277, 98] on icon at bounding box center [276, 100] width 4 height 4
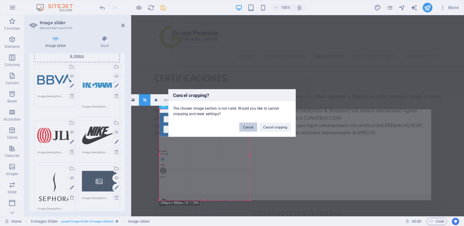
click at [244, 125] on button "Cancel" at bounding box center [248, 127] width 18 height 9
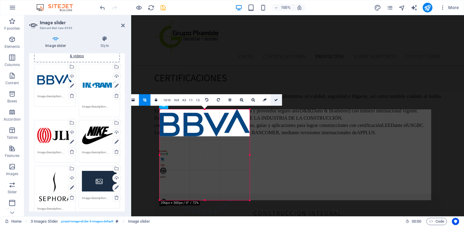
click at [280, 100] on link at bounding box center [276, 100] width 12 height 12
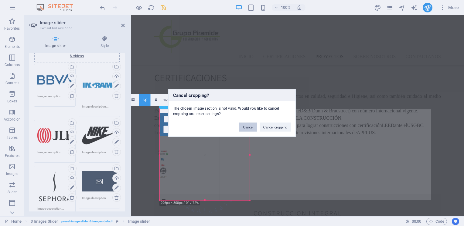
click at [247, 128] on button "Cancel" at bounding box center [248, 127] width 18 height 9
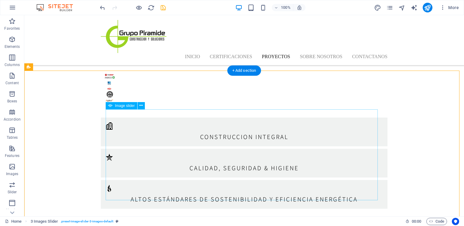
scroll to position [1361, 0]
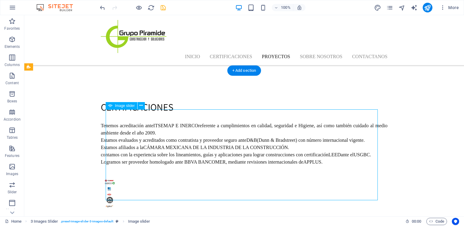
select select "px"
select select "ms"
select select "s"
select select "progressive"
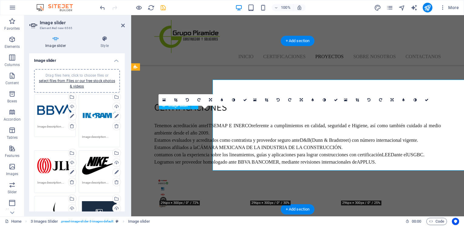
scroll to position [1390, 0]
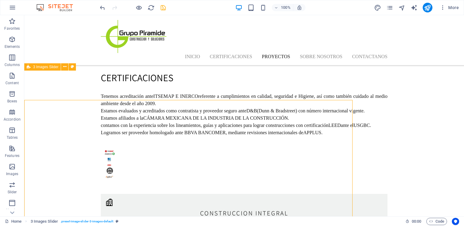
scroll to position [1361, 0]
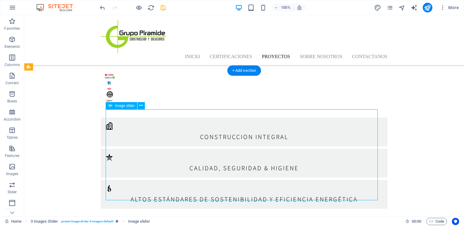
select select "px"
select select "ms"
select select "s"
select select "progressive"
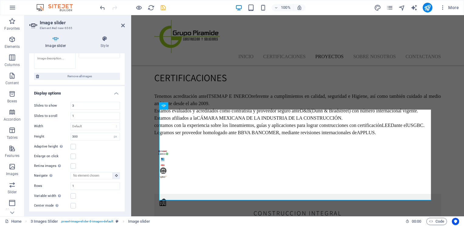
scroll to position [182, 0]
click at [73, 145] on label at bounding box center [72, 145] width 5 height 5
click at [0, 0] on input "Adaptive height Automatically adjust the height for single slide horizontal sli…" at bounding box center [0, 0] width 0 height 0
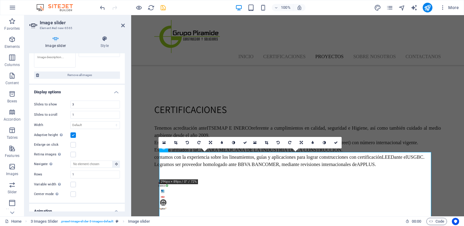
scroll to position [1348, 0]
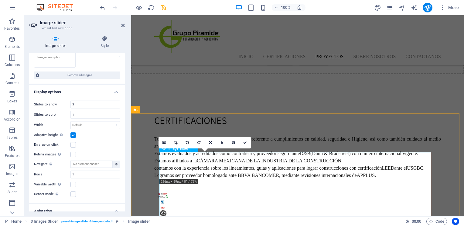
click at [209, 144] on icon at bounding box center [210, 143] width 3 height 4
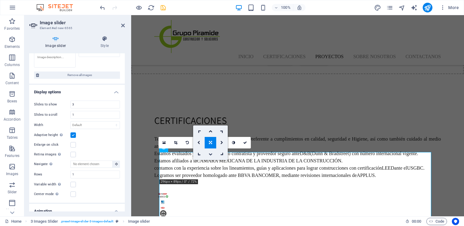
click at [213, 152] on link at bounding box center [211, 155] width 12 height 12
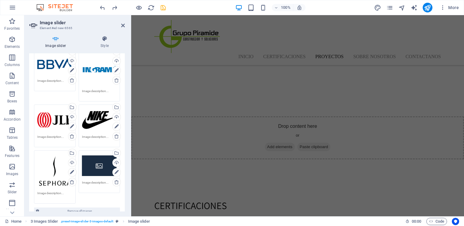
scroll to position [0, 0]
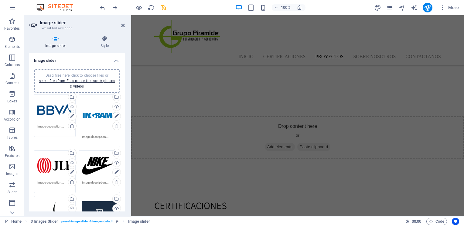
click at [115, 61] on h4 "Image slider" at bounding box center [77, 58] width 96 height 11
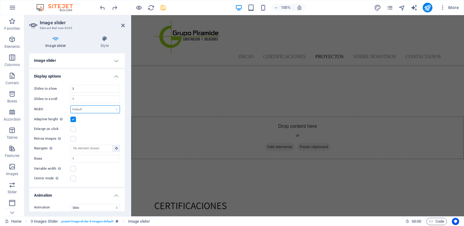
click at [113, 110] on select "Default px % rem em vw vh" at bounding box center [95, 109] width 49 height 7
click at [108, 110] on select "Default px % rem em vw vh" at bounding box center [95, 109] width 49 height 7
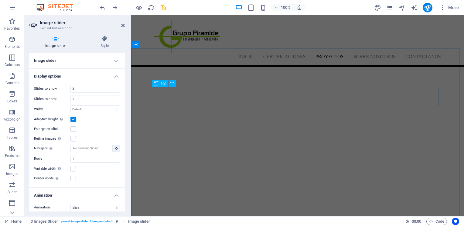
scroll to position [974, 0]
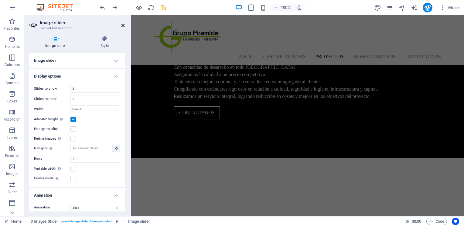
click at [122, 24] on icon at bounding box center [123, 25] width 4 height 5
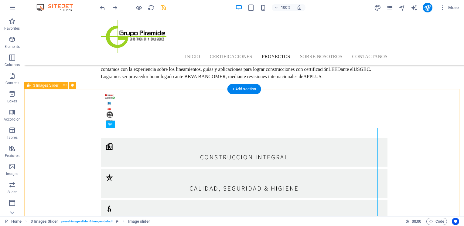
scroll to position [1339, 0]
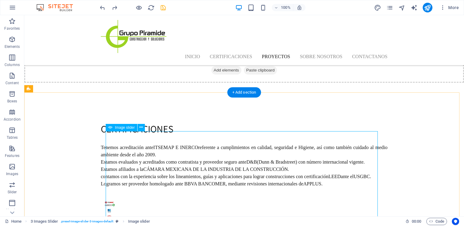
select select "ms"
select select "s"
select select "progressive"
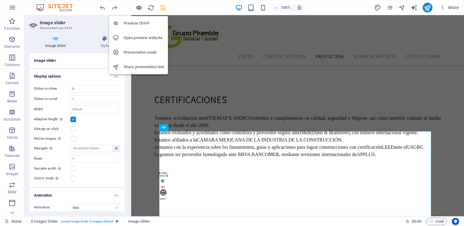
click at [138, 8] on icon "button" at bounding box center [138, 7] width 7 height 7
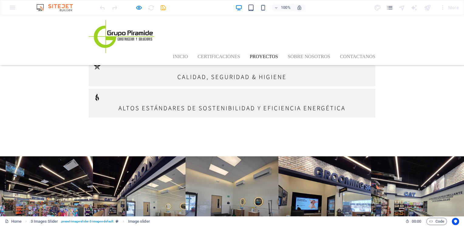
scroll to position [1367, 0]
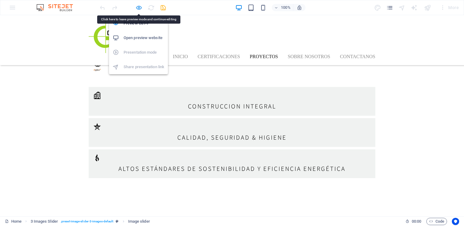
click at [138, 6] on icon "button" at bounding box center [138, 7] width 7 height 7
select select "ms"
select select "s"
select select "progressive"
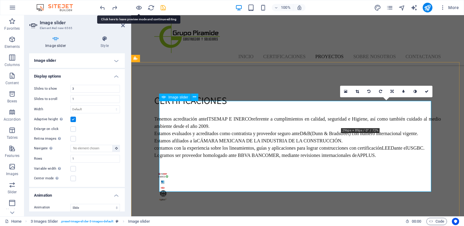
scroll to position [1399, 0]
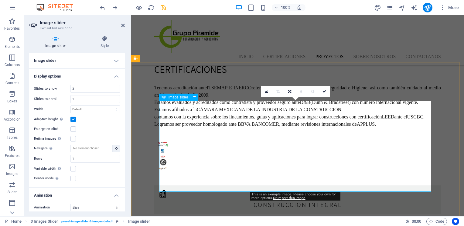
click at [265, 90] on icon at bounding box center [266, 92] width 3 height 4
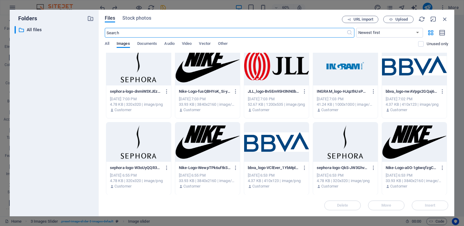
scroll to position [0, 0]
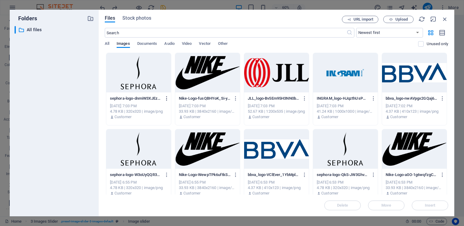
click at [169, 98] on icon "button" at bounding box center [167, 98] width 6 height 5
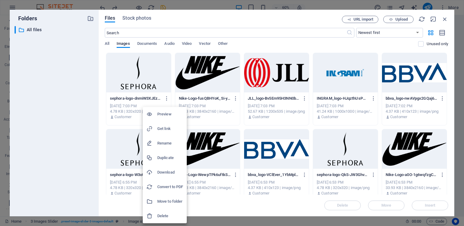
click at [169, 214] on h6 "Delete" at bounding box center [170, 216] width 26 height 7
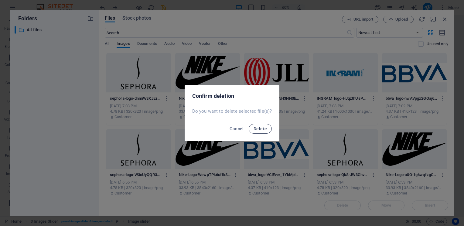
click at [264, 129] on span "Delete" at bounding box center [259, 129] width 13 height 5
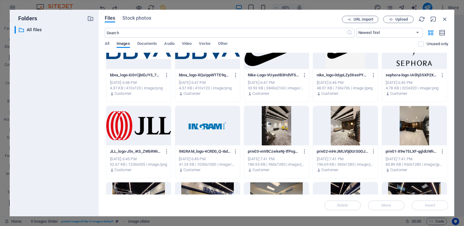
scroll to position [330, 0]
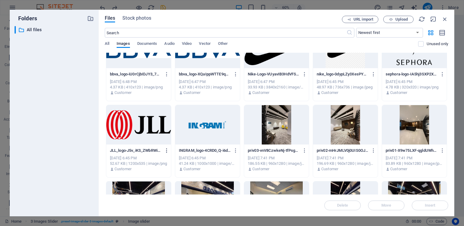
click at [166, 151] on icon "button" at bounding box center [167, 150] width 6 height 5
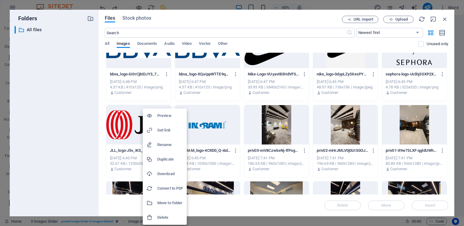
click at [63, 169] on div at bounding box center [232, 113] width 464 height 226
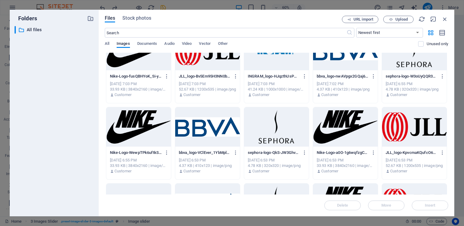
scroll to position [0, 0]
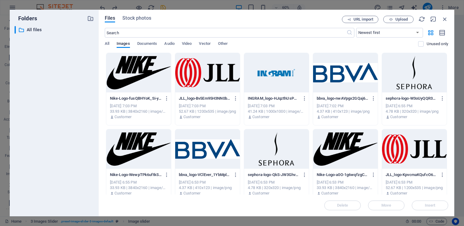
click at [145, 72] on div at bounding box center [138, 72] width 65 height 39
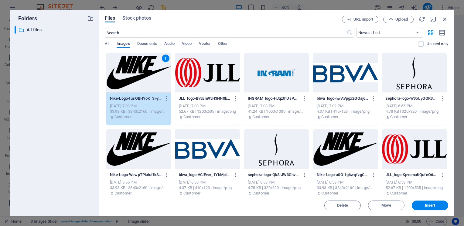
click at [210, 78] on div at bounding box center [207, 72] width 65 height 39
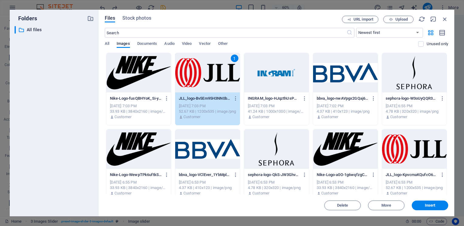
click at [283, 71] on div at bounding box center [276, 72] width 65 height 39
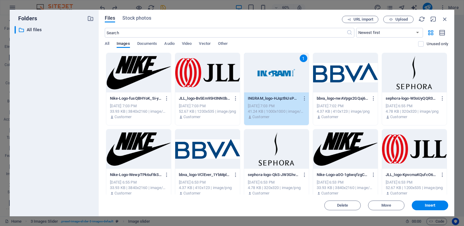
click at [159, 71] on div at bounding box center [138, 72] width 65 height 39
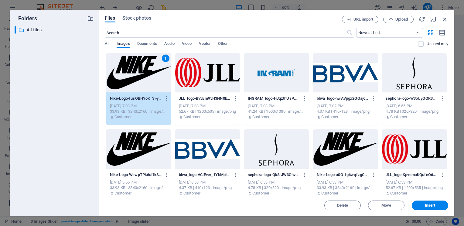
click at [211, 81] on div at bounding box center [207, 72] width 65 height 39
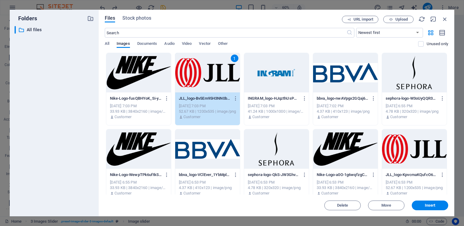
click at [155, 80] on div at bounding box center [138, 72] width 65 height 39
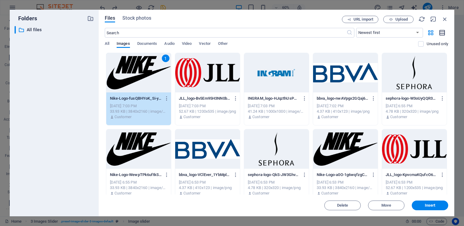
click at [445, 35] on icon "button" at bounding box center [442, 32] width 7 height 7
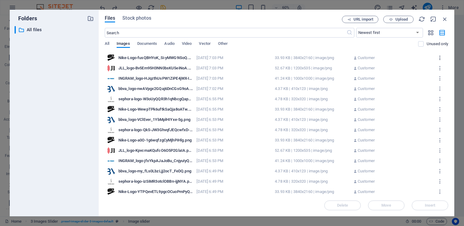
click at [437, 57] on icon "button" at bounding box center [440, 57] width 6 height 5
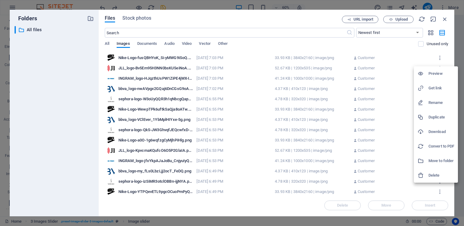
click at [433, 174] on h6 "Delete" at bounding box center [441, 175] width 26 height 7
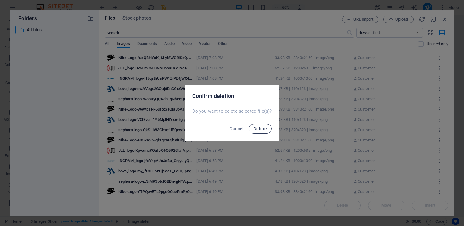
click at [267, 132] on button "Delete" at bounding box center [260, 129] width 23 height 10
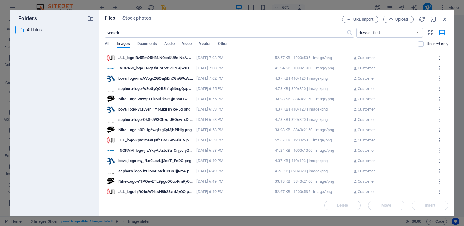
click at [440, 57] on icon "button" at bounding box center [440, 57] width 6 height 5
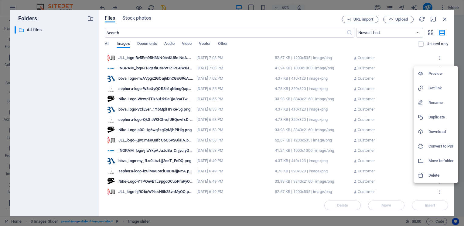
click at [436, 176] on h6 "Delete" at bounding box center [441, 175] width 26 height 7
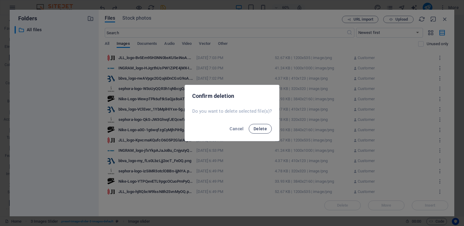
click at [270, 129] on button "Delete" at bounding box center [260, 129] width 23 height 10
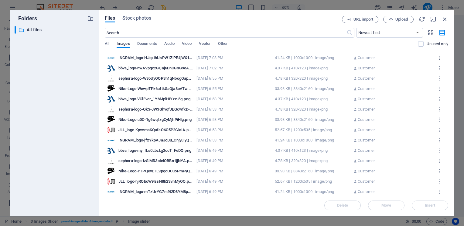
click at [438, 55] on icon "button" at bounding box center [440, 57] width 6 height 5
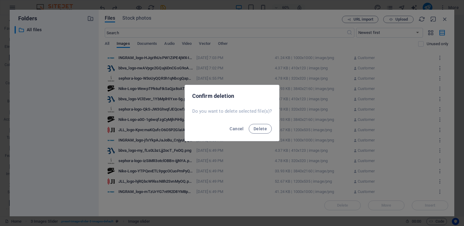
select select "ms"
select select "s"
select select "progressive"
click at [268, 131] on button "Delete" at bounding box center [260, 129] width 23 height 10
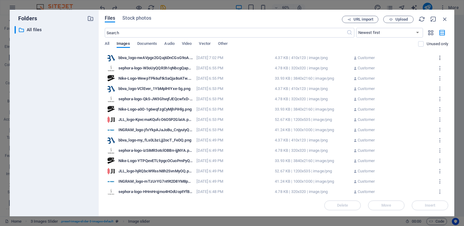
click at [439, 57] on icon "button" at bounding box center [440, 57] width 6 height 5
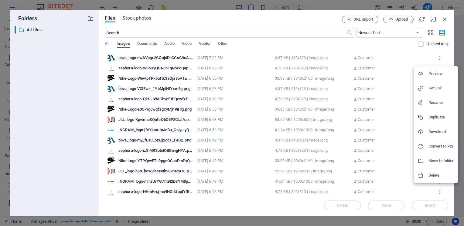
click at [422, 173] on icon at bounding box center [420, 176] width 6 height 6
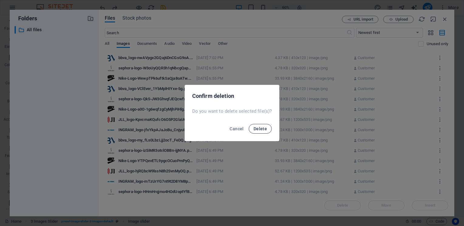
click at [260, 128] on span "Delete" at bounding box center [259, 129] width 13 height 5
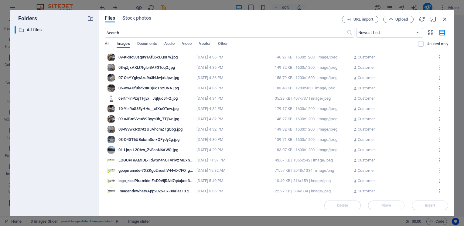
scroll to position [281, 0]
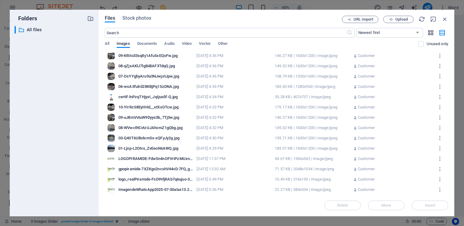
click at [434, 34] on button "button" at bounding box center [431, 33] width 12 height 10
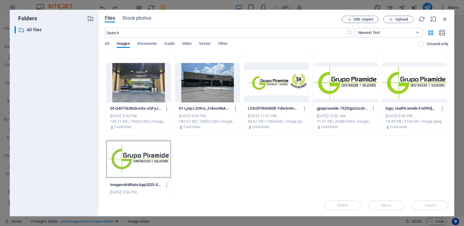
scroll to position [542, 0]
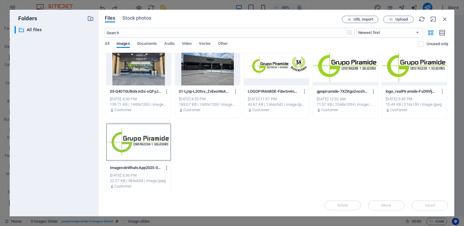
click at [166, 168] on icon "button" at bounding box center [167, 167] width 6 height 5
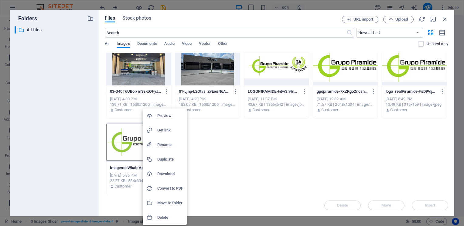
click at [159, 214] on h6 "Delete" at bounding box center [170, 217] width 26 height 7
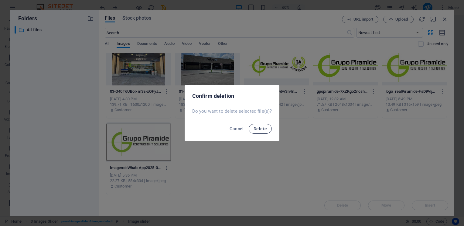
click at [261, 129] on span "Delete" at bounding box center [259, 129] width 13 height 5
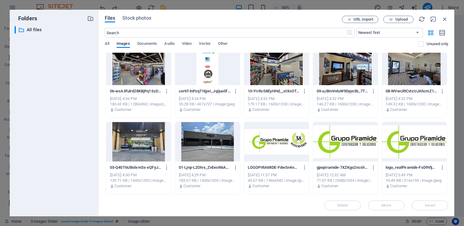
scroll to position [466, 0]
click at [306, 168] on icon "button" at bounding box center [305, 167] width 6 height 5
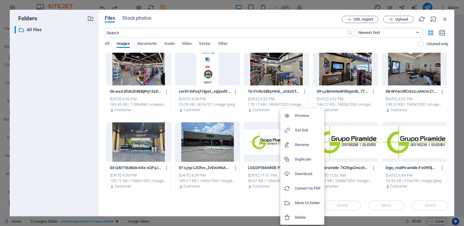
click at [297, 219] on h6 "Delete" at bounding box center [308, 217] width 26 height 7
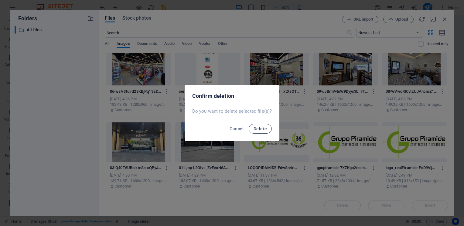
click at [253, 126] on button "Delete" at bounding box center [260, 129] width 23 height 10
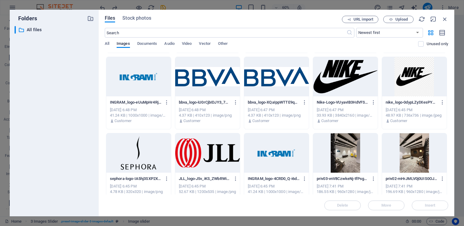
scroll to position [223, 0]
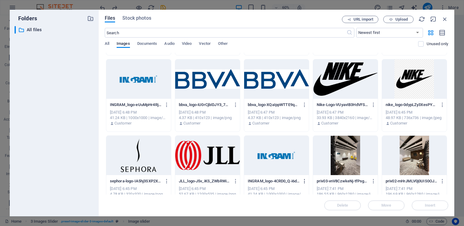
click at [306, 182] on icon "button" at bounding box center [305, 181] width 6 height 5
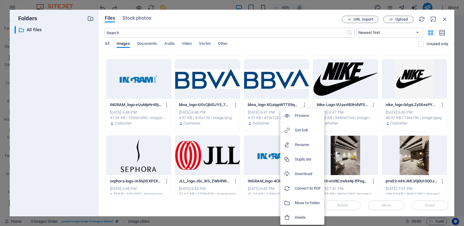
click at [299, 218] on h6 "Delete" at bounding box center [308, 217] width 26 height 7
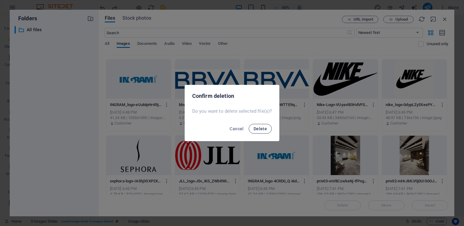
click at [253, 126] on button "Delete" at bounding box center [260, 129] width 23 height 10
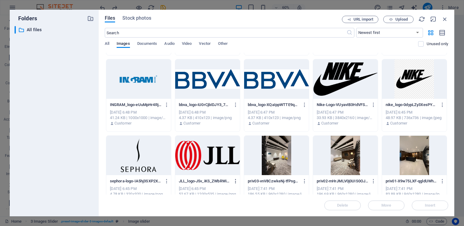
click at [236, 179] on icon "button" at bounding box center [236, 181] width 6 height 5
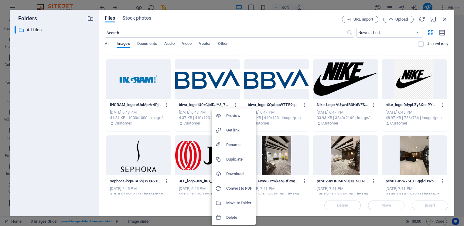
click at [242, 220] on h6 "Delete" at bounding box center [239, 217] width 26 height 7
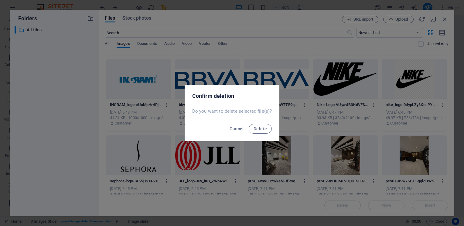
click at [265, 136] on div "Cancel Delete" at bounding box center [232, 131] width 94 height 21
click at [260, 131] on span "Delete" at bounding box center [259, 129] width 13 height 5
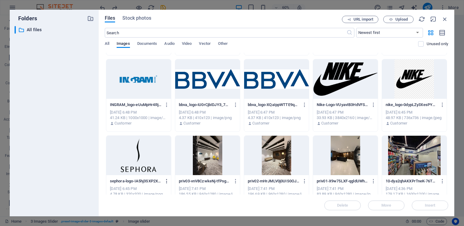
click at [165, 182] on icon "button" at bounding box center [167, 181] width 6 height 5
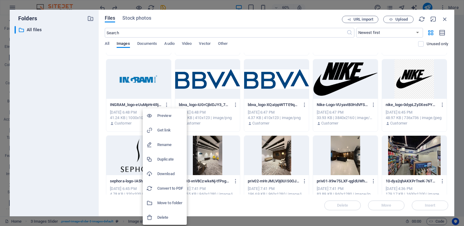
click at [175, 215] on h6 "Delete" at bounding box center [170, 217] width 26 height 7
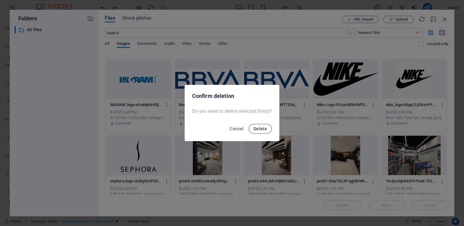
click at [263, 130] on span "Delete" at bounding box center [259, 129] width 13 height 5
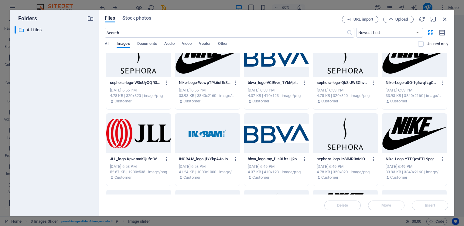
scroll to position [0, 0]
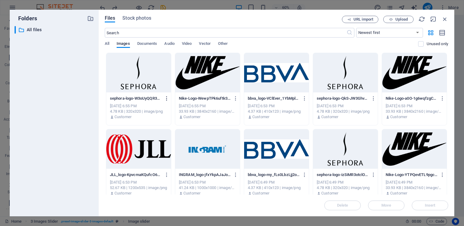
click at [167, 101] on button "button" at bounding box center [165, 99] width 8 height 10
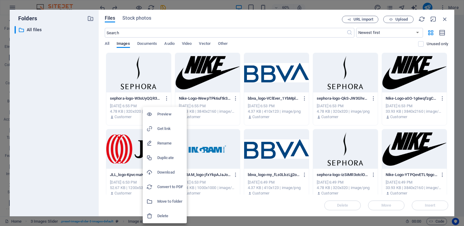
click at [165, 217] on h6 "Delete" at bounding box center [170, 216] width 26 height 7
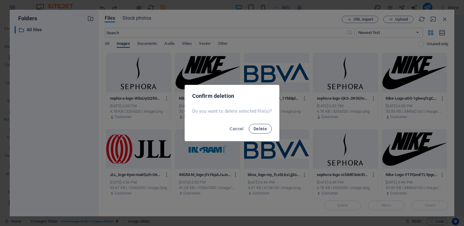
click at [259, 133] on button "Delete" at bounding box center [260, 129] width 23 height 10
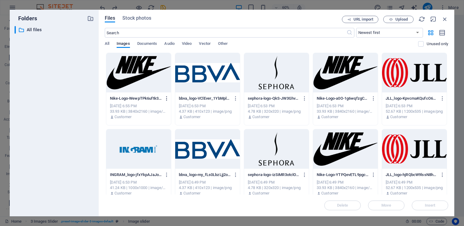
click at [165, 99] on icon "button" at bounding box center [167, 98] width 6 height 5
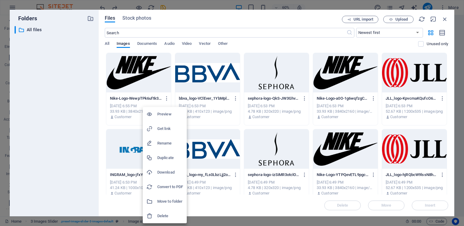
click at [168, 215] on h6 "Delete" at bounding box center [170, 216] width 26 height 7
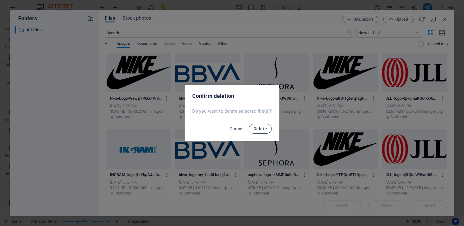
click at [267, 131] on button "Delete" at bounding box center [260, 129] width 23 height 10
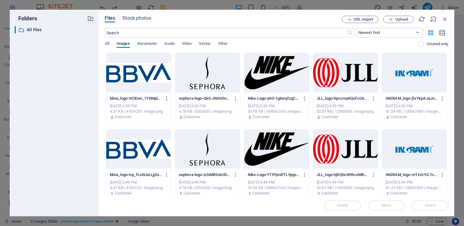
click at [165, 96] on icon "button" at bounding box center [167, 98] width 6 height 5
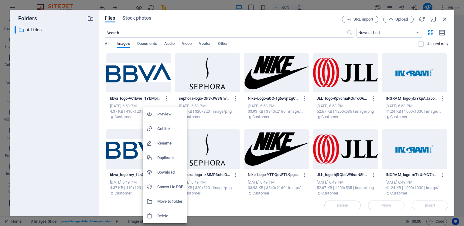
click at [160, 214] on h6 "Delete" at bounding box center [170, 216] width 26 height 7
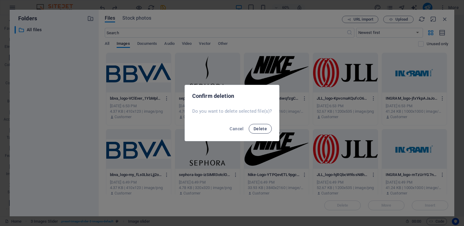
click at [253, 132] on button "Delete" at bounding box center [260, 129] width 23 height 10
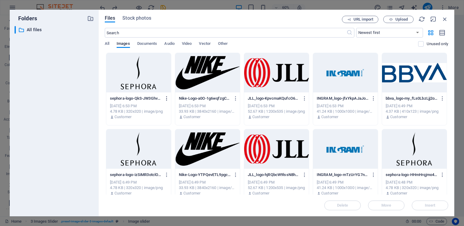
click at [163, 98] on button "button" at bounding box center [165, 99] width 8 height 10
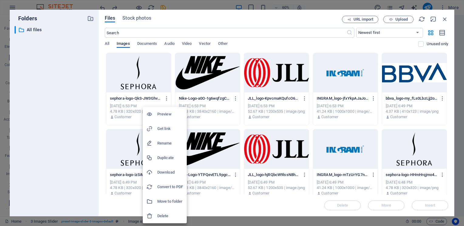
click at [165, 218] on h6 "Delete" at bounding box center [170, 216] width 26 height 7
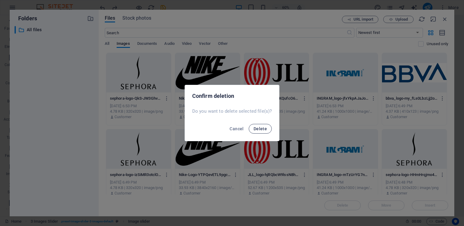
click at [265, 127] on span "Delete" at bounding box center [259, 129] width 13 height 5
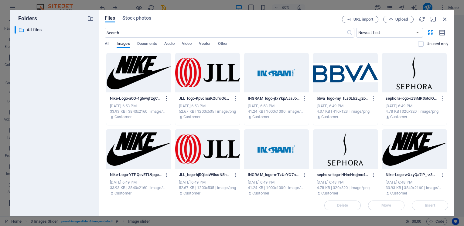
click at [169, 97] on icon "button" at bounding box center [167, 98] width 6 height 5
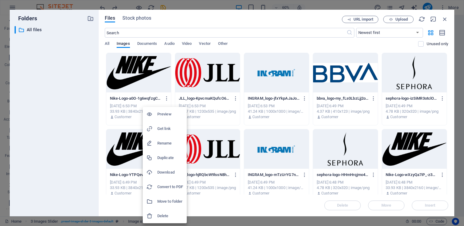
click at [165, 216] on h6 "Delete" at bounding box center [170, 216] width 26 height 7
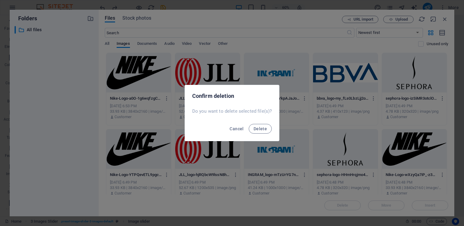
click at [250, 125] on div "Cancel Delete" at bounding box center [232, 131] width 94 height 21
click at [253, 127] on button "Delete" at bounding box center [260, 129] width 23 height 10
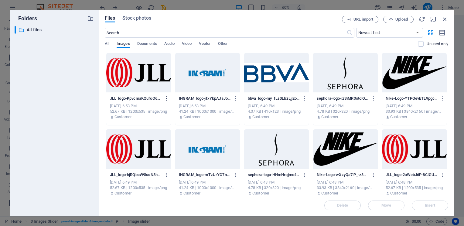
click at [165, 99] on icon "button" at bounding box center [167, 98] width 6 height 5
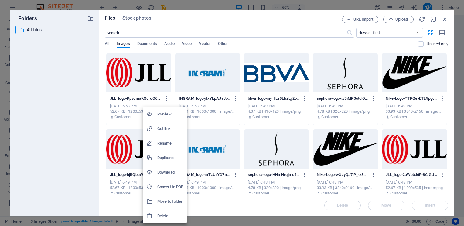
click at [166, 213] on h6 "Delete" at bounding box center [170, 216] width 26 height 7
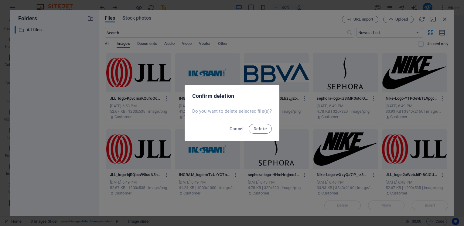
click at [260, 134] on div "Cancel Delete" at bounding box center [232, 131] width 94 height 21
click at [257, 128] on span "Delete" at bounding box center [259, 129] width 13 height 5
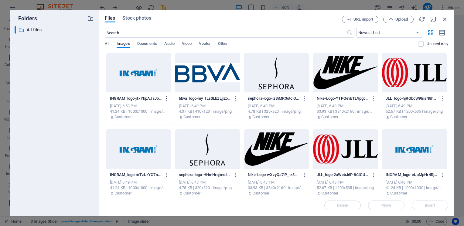
click at [166, 96] on icon "button" at bounding box center [167, 98] width 6 height 5
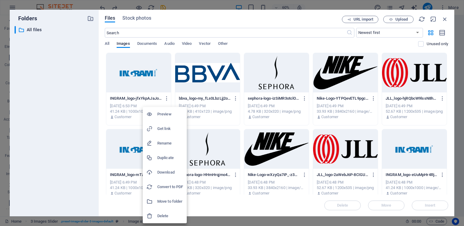
click at [171, 218] on h6 "Delete" at bounding box center [170, 216] width 26 height 7
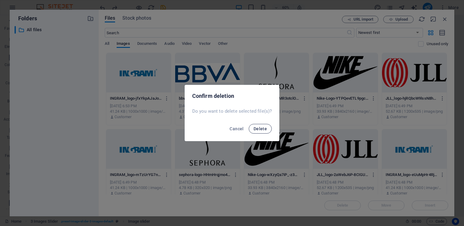
click at [262, 133] on button "Delete" at bounding box center [260, 129] width 23 height 10
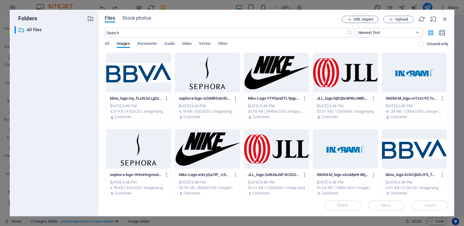
click at [166, 100] on icon "button" at bounding box center [167, 98] width 6 height 5
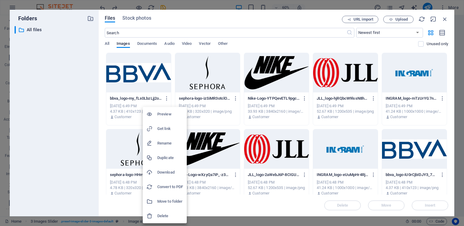
click at [174, 216] on h6 "Delete" at bounding box center [170, 216] width 26 height 7
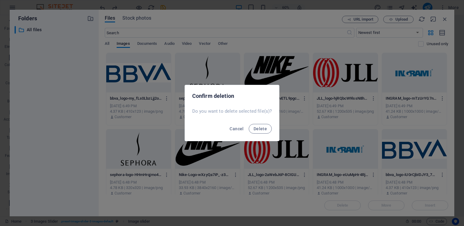
drag, startPoint x: 265, startPoint y: 128, endPoint x: 247, endPoint y: 127, distance: 17.9
click at [256, 128] on span "Delete" at bounding box center [259, 129] width 13 height 5
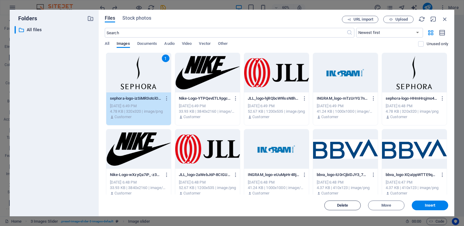
click at [340, 203] on button "Delete" at bounding box center [342, 206] width 36 height 10
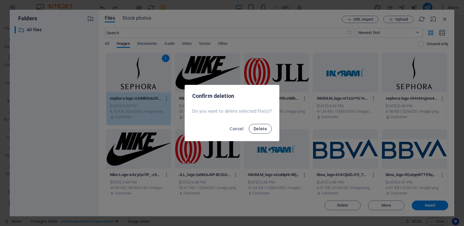
click at [259, 132] on button "Delete" at bounding box center [260, 129] width 23 height 10
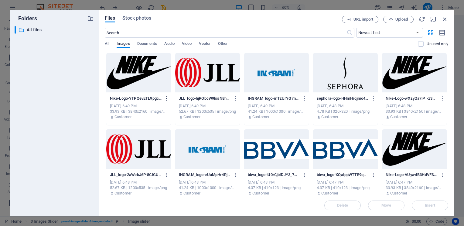
click at [166, 97] on icon "button" at bounding box center [167, 98] width 6 height 5
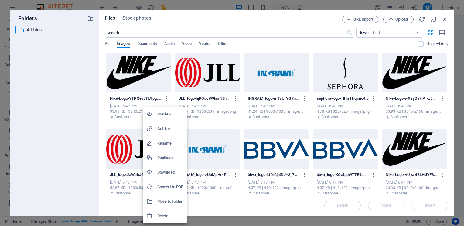
click at [165, 213] on h6 "Delete" at bounding box center [170, 216] width 26 height 7
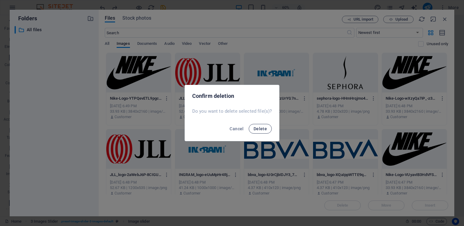
drag, startPoint x: 268, startPoint y: 130, endPoint x: 263, endPoint y: 129, distance: 4.6
click at [263, 129] on button "Delete" at bounding box center [260, 129] width 23 height 10
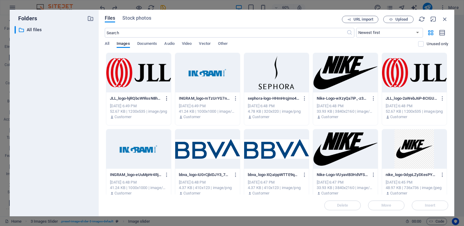
click at [166, 98] on icon "button" at bounding box center [167, 98] width 6 height 5
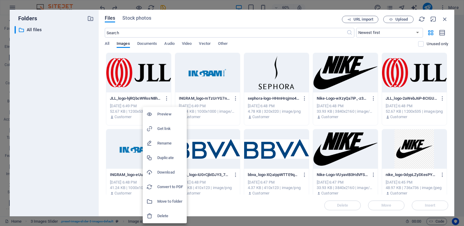
drag, startPoint x: 155, startPoint y: 216, endPoint x: 158, endPoint y: 216, distance: 3.2
click at [158, 216] on li "Delete" at bounding box center [165, 216] width 44 height 15
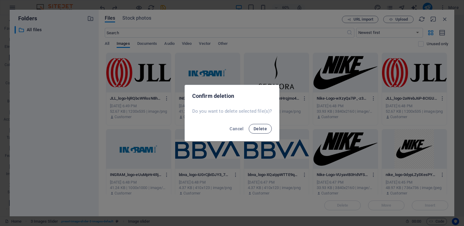
click at [257, 129] on span "Delete" at bounding box center [259, 129] width 13 height 5
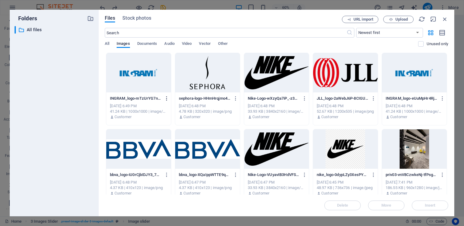
click at [167, 99] on icon "button" at bounding box center [167, 98] width 6 height 5
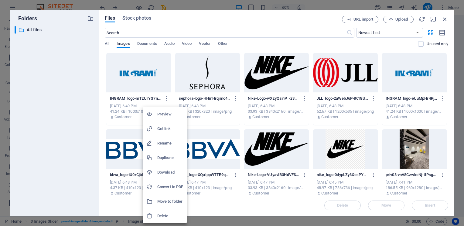
click at [171, 218] on h6 "Delete" at bounding box center [170, 216] width 26 height 7
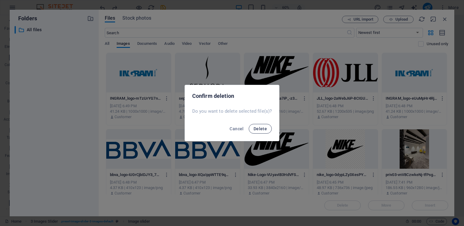
click at [259, 128] on span "Delete" at bounding box center [259, 129] width 13 height 5
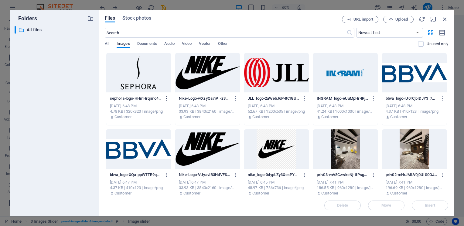
click at [168, 97] on icon "button" at bounding box center [167, 98] width 6 height 5
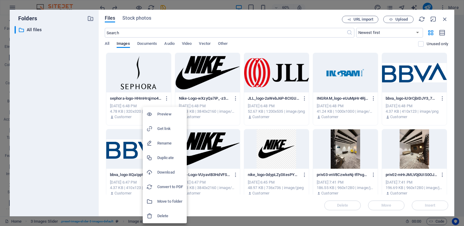
click at [171, 215] on h6 "Delete" at bounding box center [170, 216] width 26 height 7
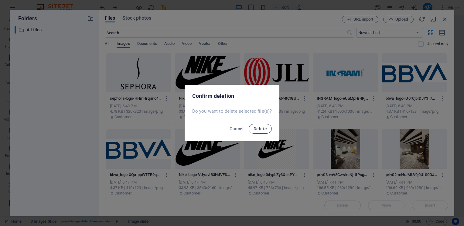
click at [267, 125] on button "Delete" at bounding box center [260, 129] width 23 height 10
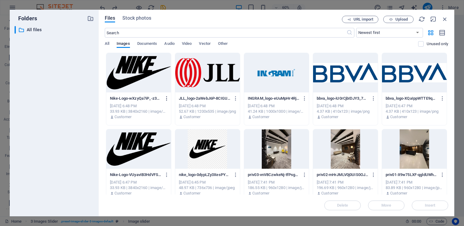
click at [165, 99] on icon "button" at bounding box center [167, 98] width 6 height 5
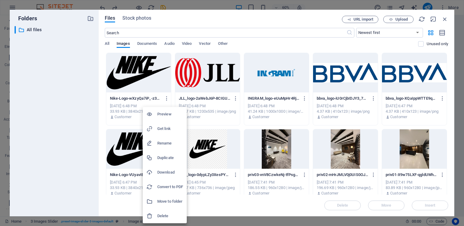
click at [175, 213] on h6 "Delete" at bounding box center [170, 216] width 26 height 7
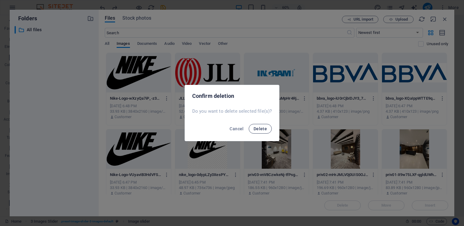
click at [261, 130] on span "Delete" at bounding box center [259, 129] width 13 height 5
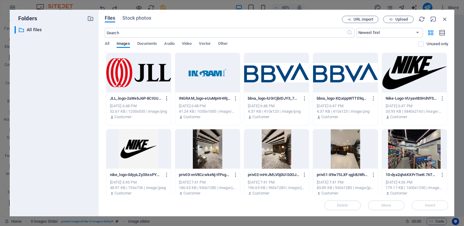
click at [168, 98] on icon "button" at bounding box center [167, 98] width 6 height 5
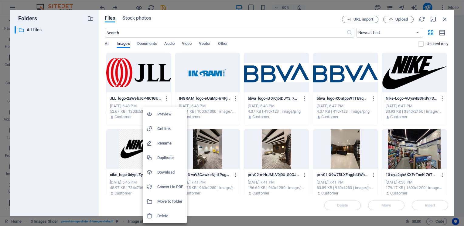
click at [163, 214] on h6 "Delete" at bounding box center [170, 216] width 26 height 7
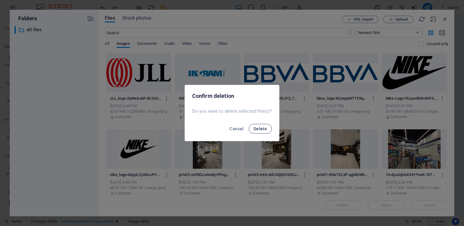
click at [260, 130] on span "Delete" at bounding box center [259, 129] width 13 height 5
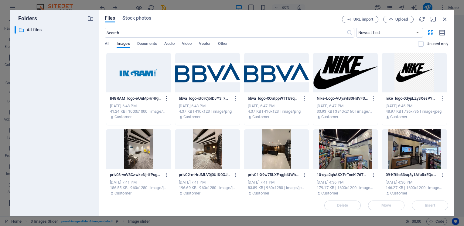
click at [163, 97] on button "button" at bounding box center [165, 99] width 8 height 10
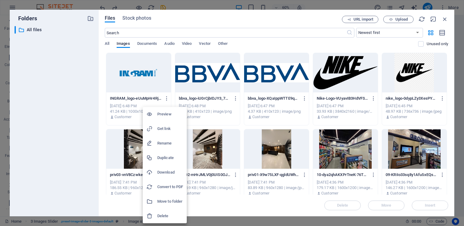
click at [158, 214] on h6 "Delete" at bounding box center [170, 216] width 26 height 7
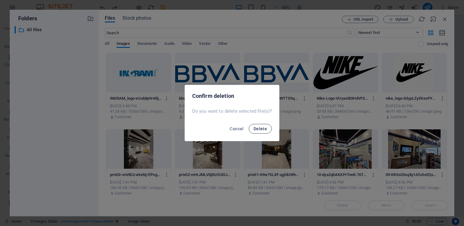
click at [262, 126] on button "Delete" at bounding box center [260, 129] width 23 height 10
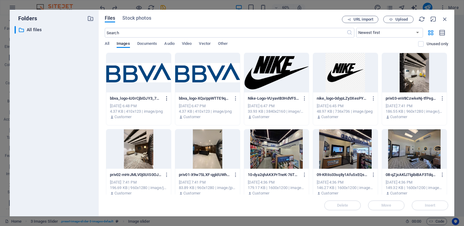
click at [168, 100] on icon "button" at bounding box center [167, 98] width 6 height 5
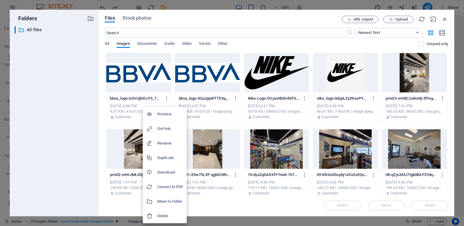
click at [168, 217] on h6 "Delete" at bounding box center [170, 216] width 26 height 7
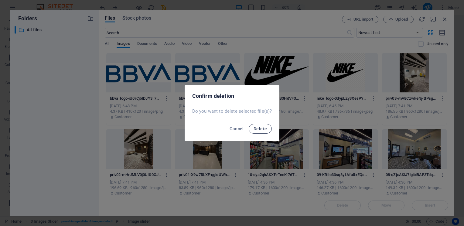
click at [262, 130] on span "Delete" at bounding box center [259, 129] width 13 height 5
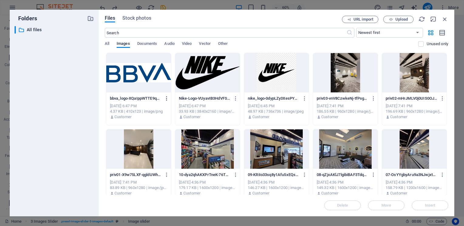
click at [167, 97] on icon "button" at bounding box center [167, 98] width 6 height 5
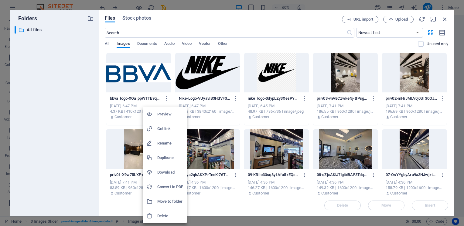
click at [168, 212] on li "Delete" at bounding box center [165, 216] width 44 height 15
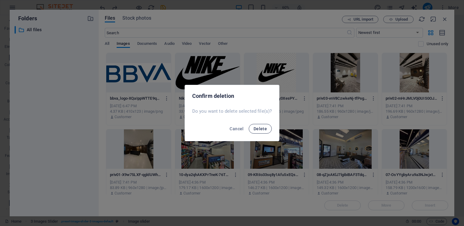
click at [258, 133] on button "Delete" at bounding box center [260, 129] width 23 height 10
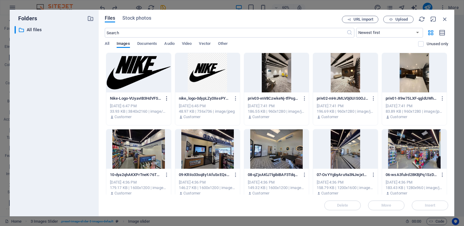
click at [167, 99] on icon "button" at bounding box center [167, 98] width 6 height 5
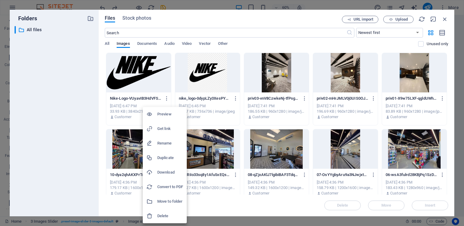
click at [165, 214] on h6 "Delete" at bounding box center [170, 216] width 26 height 7
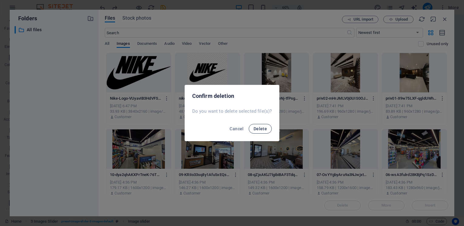
click at [254, 128] on span "Delete" at bounding box center [259, 129] width 13 height 5
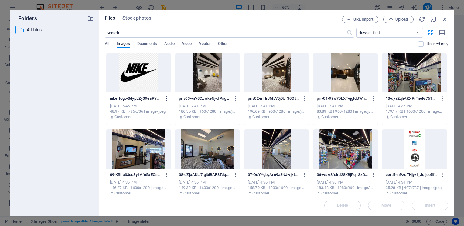
click at [165, 100] on icon "button" at bounding box center [167, 98] width 6 height 5
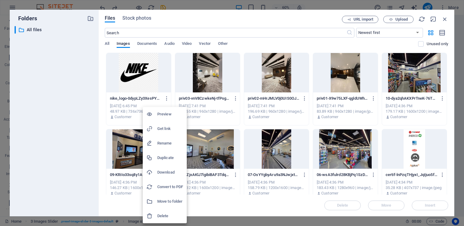
click at [168, 219] on h6 "Delete" at bounding box center [170, 216] width 26 height 7
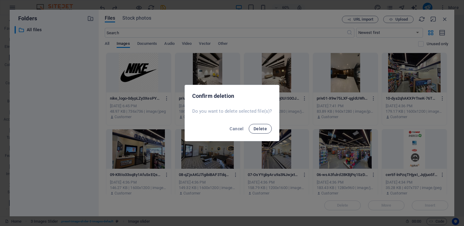
click at [260, 128] on span "Delete" at bounding box center [259, 129] width 13 height 5
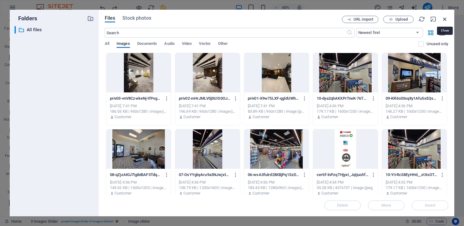
click at [446, 18] on icon "button" at bounding box center [444, 19] width 7 height 7
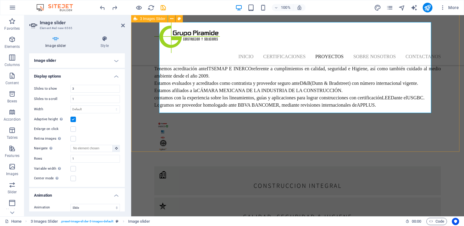
scroll to position [1399, 0]
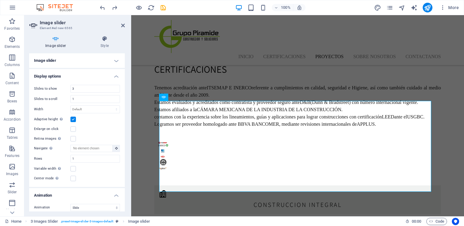
click at [85, 63] on h4 "Image slider" at bounding box center [77, 60] width 96 height 15
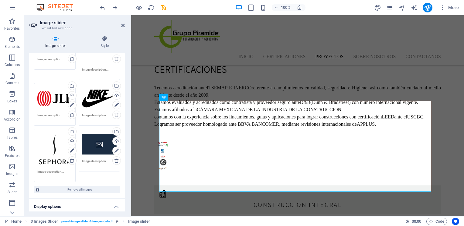
scroll to position [0, 0]
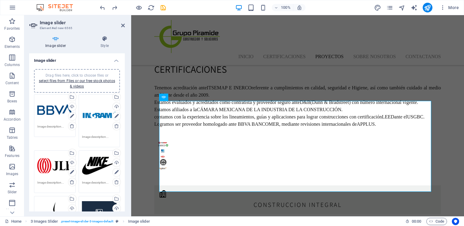
click at [52, 107] on div "Drag files here, click to choose files or select files from Files or our free s…" at bounding box center [54, 110] width 35 height 24
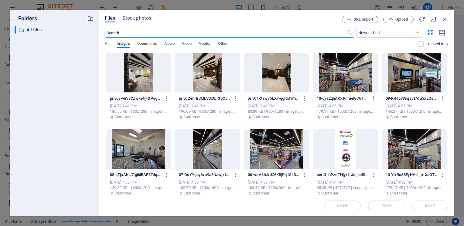
scroll to position [1494, 0]
drag, startPoint x: 446, startPoint y: 19, endPoint x: 307, endPoint y: 13, distance: 138.8
click at [446, 19] on icon "button" at bounding box center [444, 19] width 7 height 7
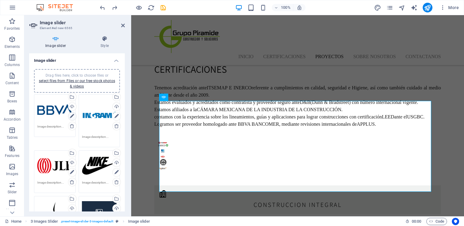
click at [72, 116] on icon at bounding box center [72, 116] width 4 height 7
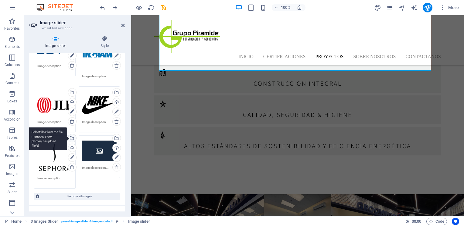
scroll to position [91, 0]
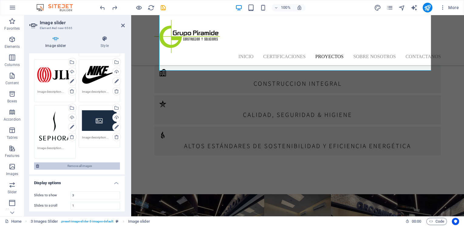
click at [68, 163] on span "Remove all images" at bounding box center [79, 166] width 77 height 7
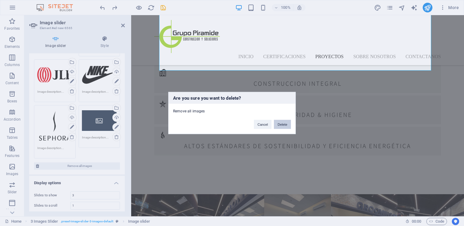
click at [277, 124] on button "Delete" at bounding box center [282, 124] width 17 height 9
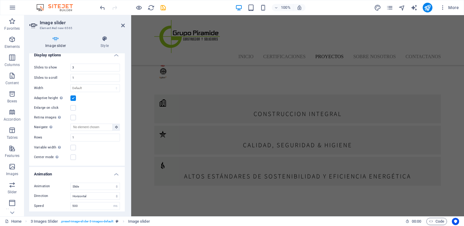
scroll to position [1447, 0]
